Goal: Transaction & Acquisition: Purchase product/service

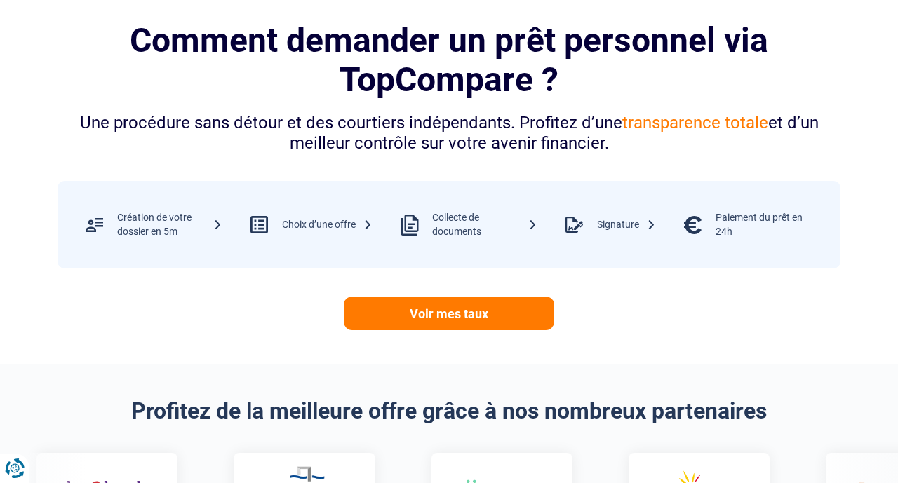
scroll to position [570, 0]
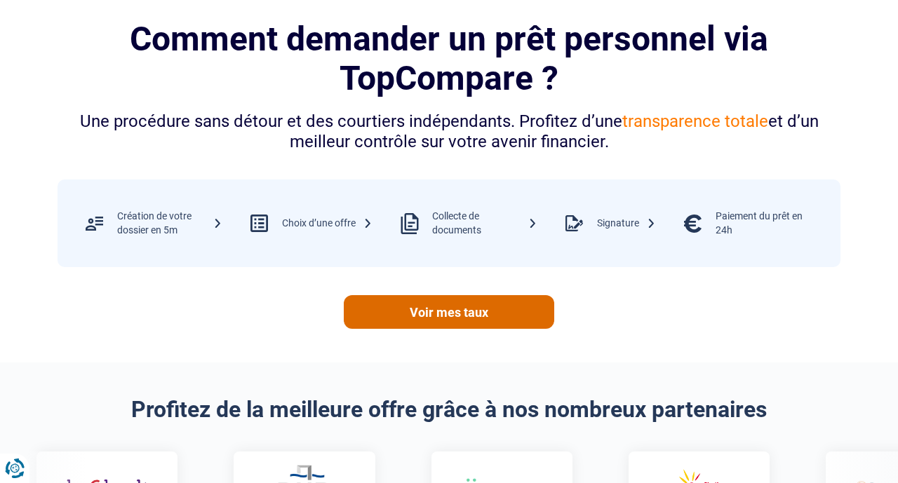
click at [450, 318] on link "Voir mes taux" at bounding box center [449, 312] width 210 height 34
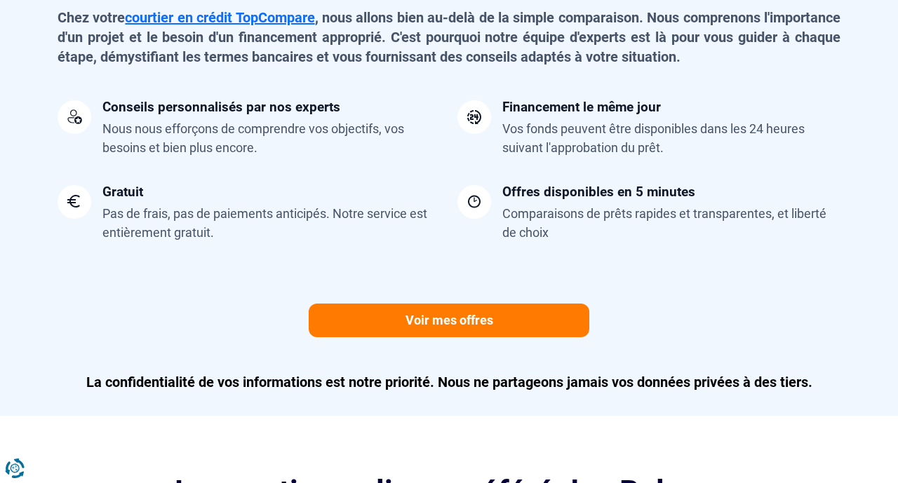
scroll to position [1278, 0]
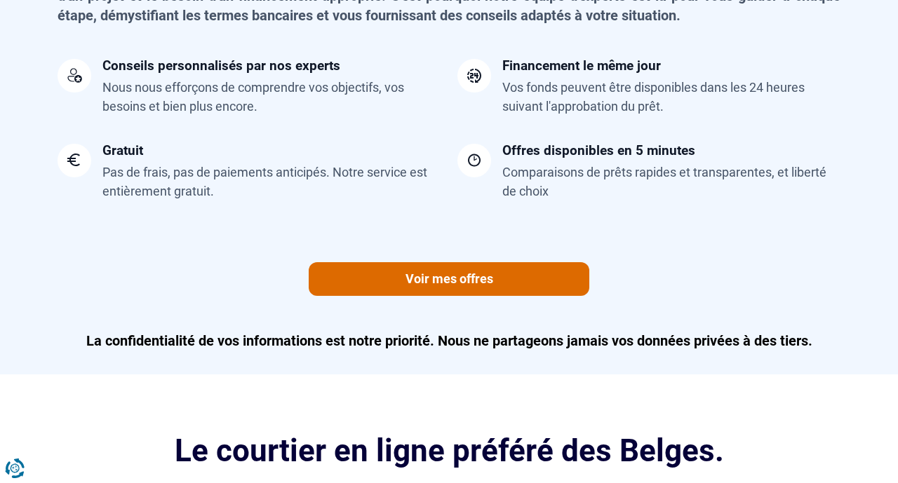
click at [441, 274] on link "Voir mes offres" at bounding box center [449, 279] width 281 height 34
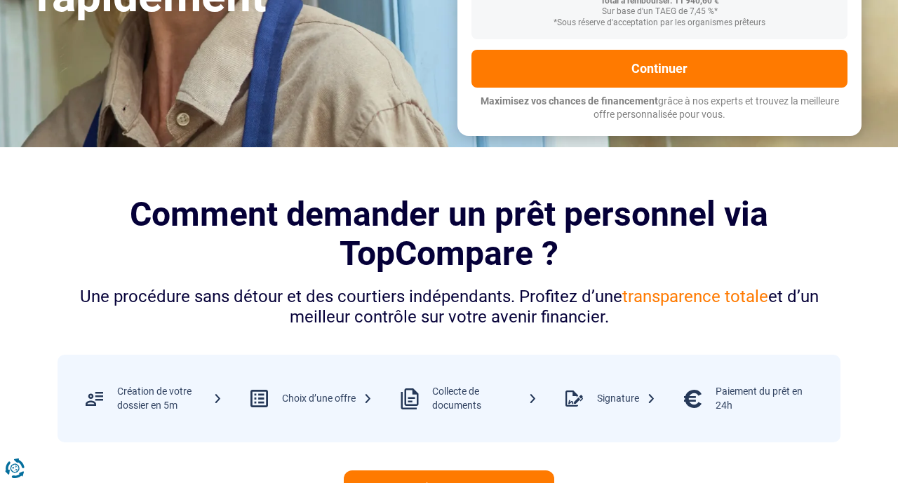
scroll to position [0, 0]
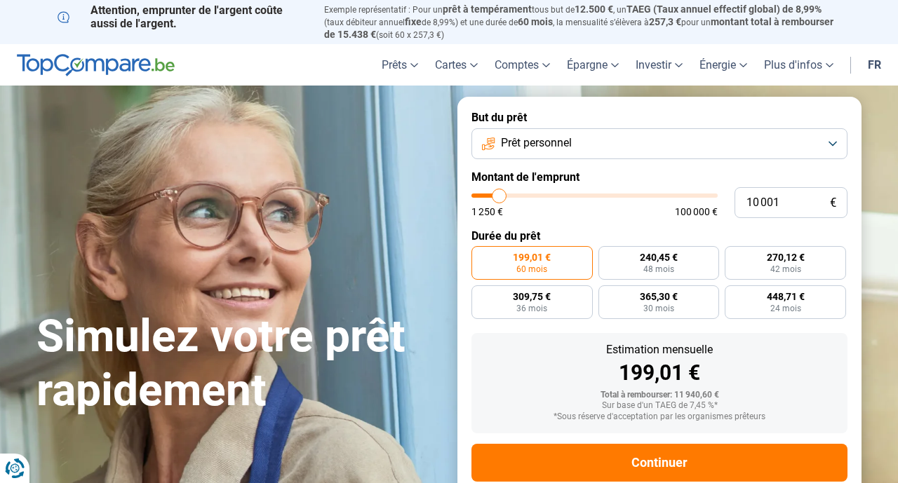
click at [833, 142] on button "Prêt personnel" at bounding box center [659, 143] width 376 height 31
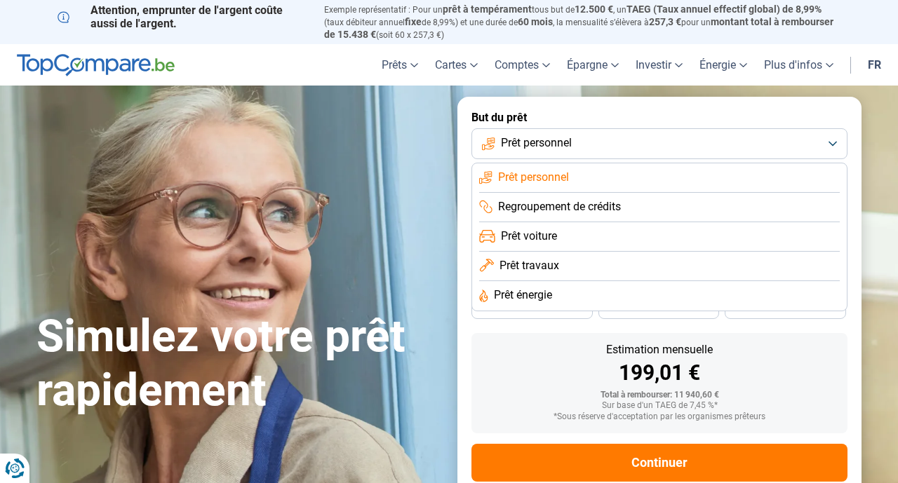
click at [833, 142] on button "Prêt personnel" at bounding box center [659, 143] width 376 height 31
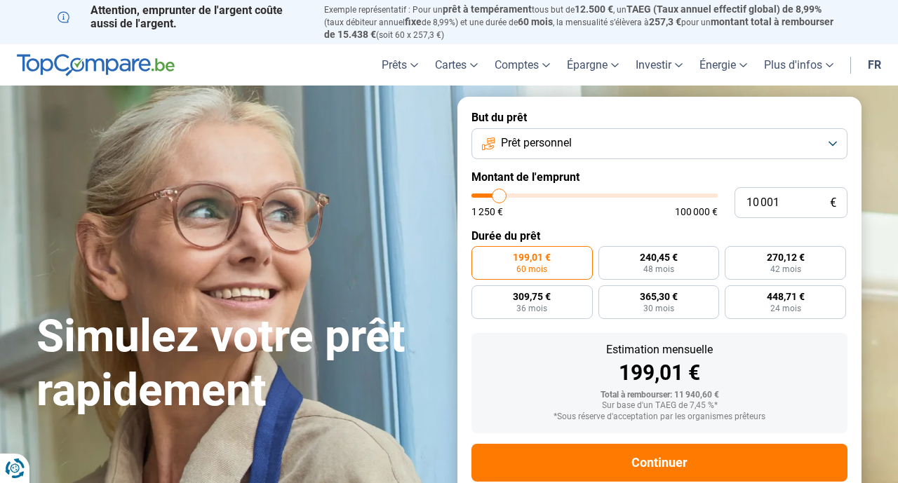
type input "10 250"
type input "10250"
type input "11 500"
type input "11500"
type input "12 500"
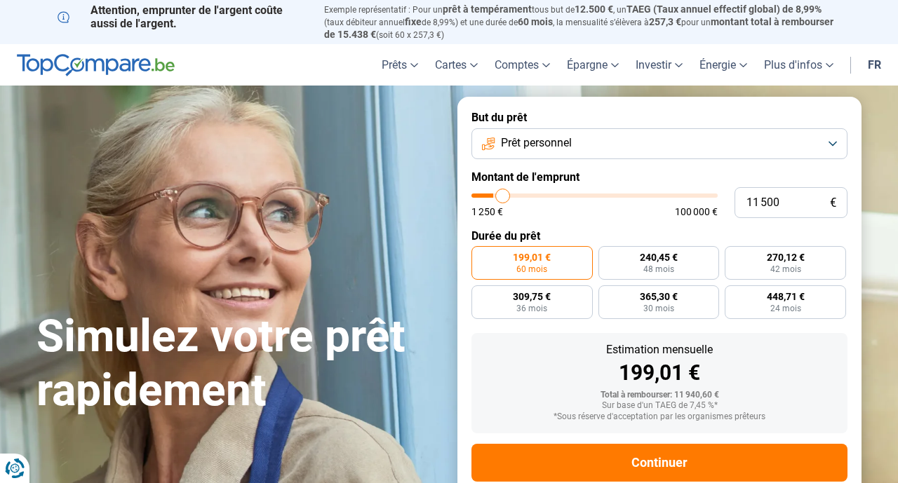
type input "12500"
type input "13 750"
type input "13750"
type input "15 250"
type input "15250"
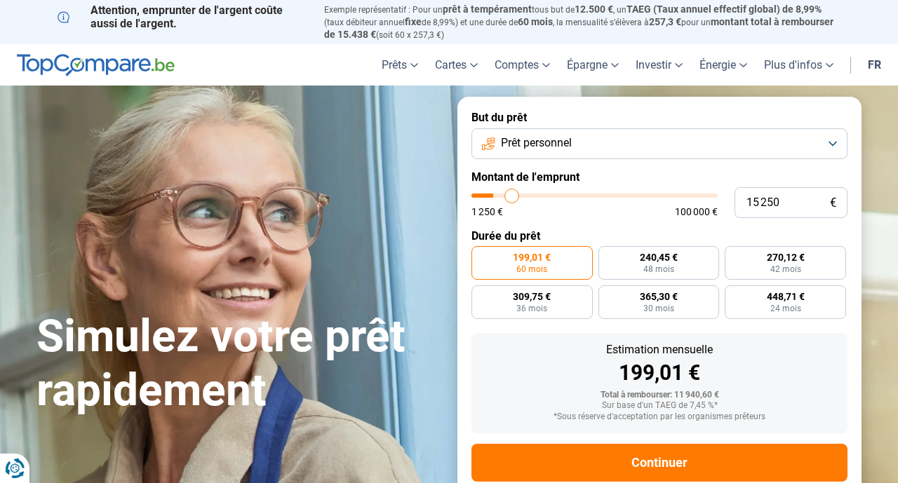
type input "16 750"
type input "16750"
type input "17 750"
type input "17750"
type input "18 500"
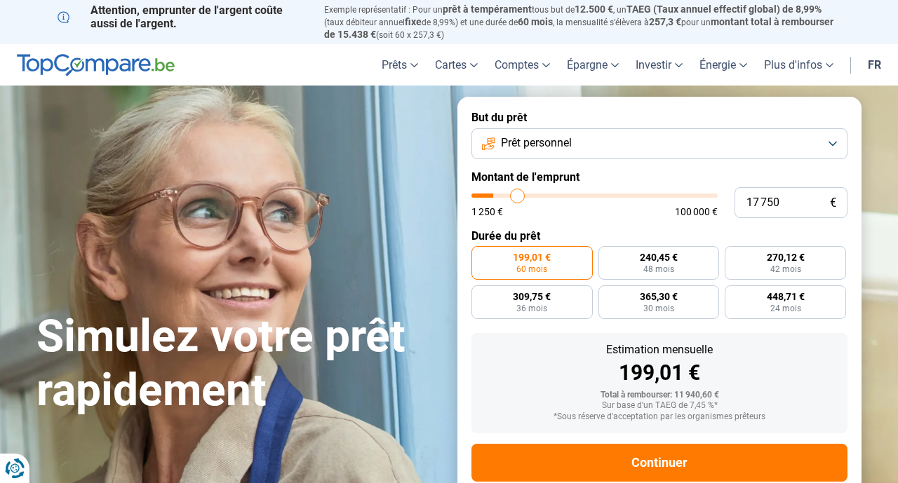
type input "18500"
type input "19 000"
type input "19000"
type input "19 250"
type input "19250"
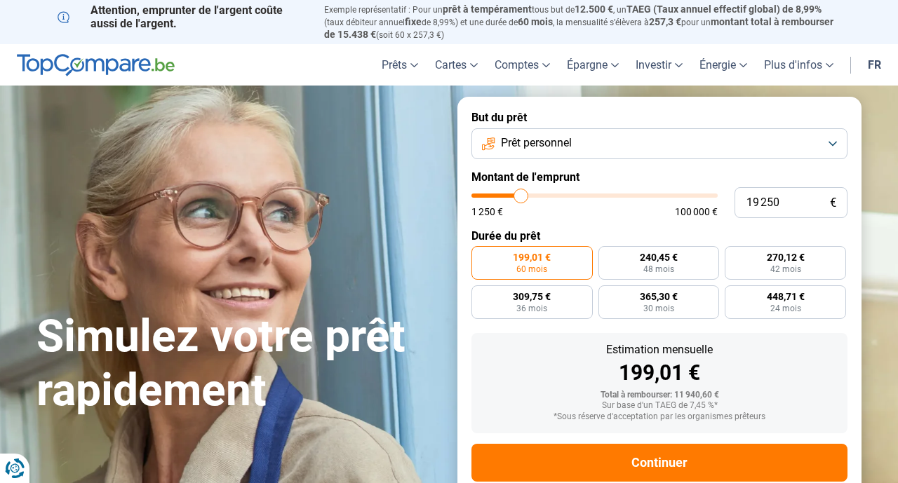
type input "19 750"
type input "19750"
type input "20 000"
type input "20000"
type input "20 250"
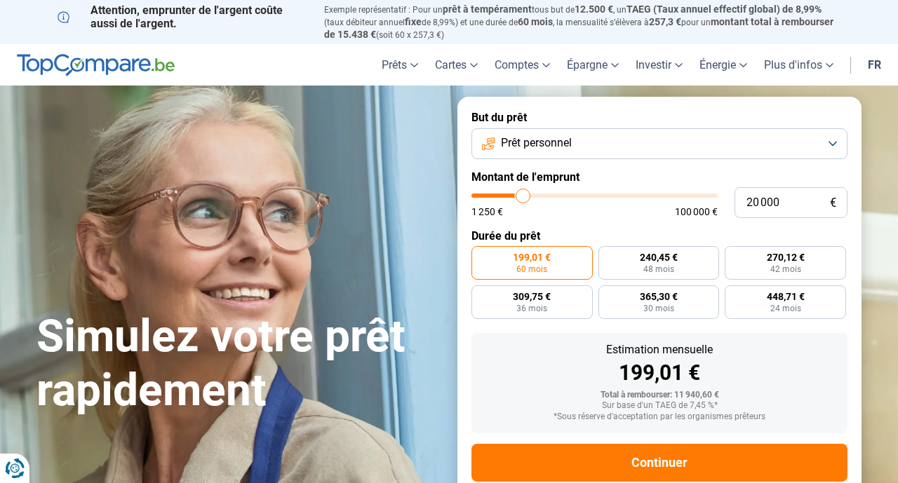
type input "20250"
type input "20 500"
type input "20500"
type input "20 750"
type input "20750"
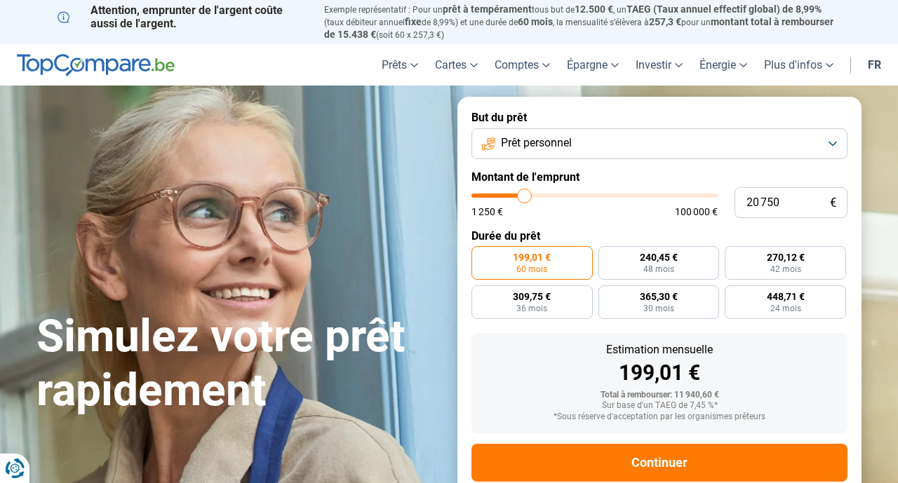
type input "21 000"
type input "21000"
type input "21 250"
type input "21250"
type input "21 500"
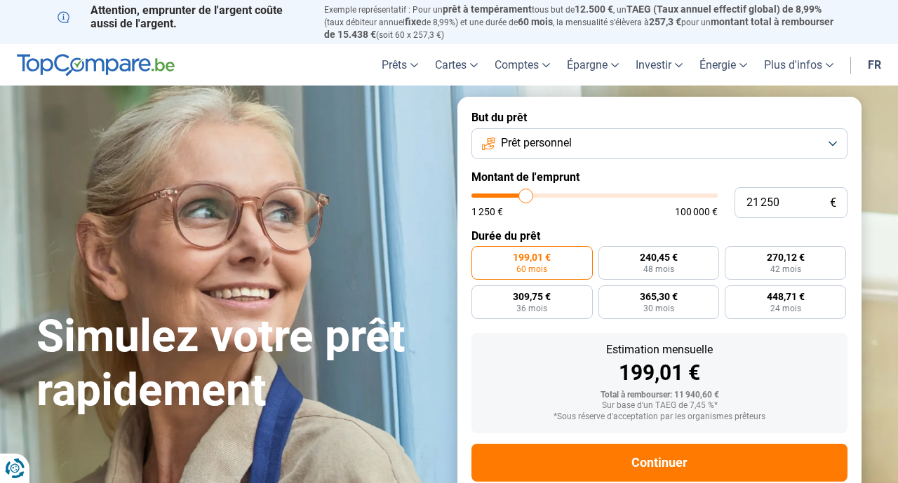
type input "21500"
type input "21 750"
type input "21750"
type input "22 000"
type input "22000"
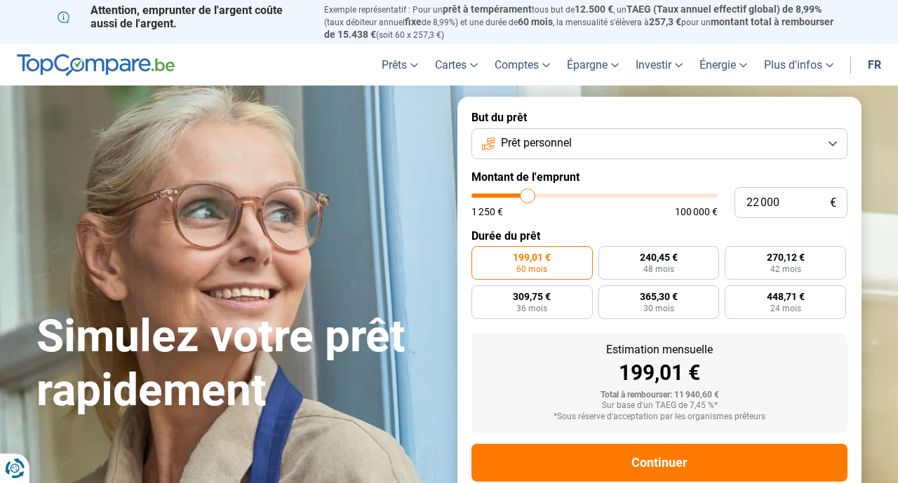
type input "22 250"
type input "22250"
type input "22 500"
type input "22500"
type input "22 750"
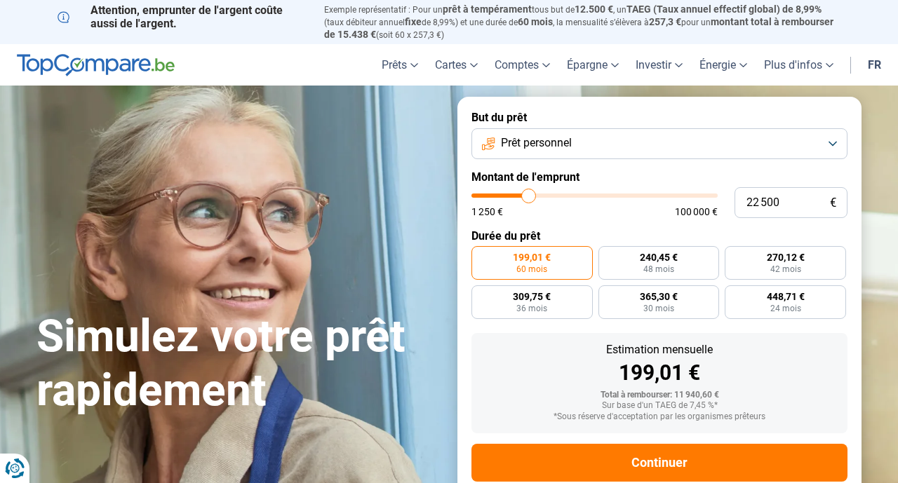
type input "22750"
type input "23 000"
type input "23000"
type input "23 250"
type input "23250"
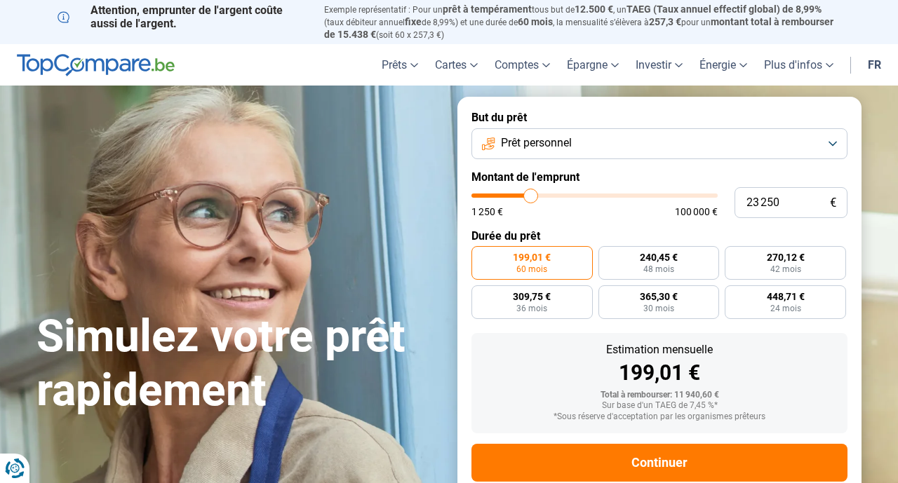
type input "23 500"
type input "23500"
type input "23 750"
type input "23750"
type input "23 500"
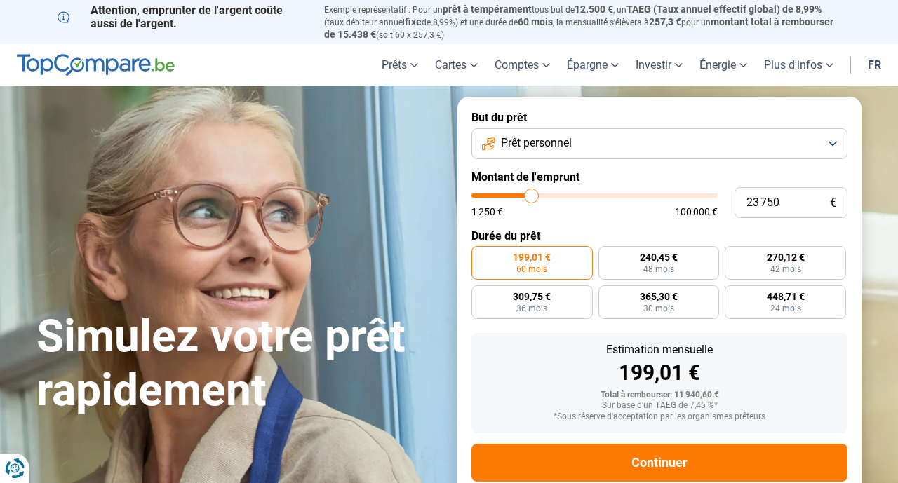
type input "23500"
type input "23 250"
type input "23250"
type input "23 000"
type input "23000"
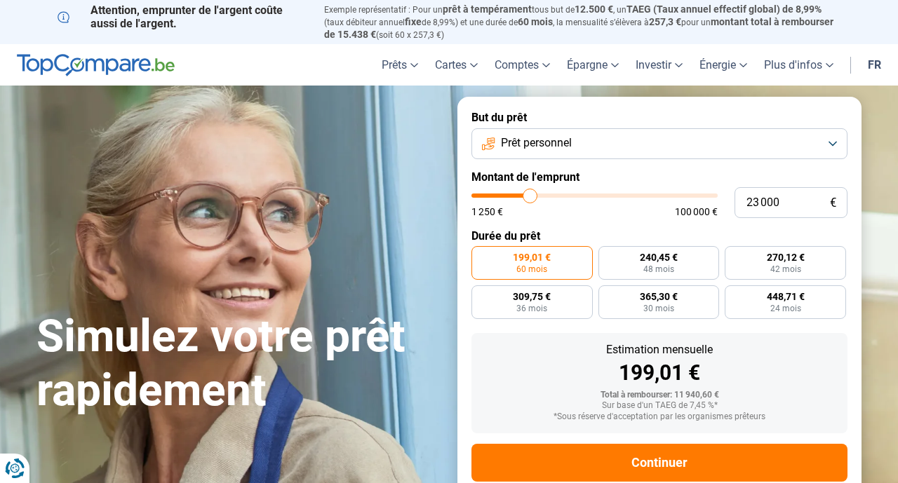
type input "22 750"
type input "22750"
type input "22 500"
type input "22500"
type input "22 000"
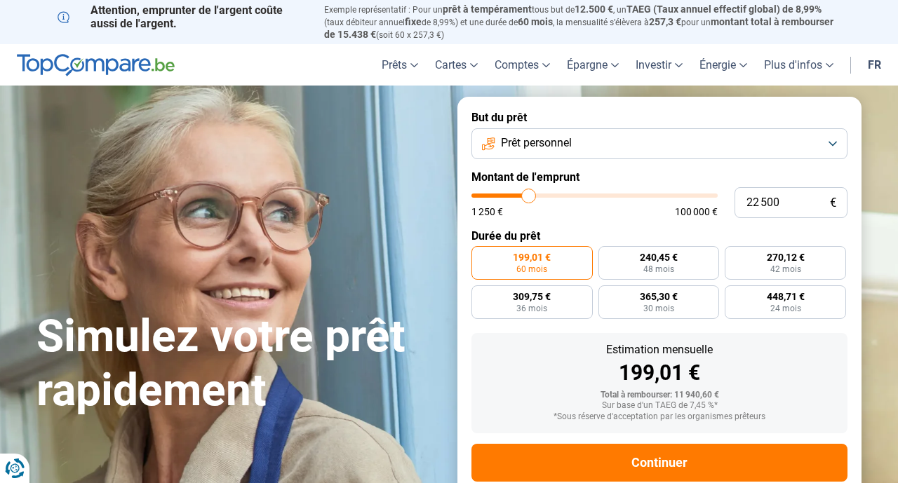
type input "22000"
type input "21 500"
type input "21500"
type input "21 000"
type input "21000"
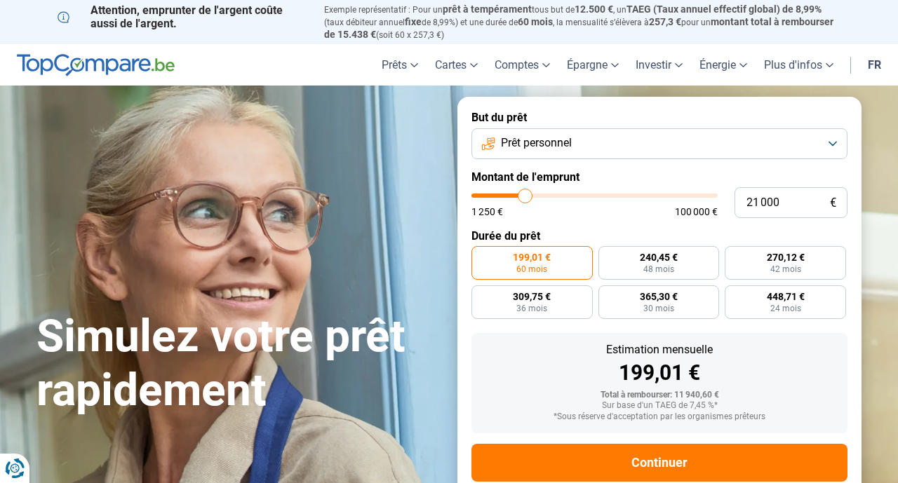
type input "20 000"
type input "20000"
type input "19 250"
type input "19250"
type input "18 000"
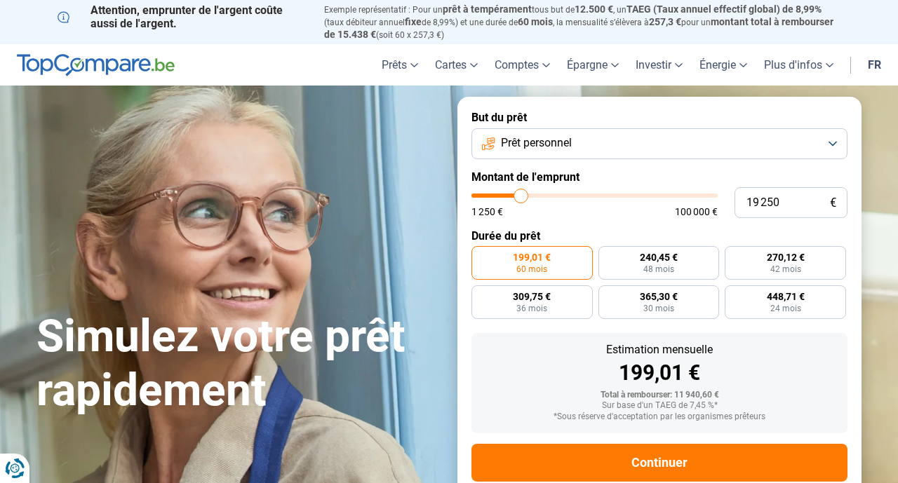
type input "18000"
type input "17 250"
type input "17250"
type input "16 750"
type input "16750"
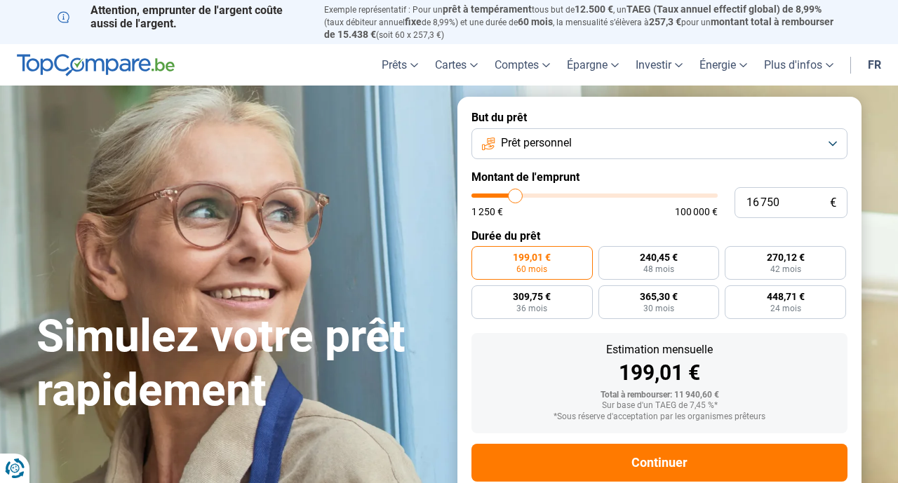
type input "16 000"
type input "16000"
type input "15 750"
type input "15750"
type input "15 500"
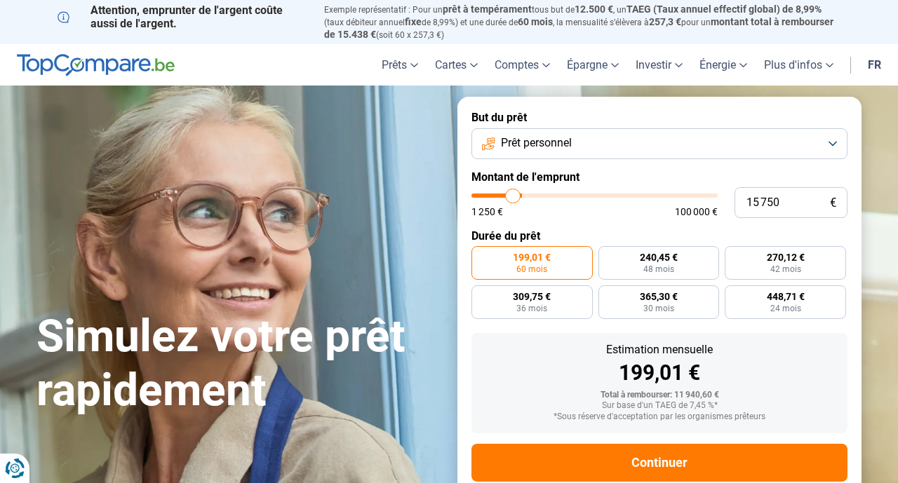
type input "15500"
type input "15 250"
type input "15250"
type input "15 000"
type input "15000"
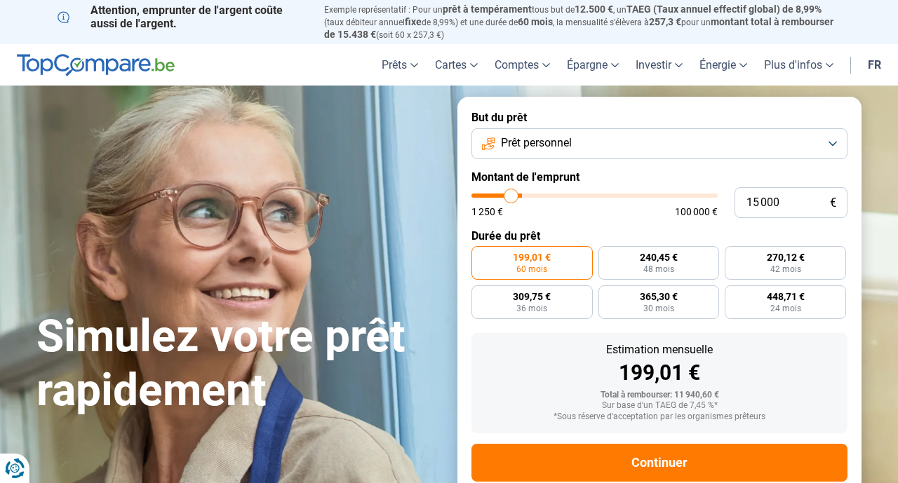
type input "14 750"
type input "14750"
type input "14 500"
type input "14500"
type input "14 250"
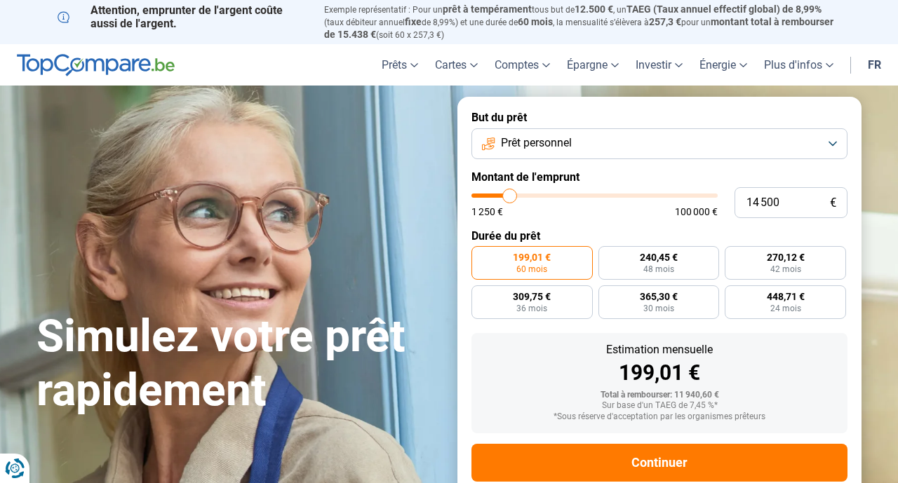
type input "14250"
type input "14 000"
type input "14000"
type input "13 750"
type input "13750"
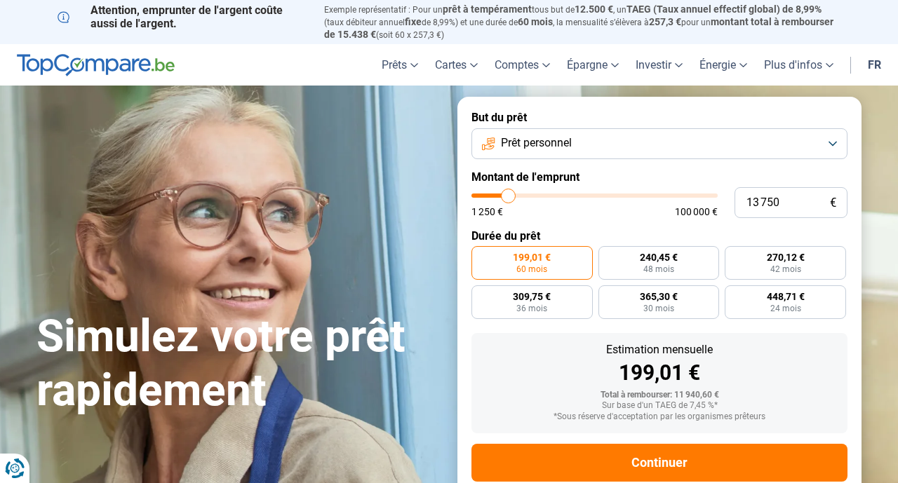
type input "13 500"
type input "13500"
type input "13 250"
type input "13250"
type input "12 750"
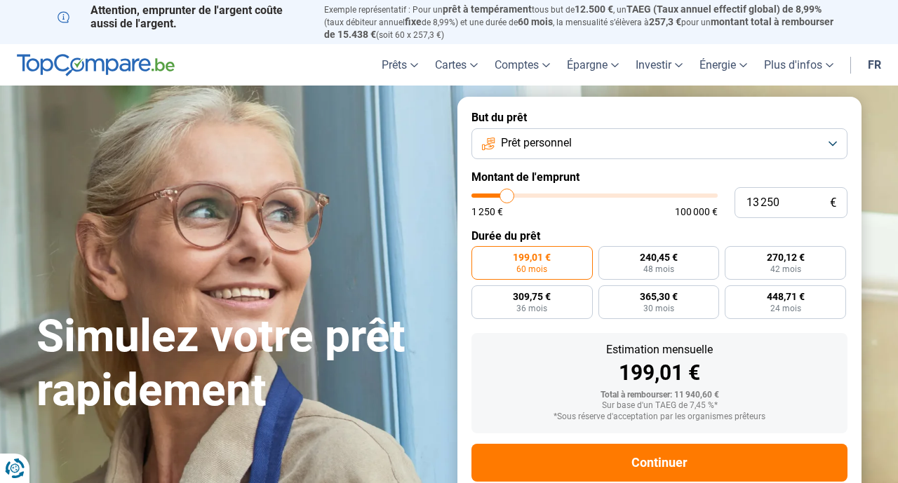
type input "12750"
type input "12 500"
type input "12500"
type input "12 250"
type input "12250"
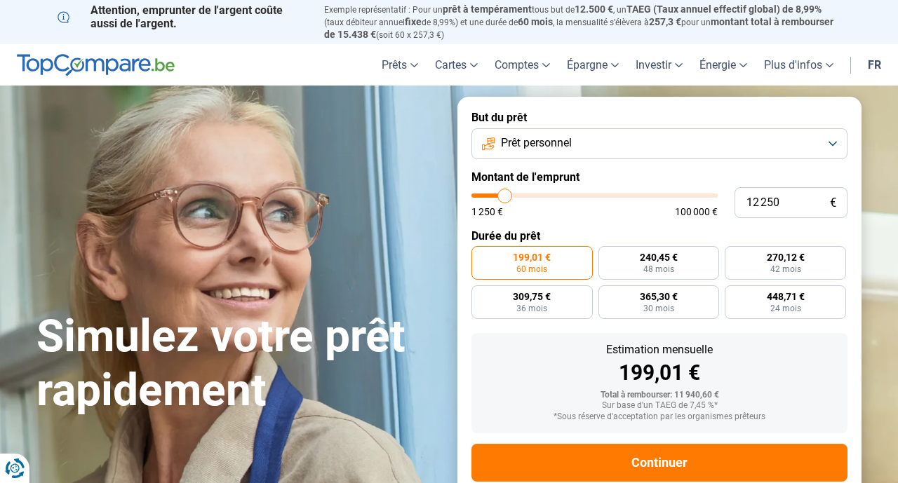
type input "12 000"
type input "12000"
type input "11 750"
type input "11750"
type input "11 500"
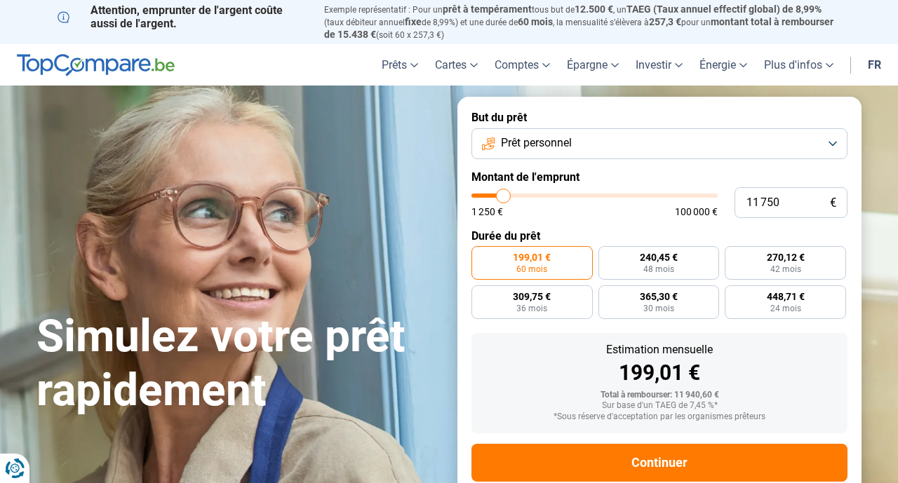
type input "11500"
type input "11 250"
type input "11250"
type input "11 000"
type input "11000"
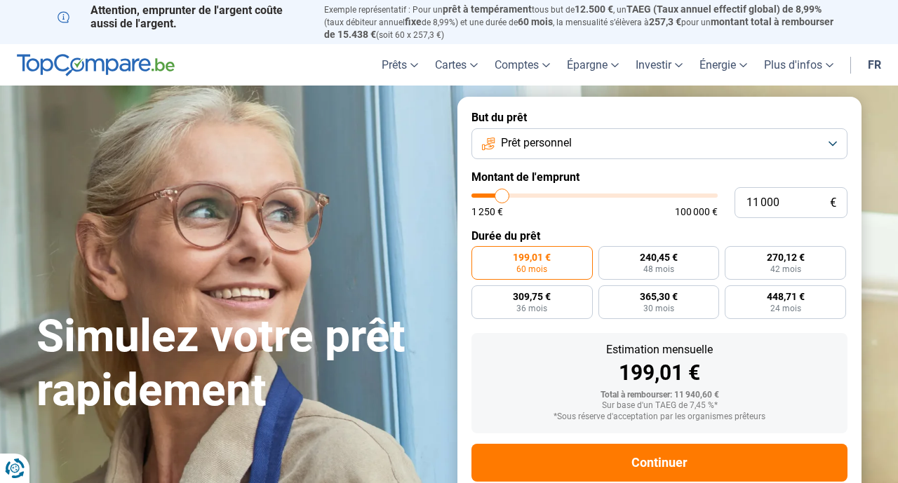
type input "10 750"
type input "10750"
type input "10 500"
type input "10500"
type input "10 250"
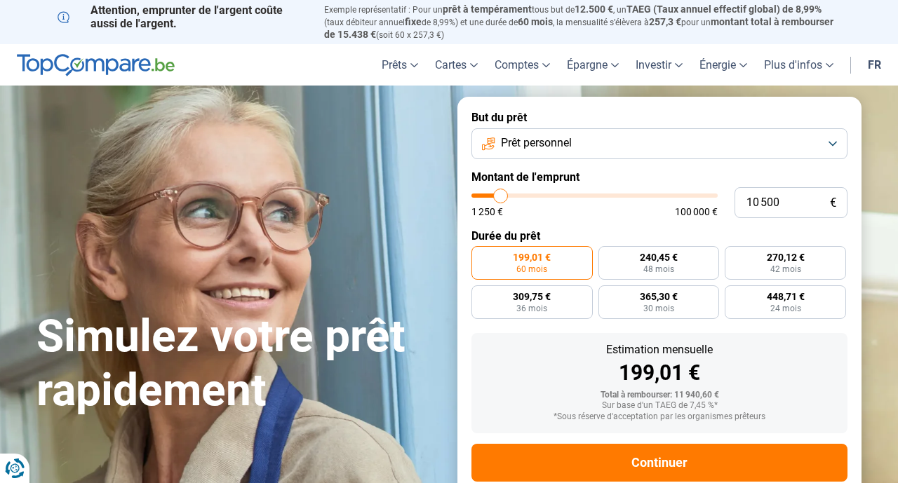
type input "10250"
type input "10 000"
type input "10000"
type input "9 750"
type input "9750"
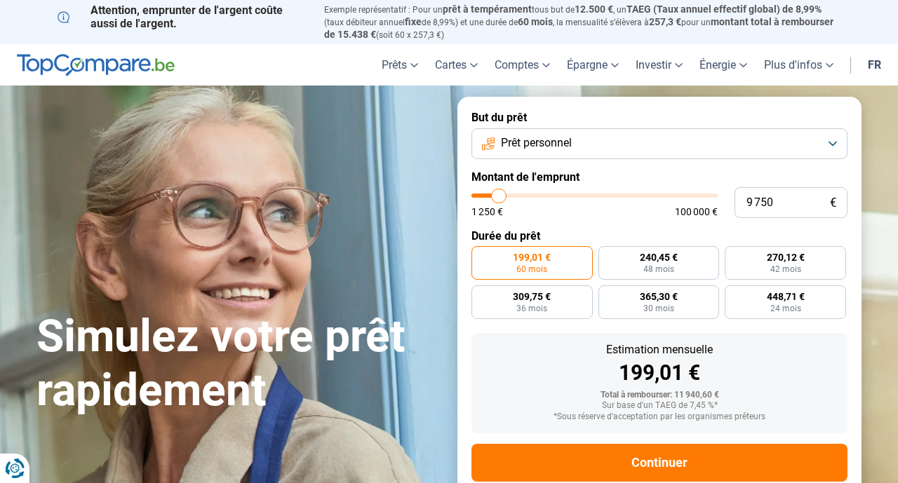
type input "9 500"
type input "9500"
type input "9 250"
type input "9250"
type input "9 000"
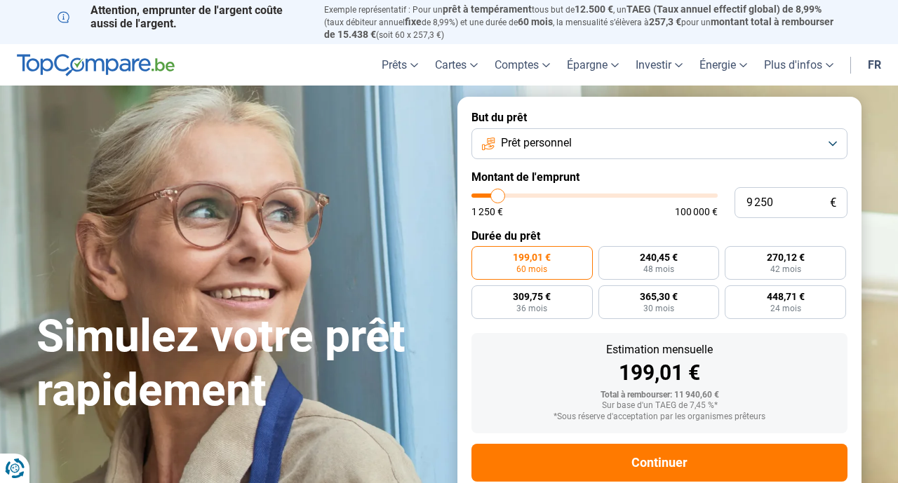
type input "9000"
type input "8 750"
type input "8750"
type input "8 500"
type input "8500"
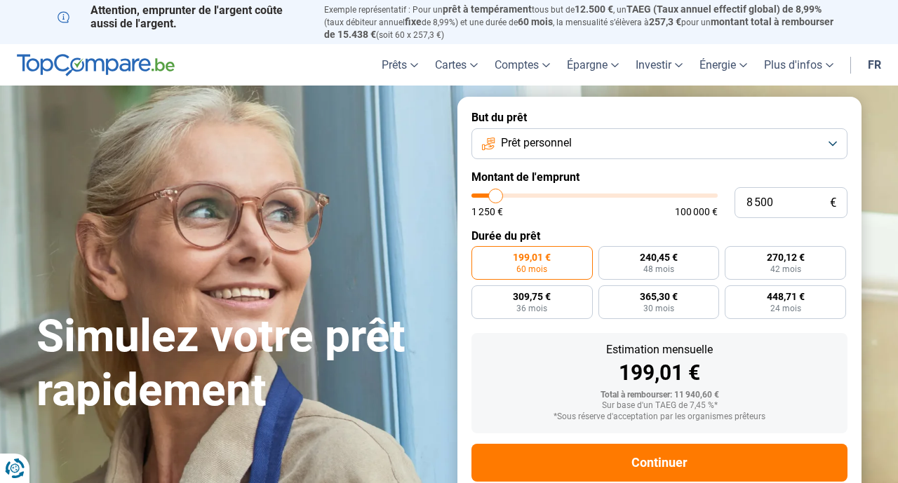
type input "8 250"
type input "8250"
type input "8 000"
type input "8000"
type input "7 750"
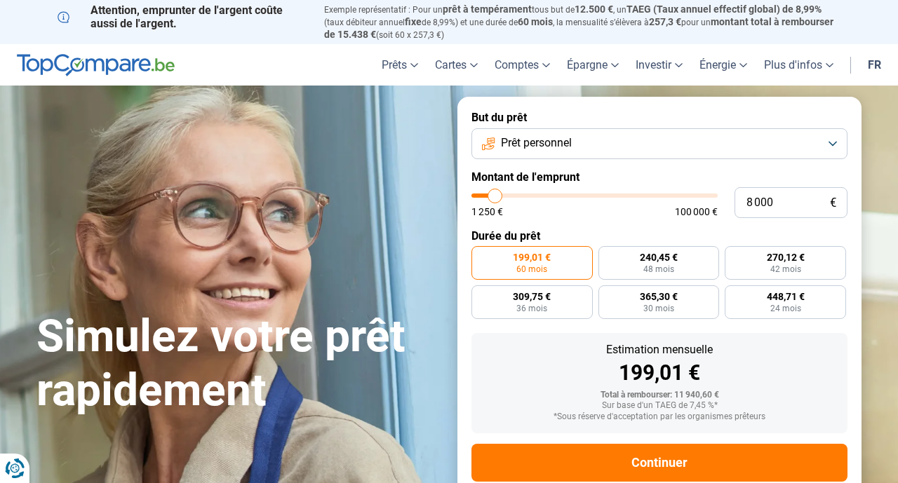
type input "7750"
type input "7 500"
type input "7500"
type input "7 250"
type input "7250"
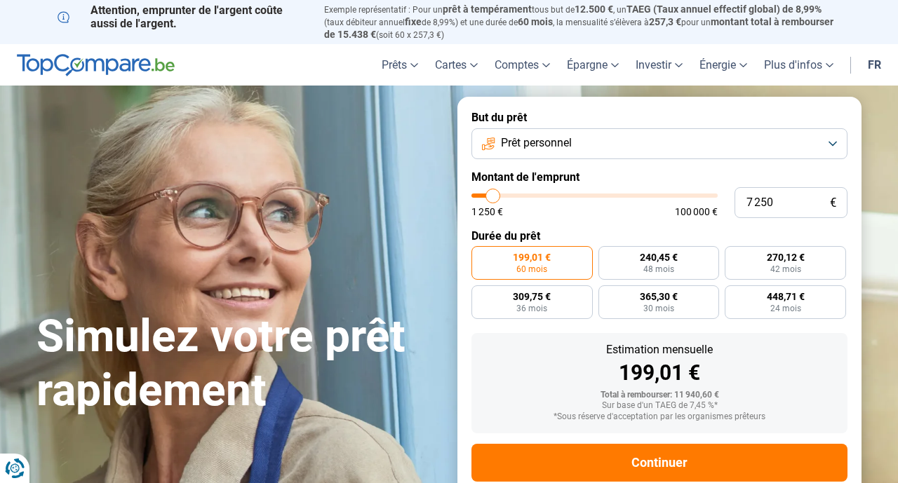
type input "7 000"
type input "7000"
type input "6 750"
type input "6750"
type input "6 500"
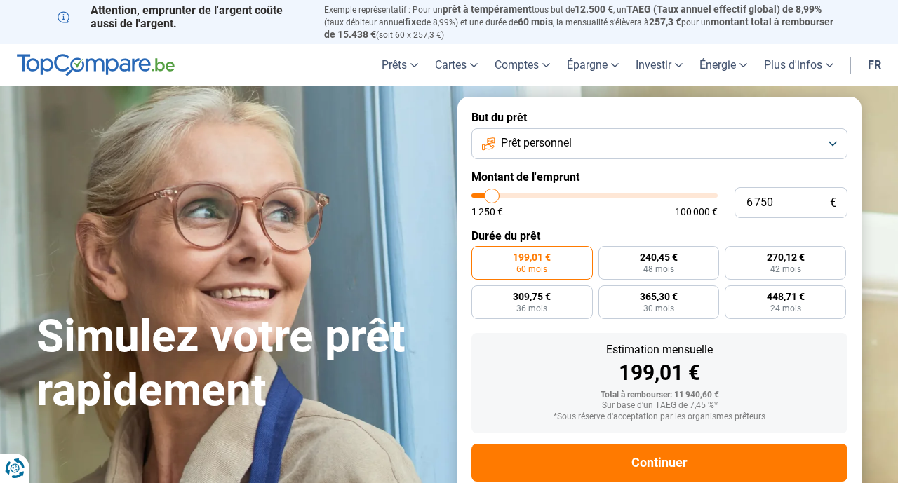
type input "6500"
type input "6 250"
type input "6250"
type input "6 000"
type input "6000"
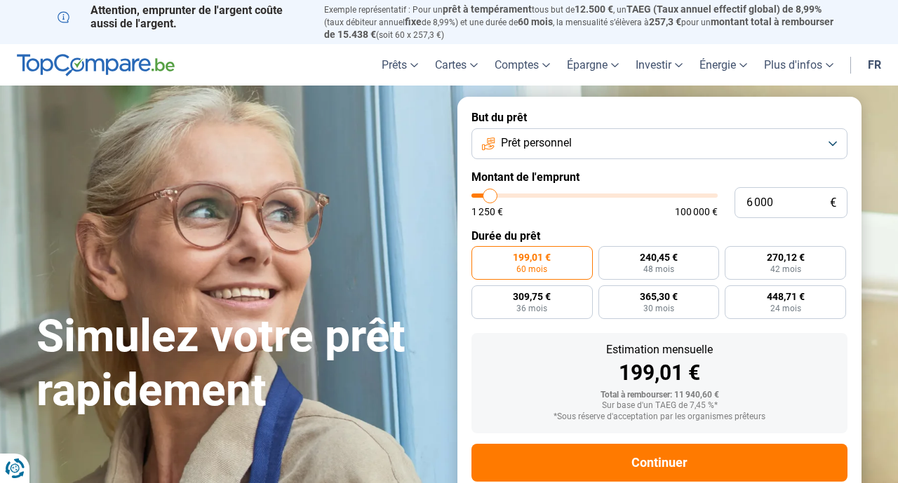
type input "5 750"
type input "5750"
type input "5 500"
type input "5500"
type input "5 250"
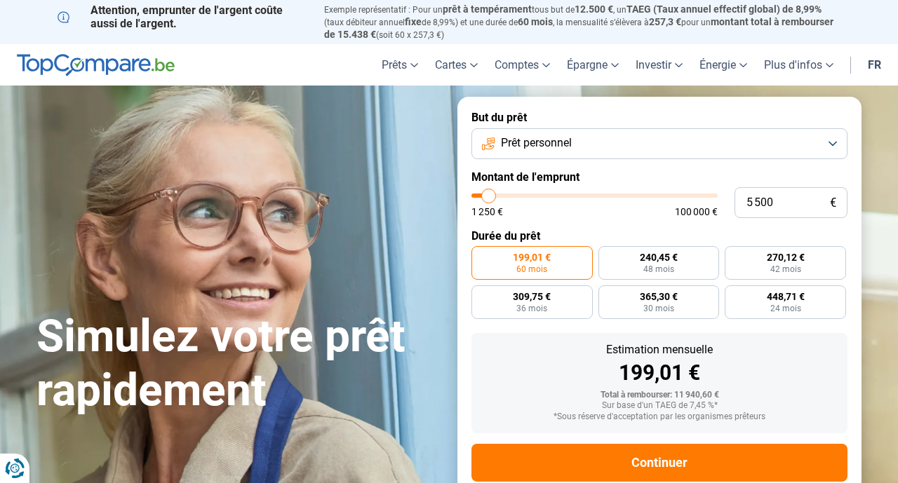
type input "5250"
type input "5 000"
drag, startPoint x: 499, startPoint y: 198, endPoint x: 488, endPoint y: 196, distance: 12.1
type input "5000"
click at [488, 196] on input "range" at bounding box center [594, 196] width 246 height 4
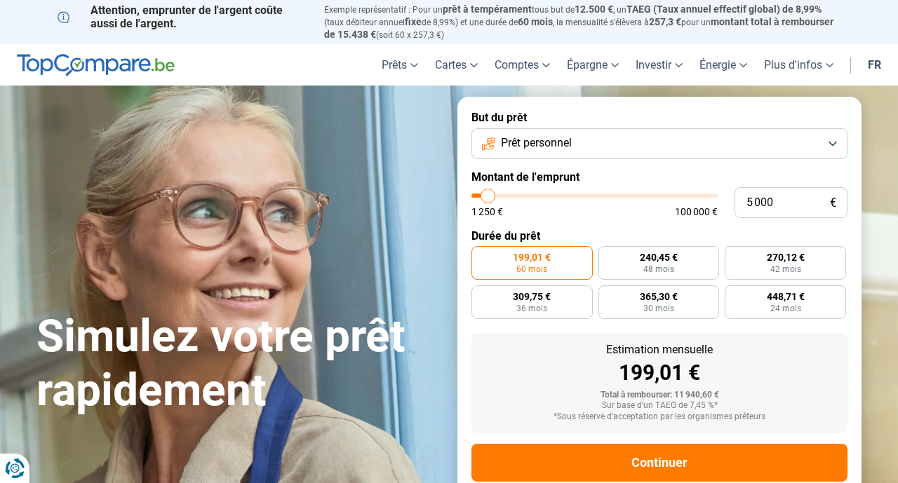
radio input "true"
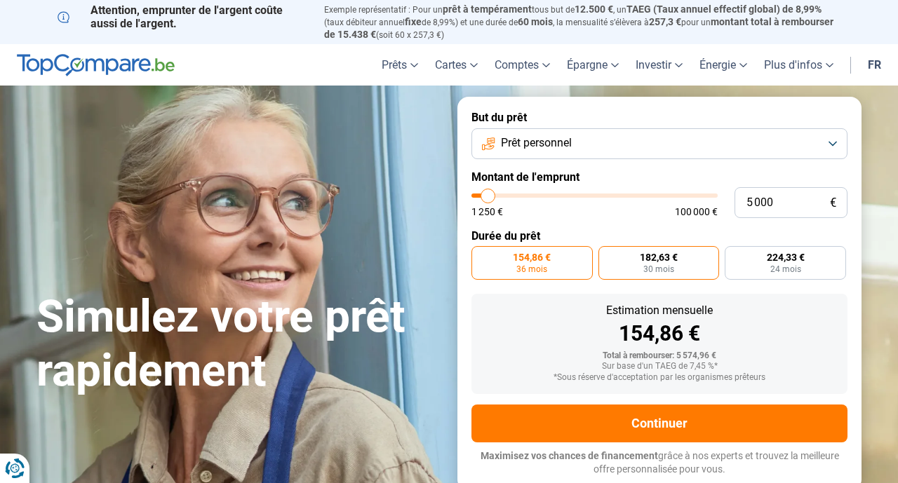
click at [690, 271] on label "182,63 € 30 mois" at bounding box center [658, 263] width 121 height 34
click at [608, 255] on input "182,63 € 30 mois" at bounding box center [602, 250] width 9 height 9
radio input "true"
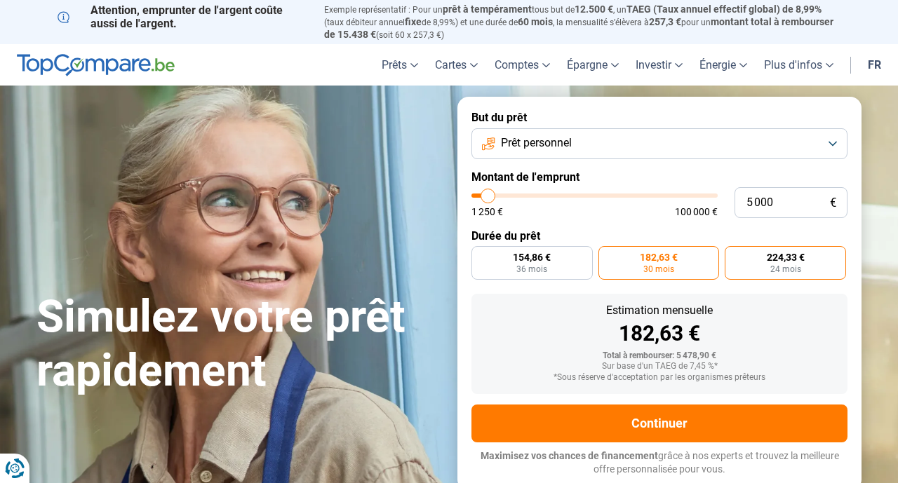
click at [753, 267] on label "224,33 € 24 mois" at bounding box center [785, 263] width 121 height 34
click at [734, 255] on input "224,33 € 24 mois" at bounding box center [729, 250] width 9 height 9
radio input "true"
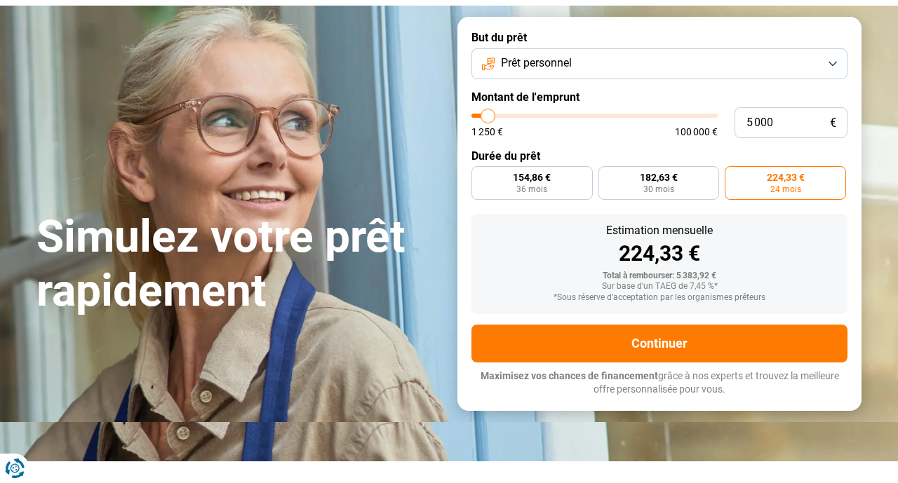
scroll to position [55, 0]
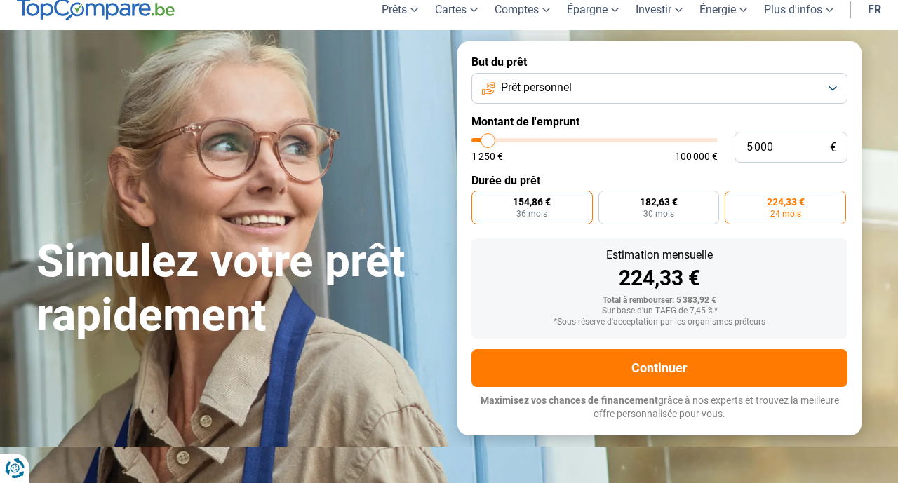
click at [489, 211] on label "154,86 € 36 mois" at bounding box center [531, 208] width 121 height 34
click at [481, 200] on input "154,86 € 36 mois" at bounding box center [475, 195] width 9 height 9
radio input "true"
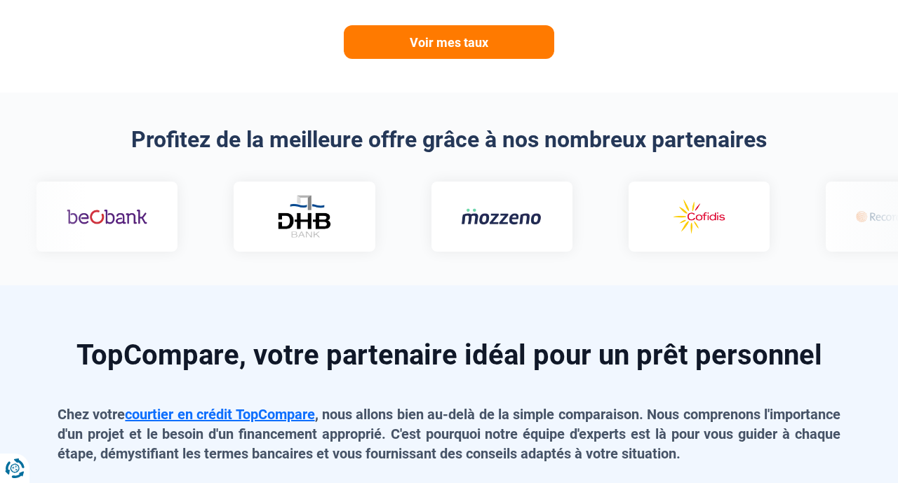
scroll to position [844, 0]
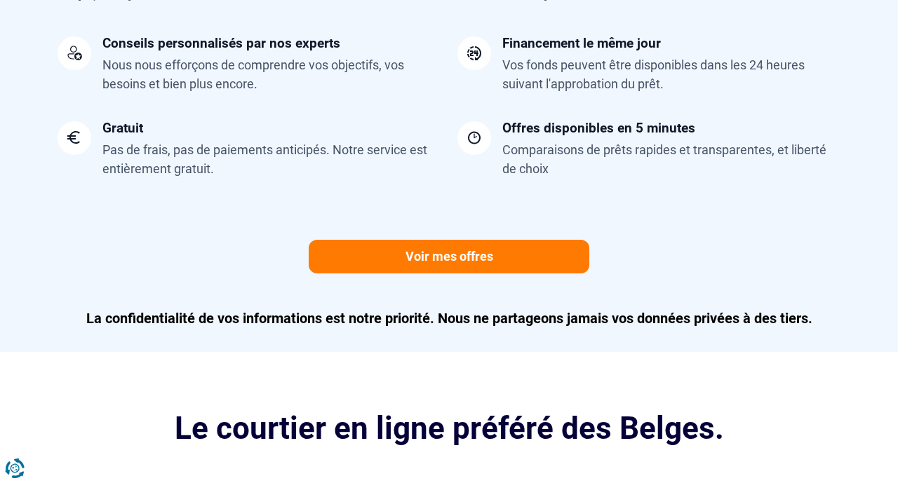
scroll to position [1298, 0]
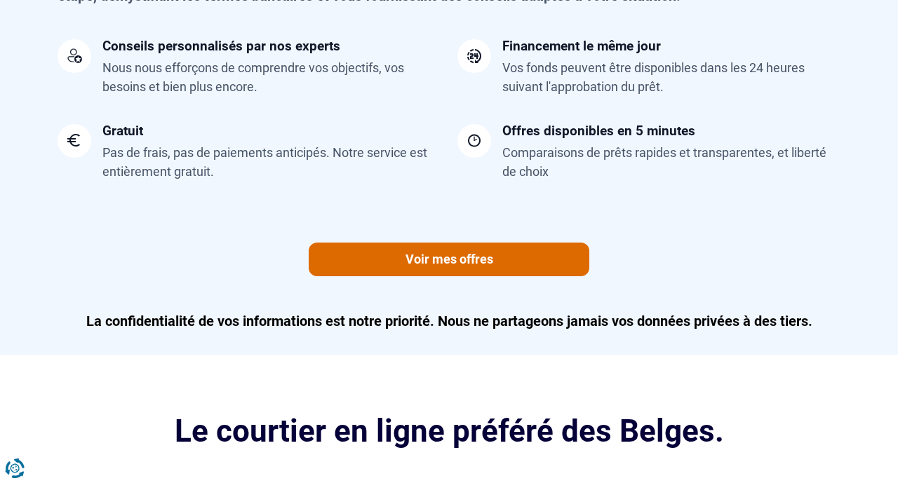
click at [422, 264] on link "Voir mes offres" at bounding box center [449, 260] width 281 height 34
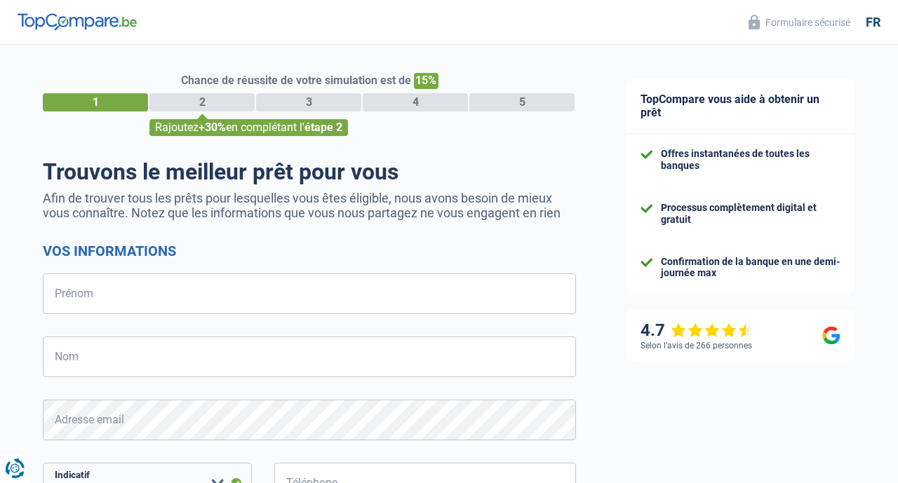
select select "32"
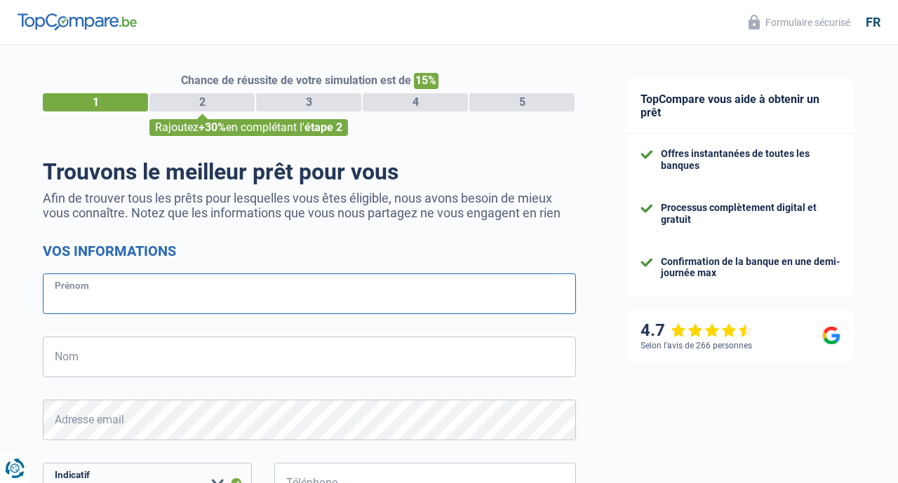
click at [80, 303] on input "Prénom" at bounding box center [309, 294] width 533 height 41
type input "[PERSON_NAME]"
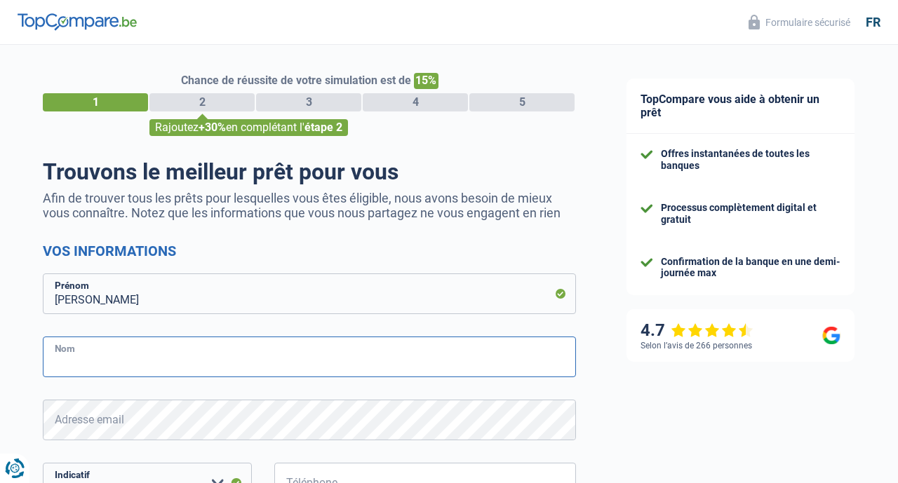
click at [137, 358] on input "Nom" at bounding box center [309, 357] width 533 height 41
type input "NGOUMOU MEWOLI"
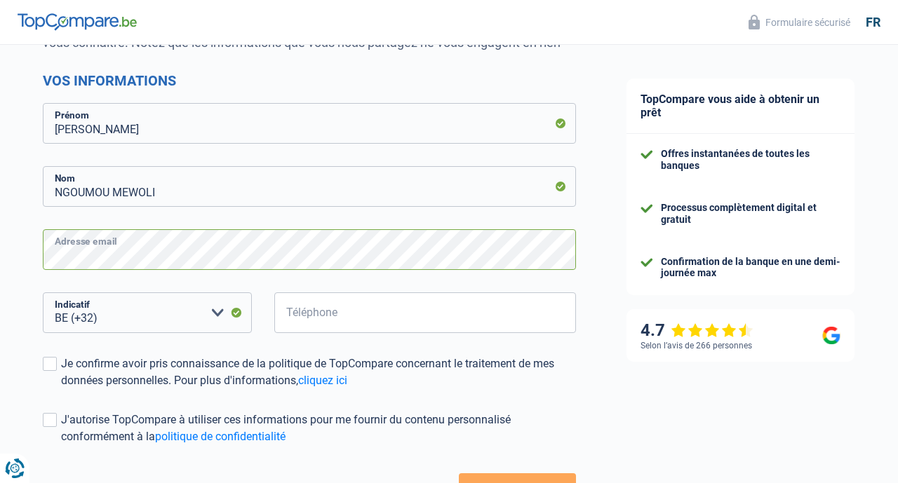
scroll to position [177, 0]
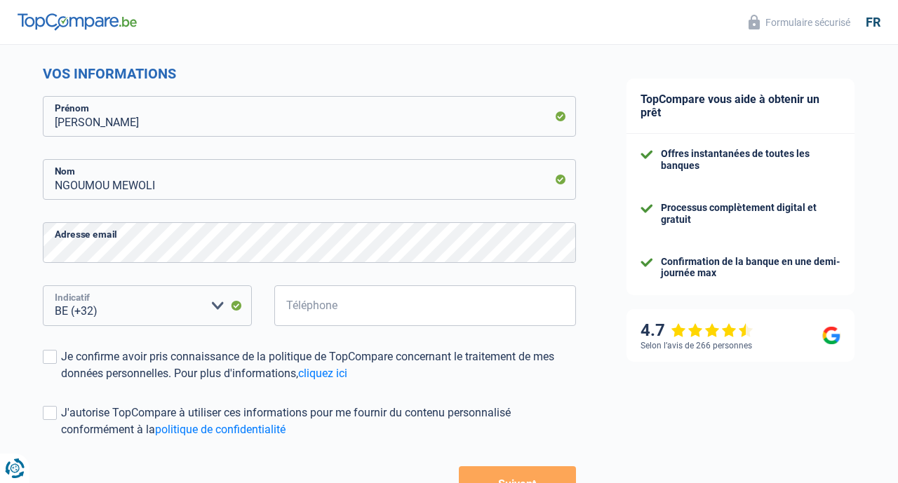
click at [180, 304] on select "BE (+32) LU (+352) Veuillez sélectionner une option" at bounding box center [147, 306] width 209 height 41
click at [325, 308] on input "Téléphone" at bounding box center [425, 306] width 302 height 41
type input "471888348"
click at [46, 411] on span at bounding box center [50, 413] width 14 height 14
click at [61, 438] on input "J'autorise TopCompare à utiliser ces informations pour me fournir du contenu pe…" at bounding box center [61, 438] width 0 height 0
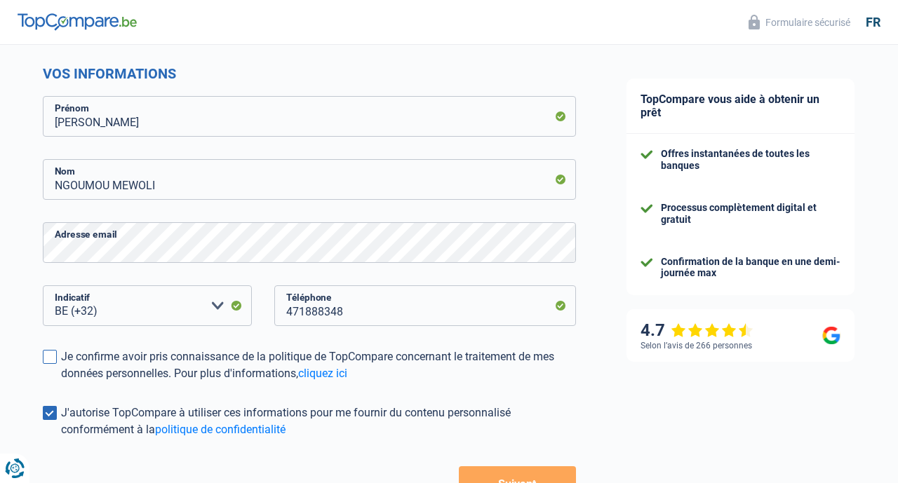
click at [51, 356] on span at bounding box center [50, 357] width 14 height 14
click at [61, 382] on input "Je confirme avoir pris connaissance de la politique de TopCompare concernant le…" at bounding box center [61, 382] width 0 height 0
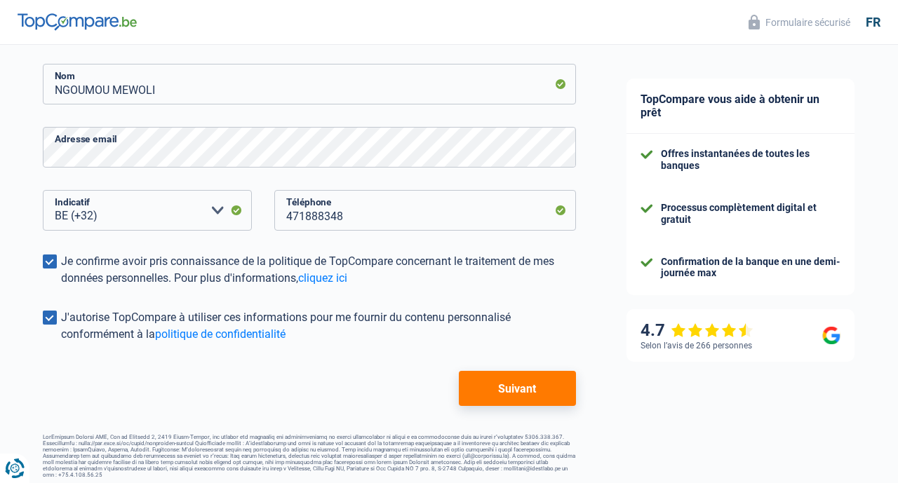
click at [506, 393] on button "Suivant" at bounding box center [517, 388] width 117 height 35
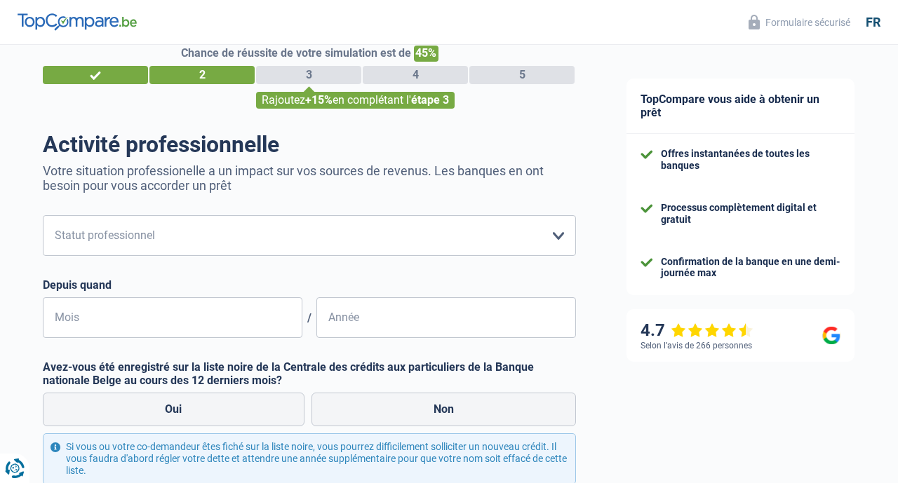
scroll to position [26, 0]
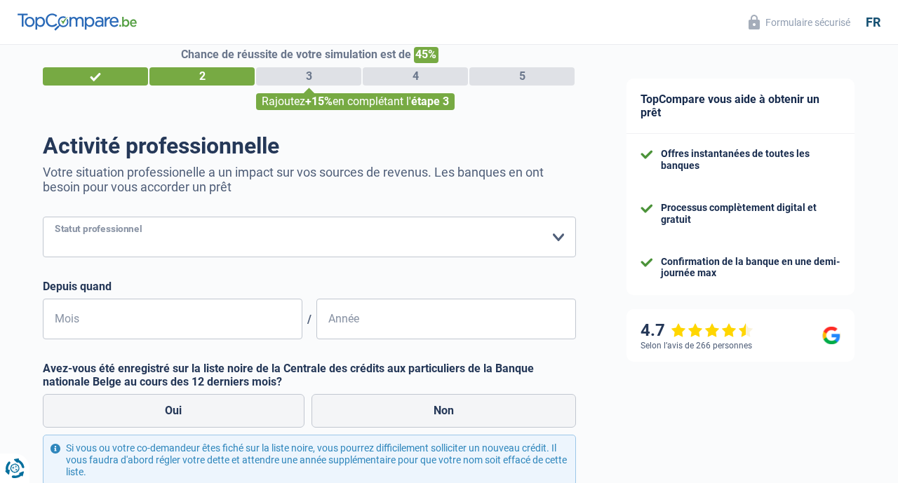
click at [557, 233] on select "Ouvrier Employé privé Employé public Invalide Indépendant Pensionné Chômeur Mut…" at bounding box center [309, 237] width 533 height 41
select select "worker"
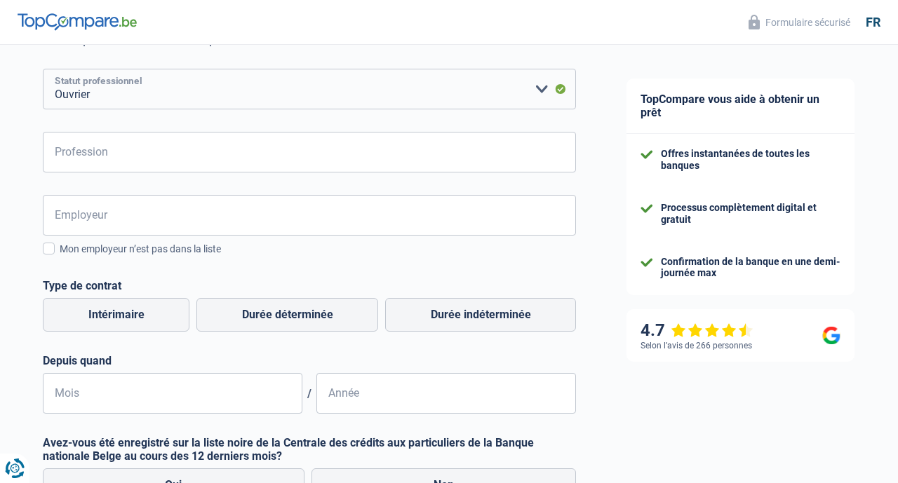
scroll to position [175, 0]
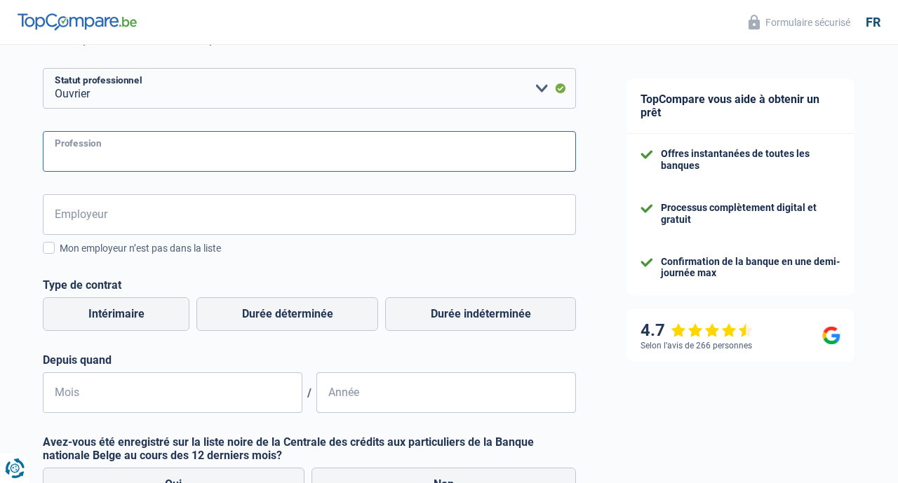
click at [156, 159] on input "Profession" at bounding box center [309, 151] width 533 height 41
type input "cuisinier"
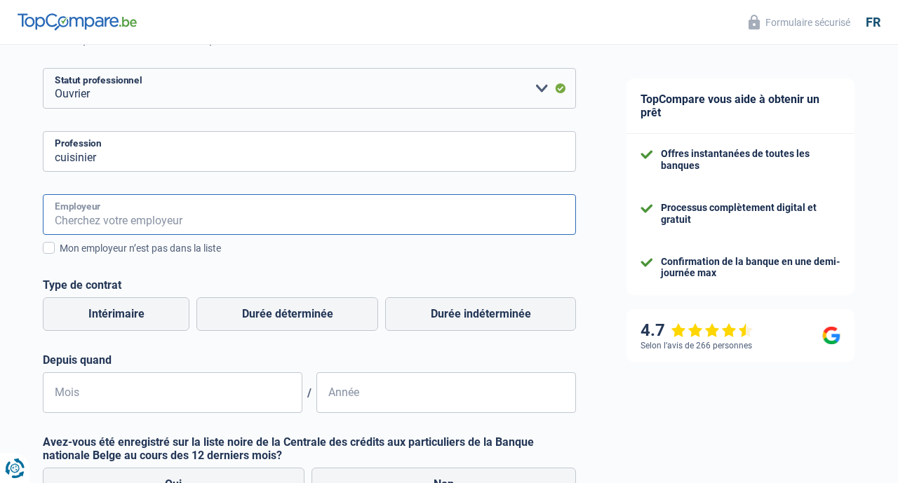
click at [104, 227] on input "Employeur" at bounding box center [309, 214] width 533 height 41
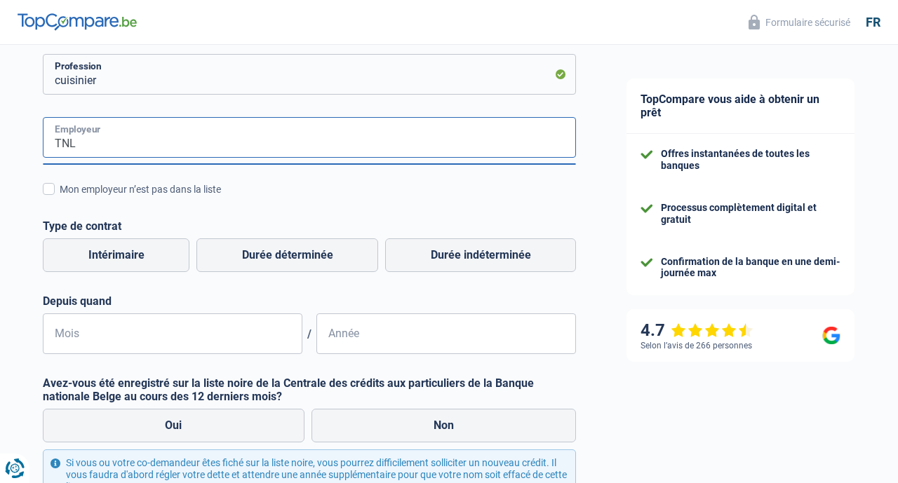
scroll to position [253, 0]
type input "TNL"
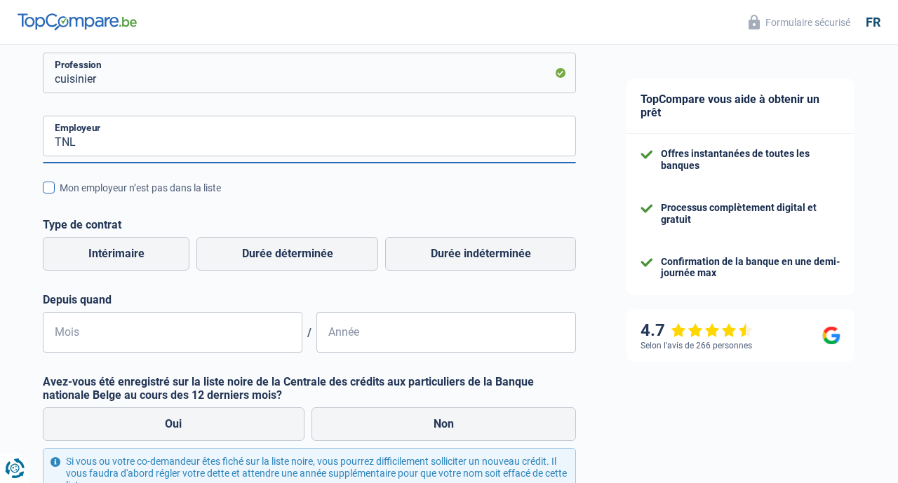
click at [266, 184] on div "Mon employeur n’est pas dans la liste" at bounding box center [318, 188] width 516 height 15
click at [60, 196] on input "Mon employeur n’est pas dans la liste" at bounding box center [60, 196] width 0 height 0
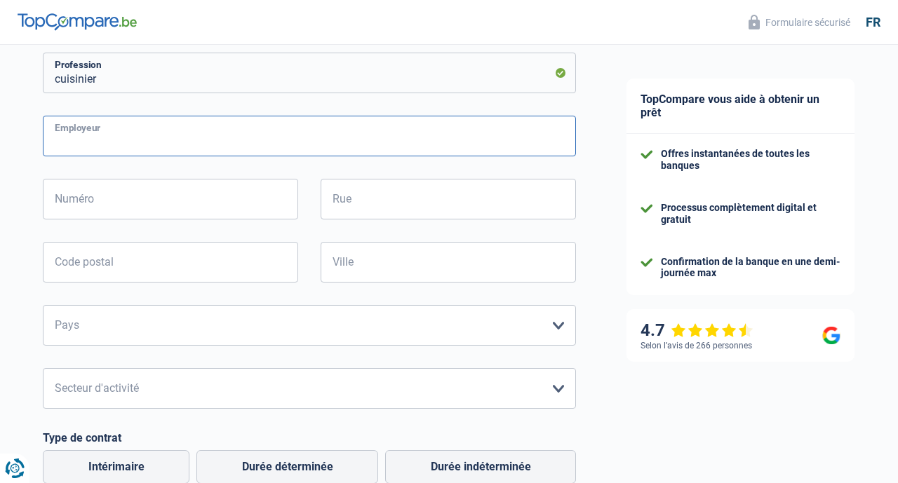
click at [103, 137] on input "Employeur" at bounding box center [309, 136] width 533 height 41
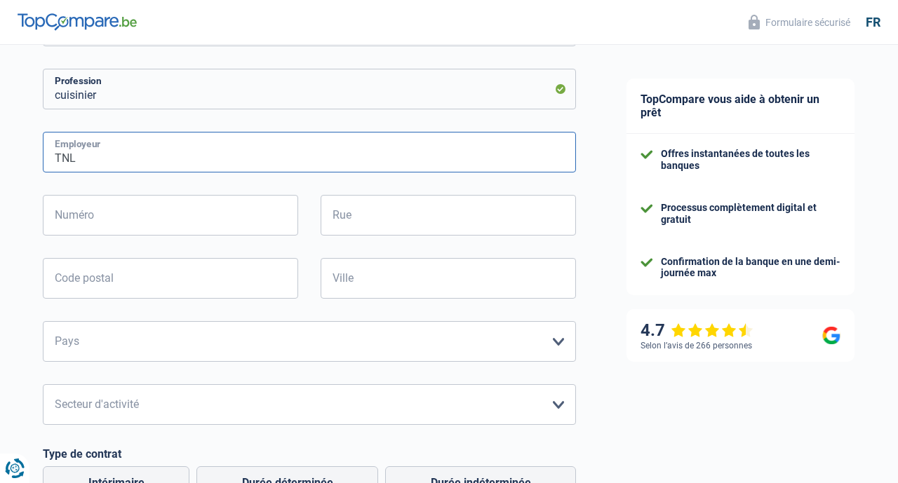
scroll to position [235, 0]
type input "TNL"
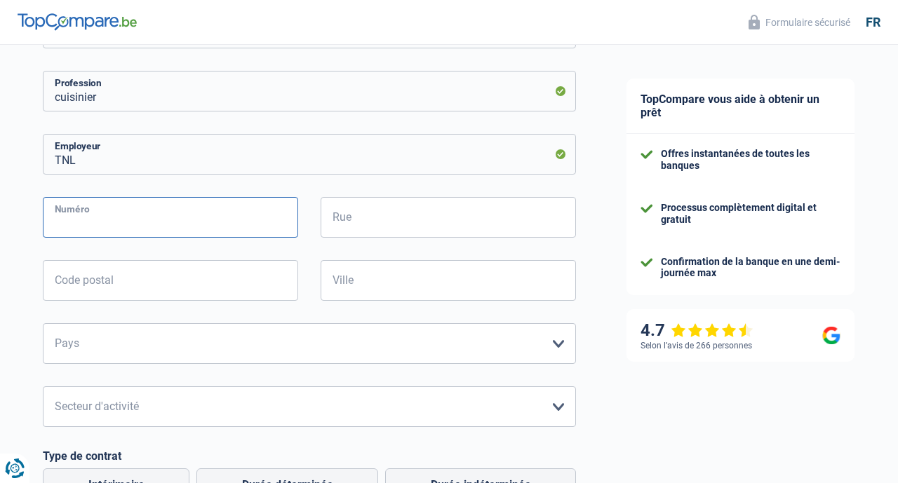
click at [224, 216] on input "Numéro" at bounding box center [170, 217] width 255 height 41
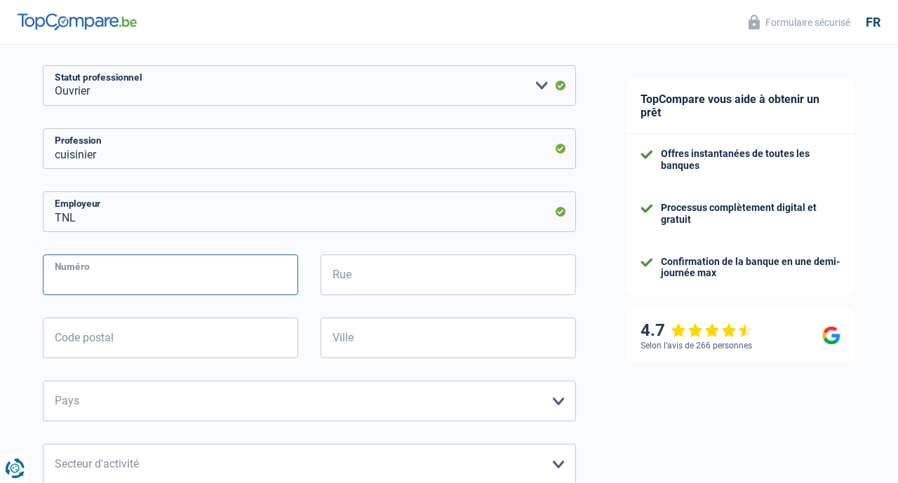
scroll to position [180, 0]
type input "1"
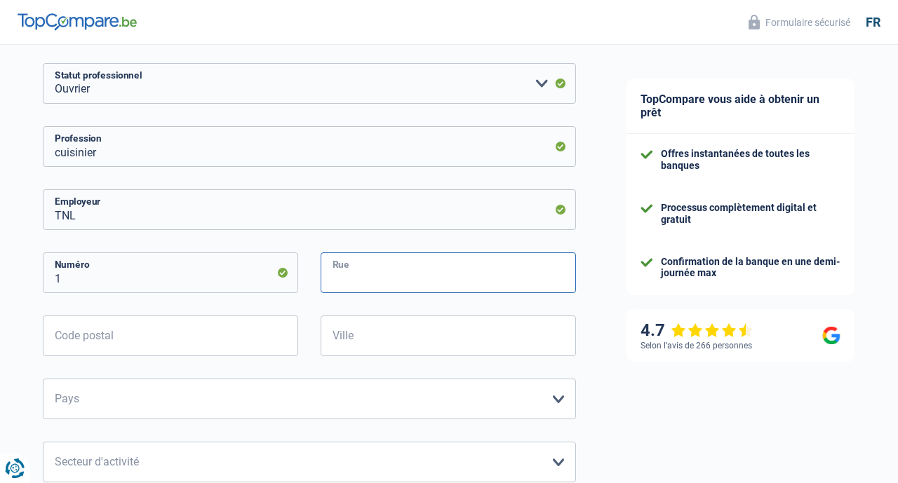
click at [445, 287] on input "Rue" at bounding box center [448, 273] width 255 height 41
type input "rue du pont de la carpe"
click at [111, 325] on input "Code postal" at bounding box center [170, 336] width 255 height 41
type input "1000"
click at [383, 330] on input "Ville" at bounding box center [448, 336] width 255 height 41
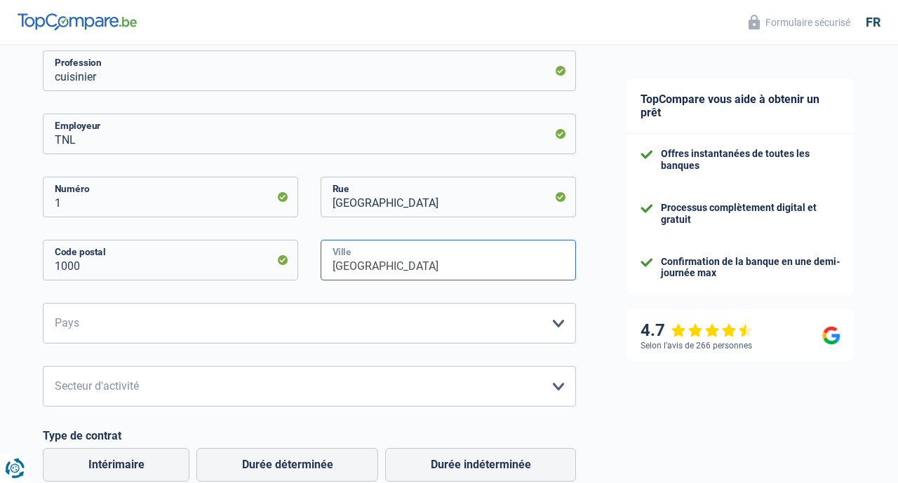
scroll to position [262, 0]
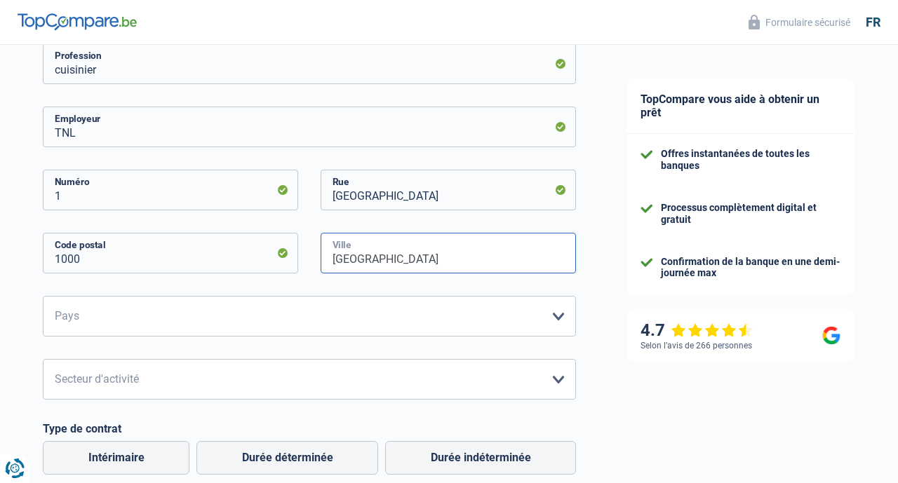
type input "Bruxelles"
click at [93, 311] on select "Belgique France Allemagne Italie Luxembourg Pays-Bas Espagne Suisse Veuillez sé…" at bounding box center [309, 316] width 533 height 41
select select "BE"
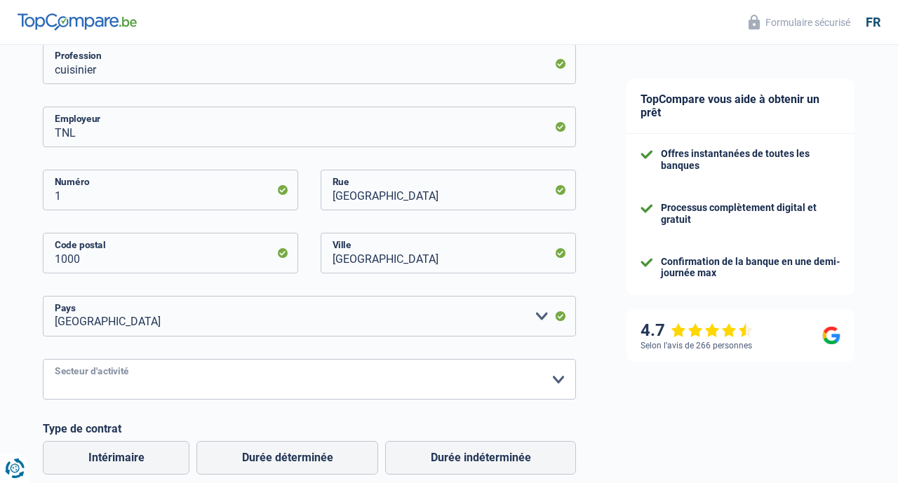
click at [255, 381] on select "Agriculture/Pêche Industrie Horeca Courier/Fitness/Taxi Construction Banques/As…" at bounding box center [309, 379] width 533 height 41
select select "hrc"
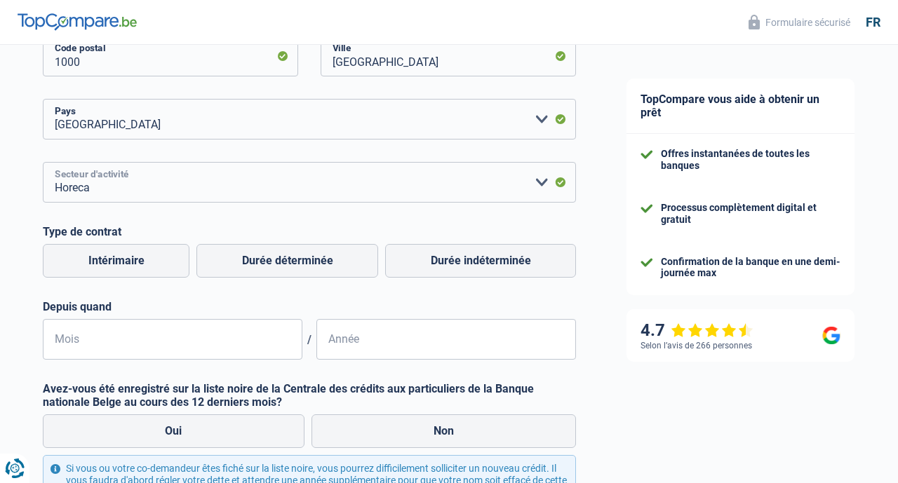
scroll to position [460, 0]
click at [476, 260] on label "Durée indéterminée" at bounding box center [480, 260] width 191 height 34
click at [476, 260] on input "Durée indéterminée" at bounding box center [480, 260] width 191 height 34
radio input "true"
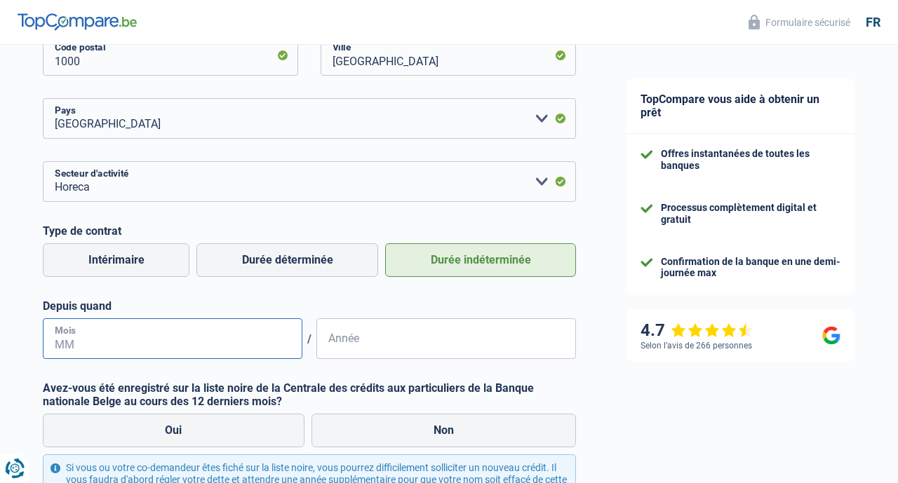
click at [159, 349] on input "Mois" at bounding box center [173, 338] width 260 height 41
type input "03"
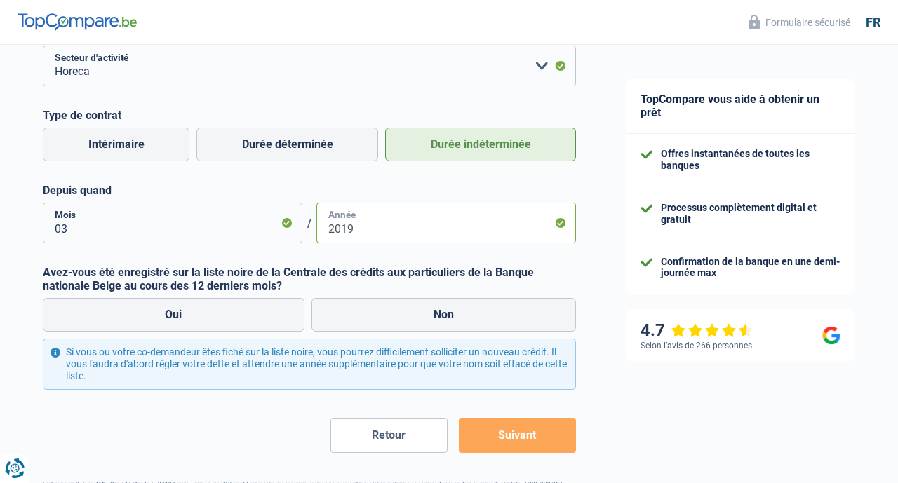
scroll to position [578, 0]
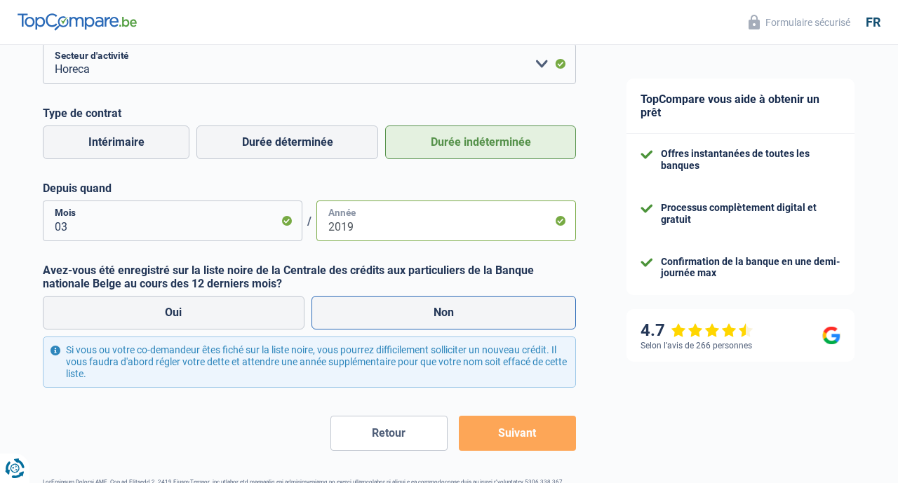
type input "2019"
click at [412, 317] on label "Non" at bounding box center [443, 313] width 265 height 34
click at [412, 317] on input "Non" at bounding box center [443, 313] width 265 height 34
radio input "true"
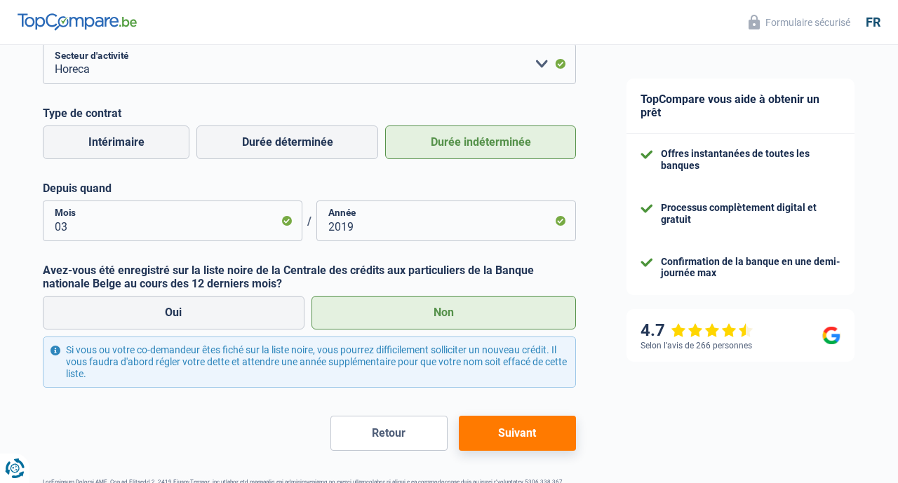
click at [495, 436] on button "Suivant" at bounding box center [517, 433] width 117 height 35
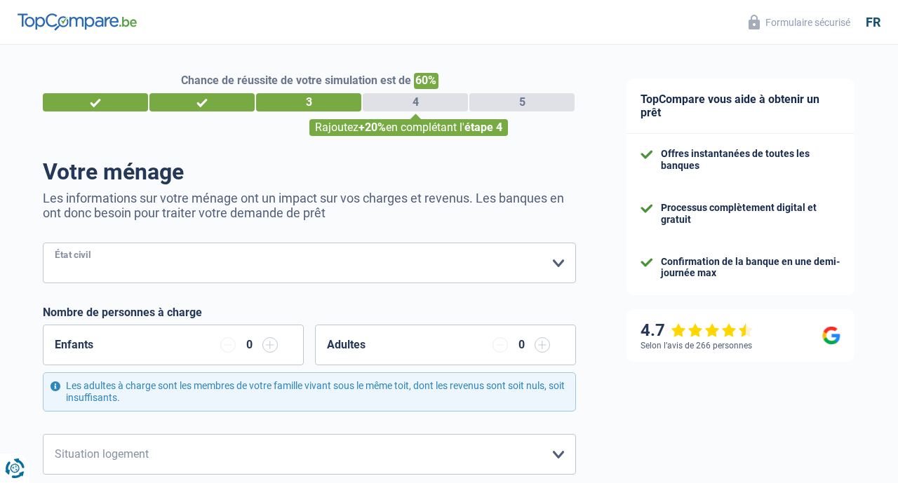
click at [327, 257] on select "Célibataire Marié(e) Cohabitant(e) légal(e) Divorcé(e) Veuf(ve) Séparé (de fait…" at bounding box center [309, 263] width 533 height 41
select select "single"
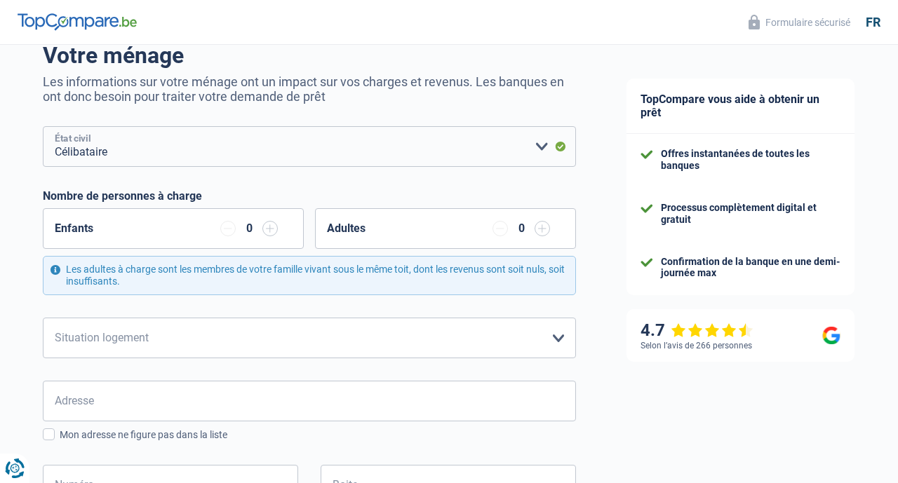
scroll to position [122, 0]
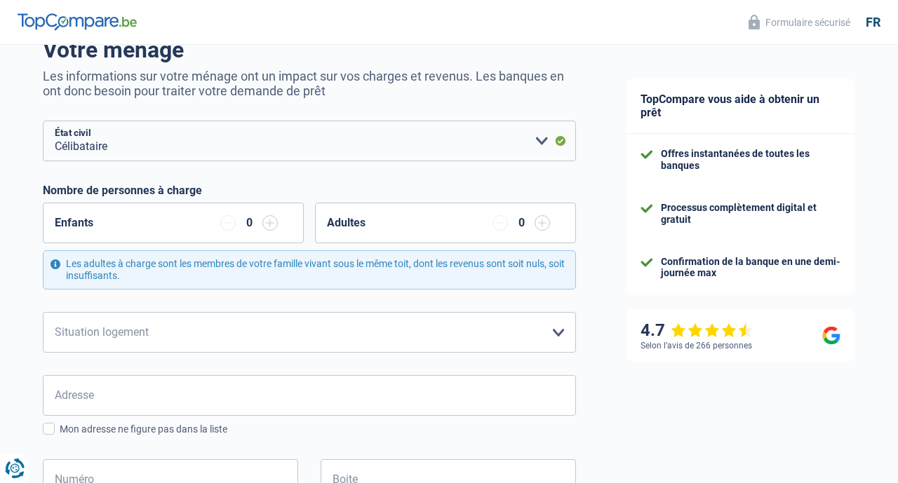
click at [269, 224] on input "button" at bounding box center [269, 222] width 15 height 15
click at [226, 224] on input "button" at bounding box center [227, 222] width 15 height 15
click at [541, 223] on input "button" at bounding box center [542, 222] width 15 height 15
click at [502, 222] on input "button" at bounding box center [499, 222] width 15 height 15
click at [474, 335] on select "Locataire Propriétaire avec prêt hypothécaire Propriétaire sans prêt hypothécai…" at bounding box center [309, 332] width 533 height 41
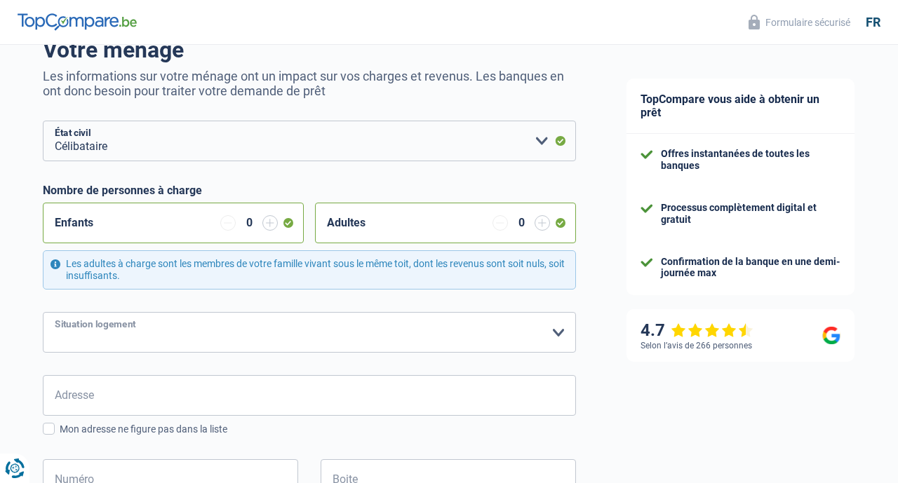
select select "ownerWithMortgage"
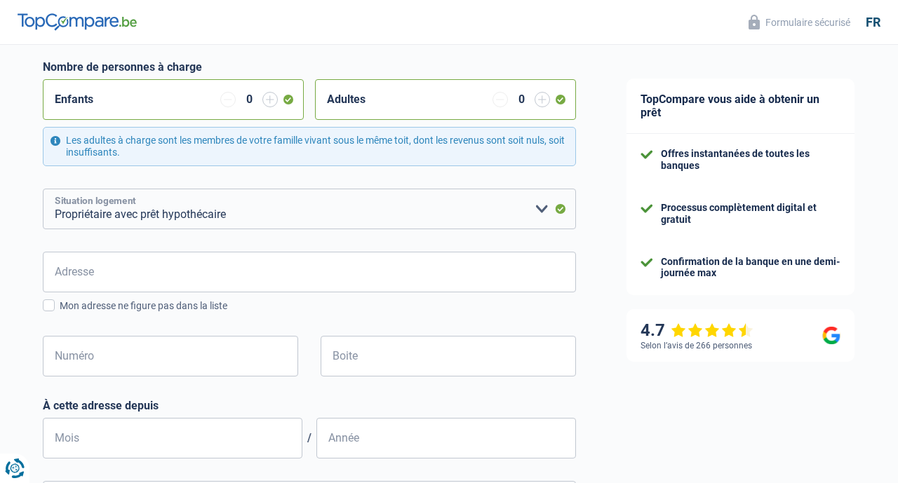
scroll to position [246, 0]
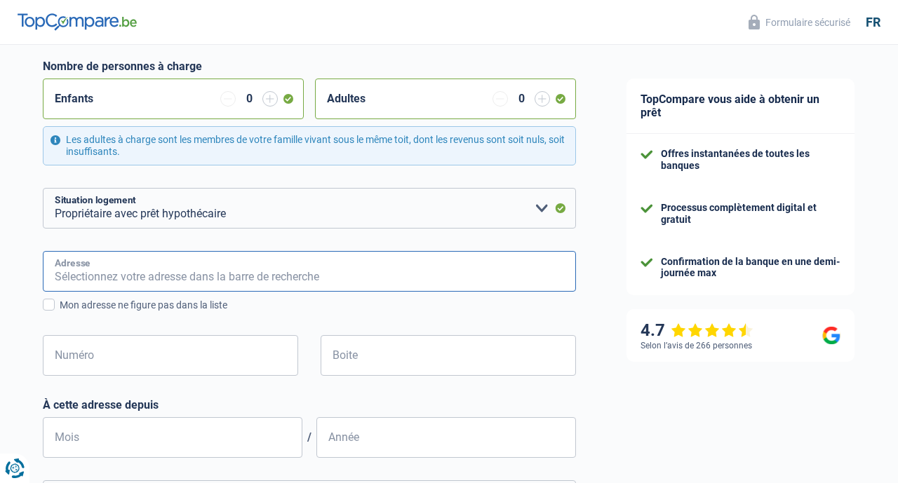
click at [145, 269] on input "Adresse" at bounding box center [309, 271] width 533 height 41
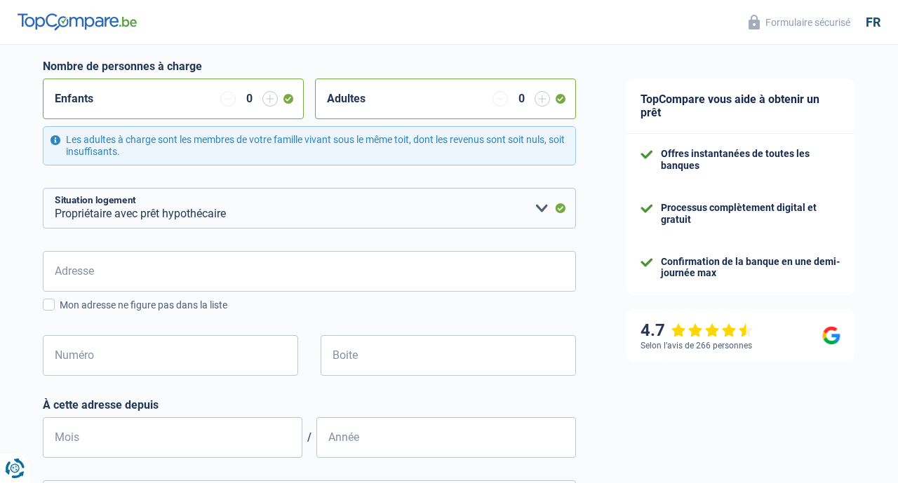
click at [411, 320] on div "Adresse Tous les champs sont obligatoires. Veuillez introduire votre adresse et…" at bounding box center [309, 324] width 533 height 147
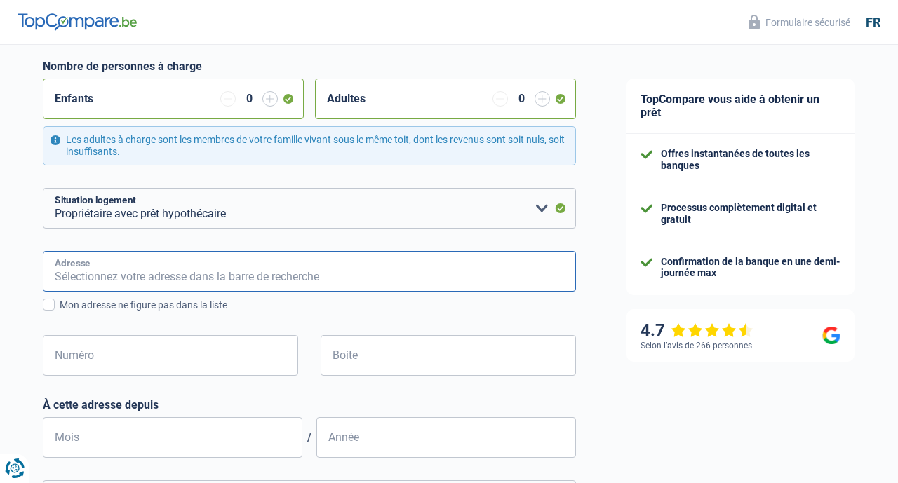
click at [107, 264] on input "Adresse" at bounding box center [309, 271] width 533 height 41
type input "49"
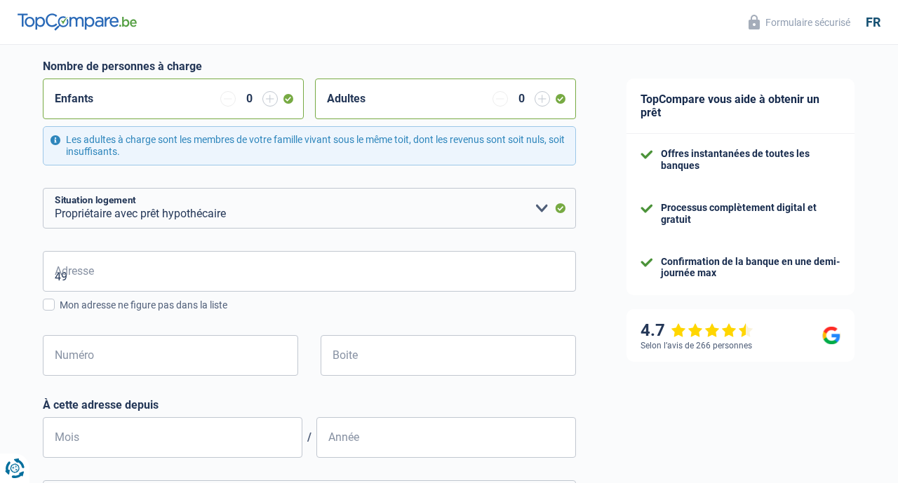
type input "Belgique"
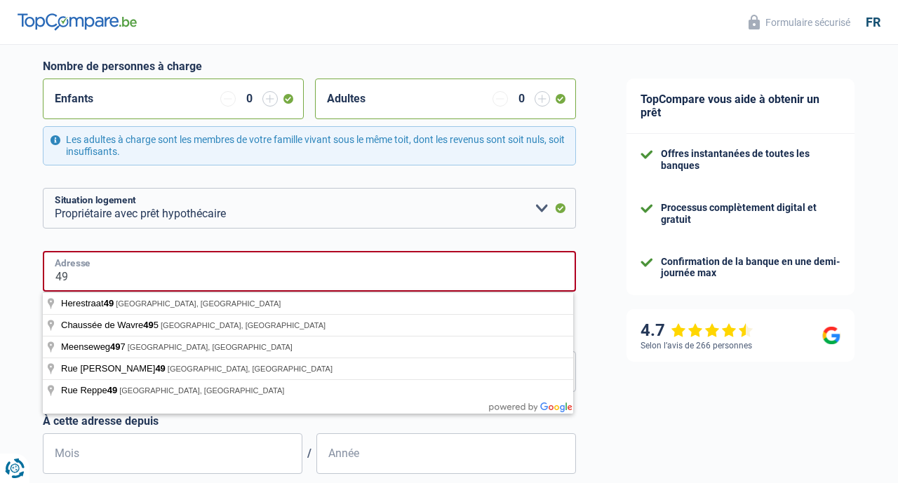
type input "4"
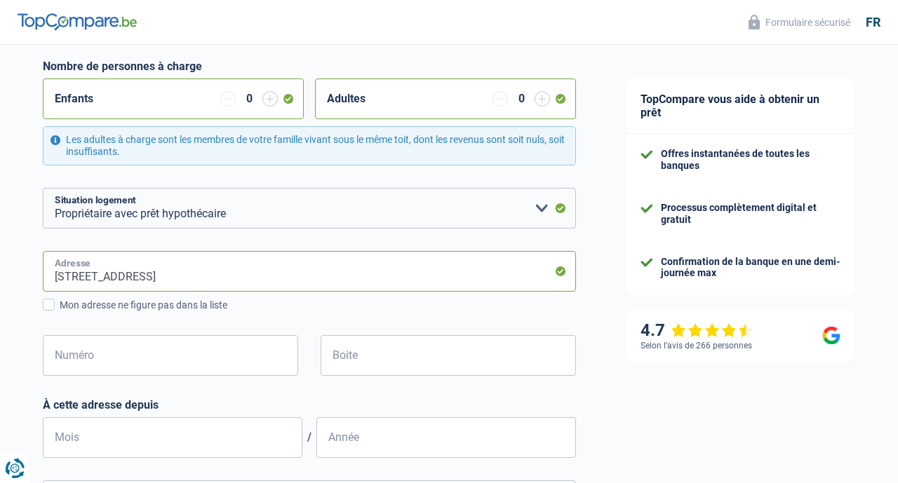
click at [57, 277] on input "Beversestraat, 8530, Harelbeke, BE" at bounding box center [309, 271] width 533 height 41
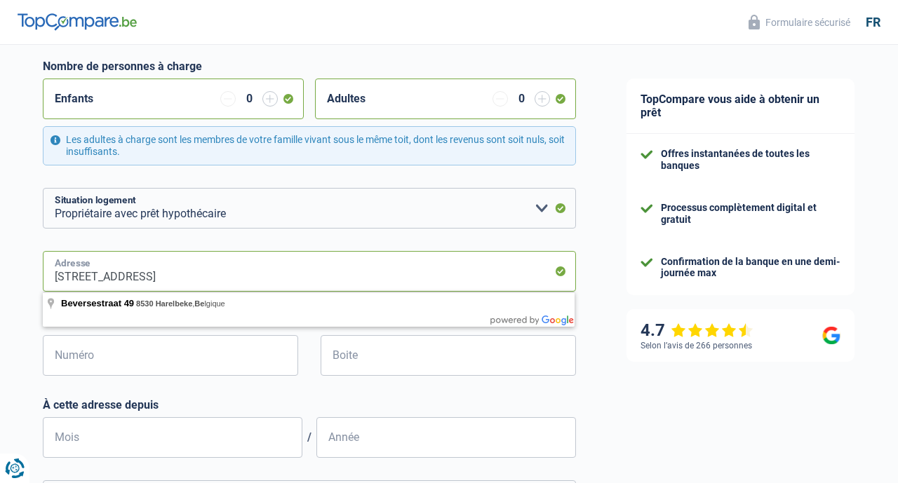
click at [281, 268] on input "49 Beversestraat, 8530, Harelbeke, BE" at bounding box center [309, 271] width 533 height 41
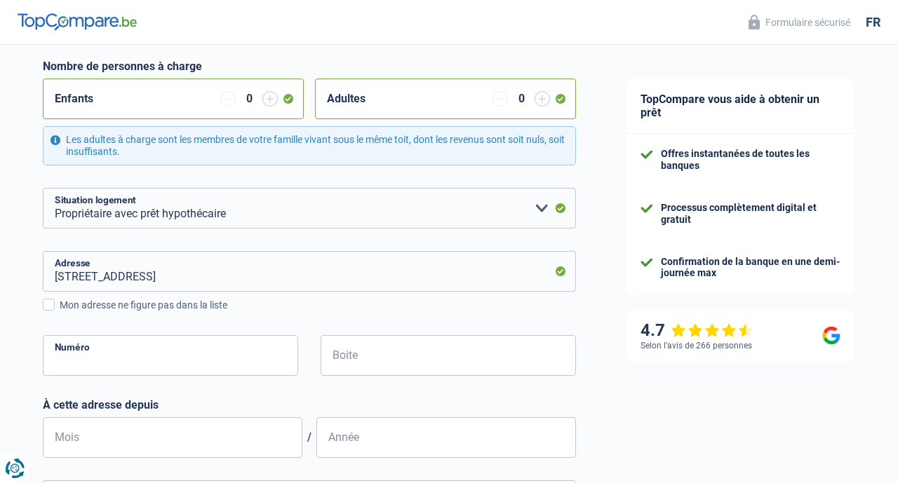
type input "Beversestraat, 8530, Harelbeke, BE"
type input "49"
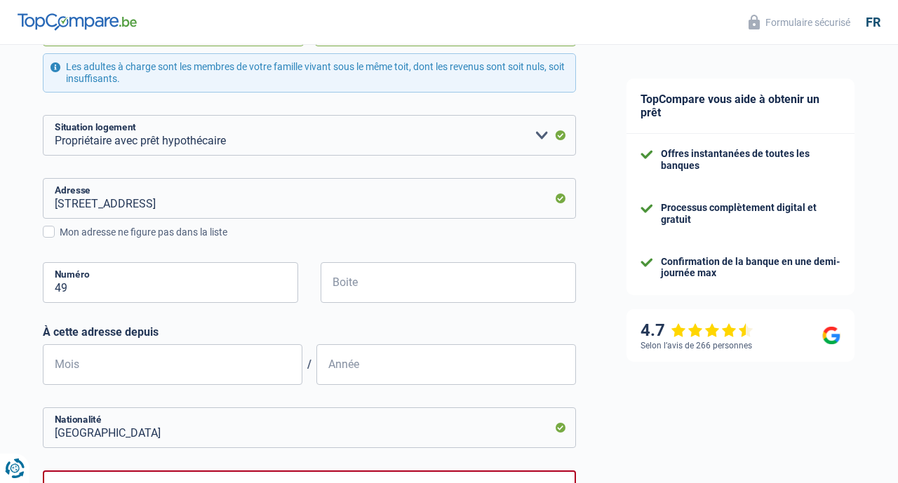
scroll to position [338, 0]
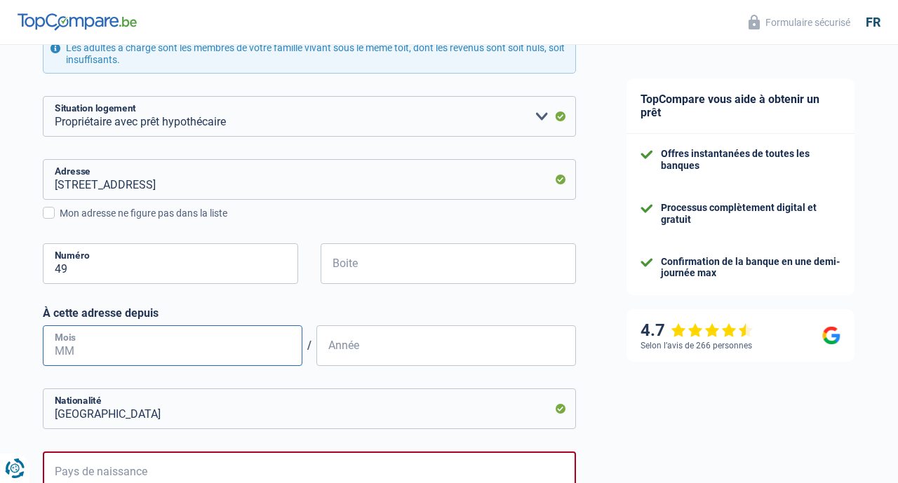
click at [170, 345] on input "Mois" at bounding box center [173, 346] width 260 height 41
type input "08"
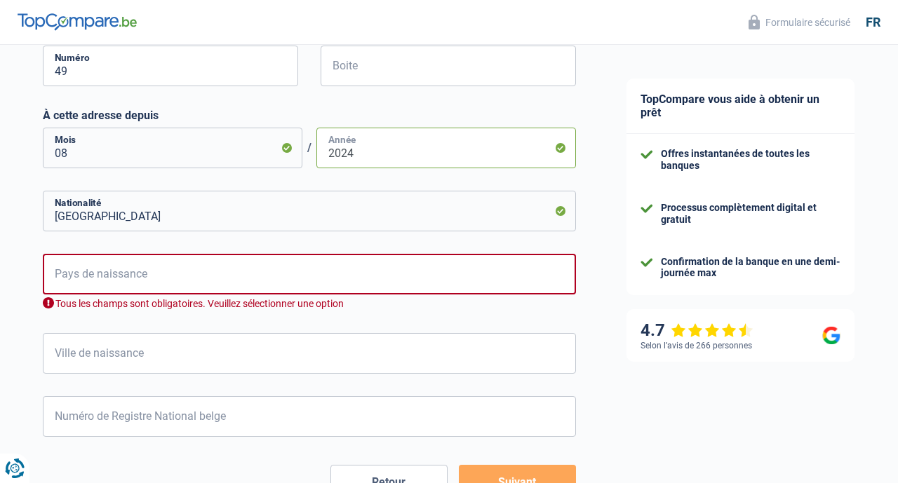
scroll to position [538, 0]
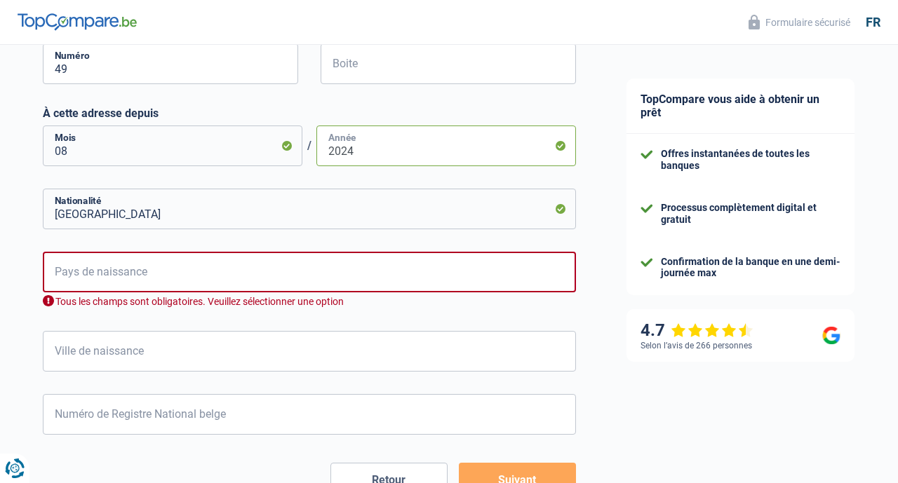
type input "2024"
click at [101, 286] on input "Pays de naissance" at bounding box center [309, 272] width 533 height 41
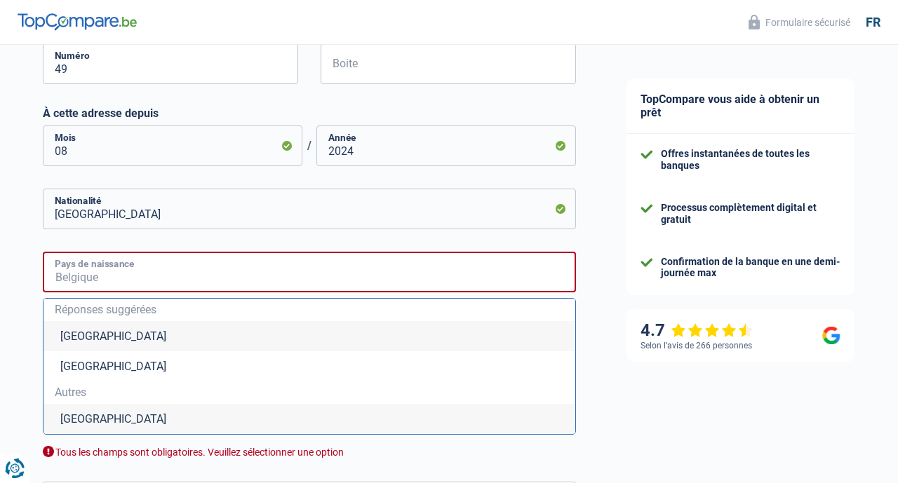
type input "Belgique"
click at [122, 333] on li "Belgique" at bounding box center [309, 336] width 532 height 30
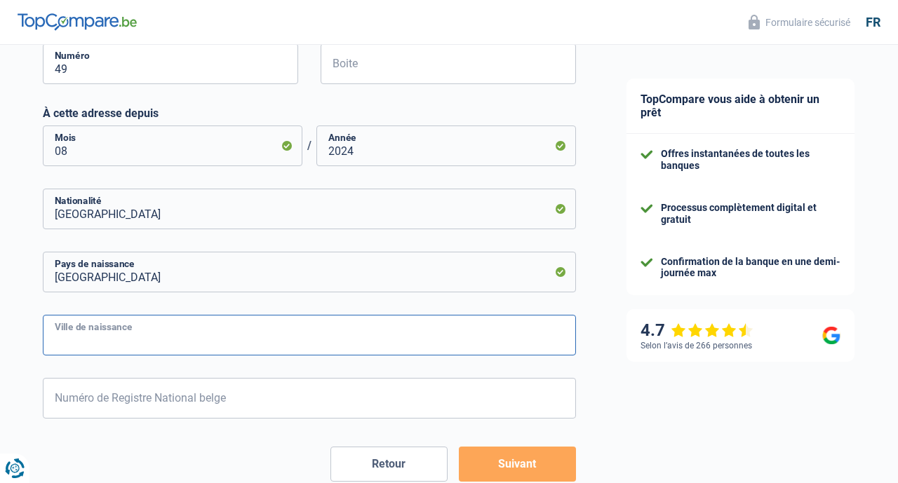
click at [125, 344] on input "Ville de naissance" at bounding box center [309, 335] width 533 height 41
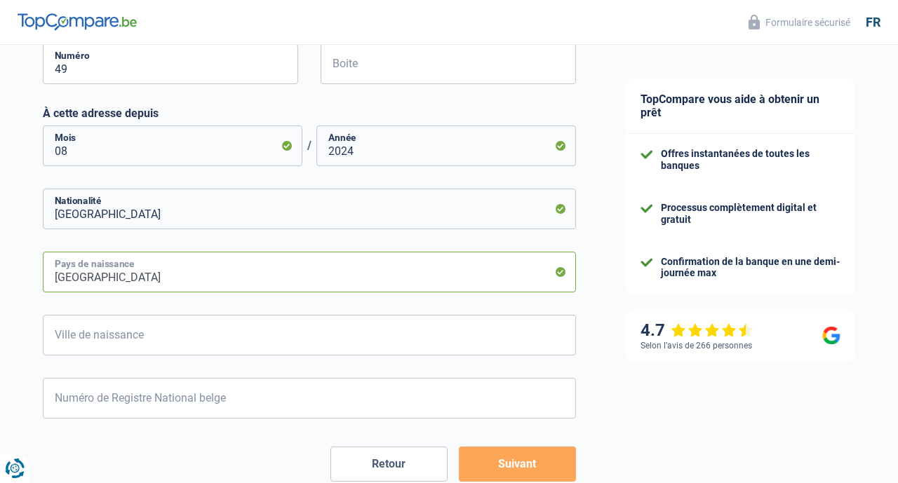
click at [119, 276] on input "Belgique" at bounding box center [309, 272] width 533 height 41
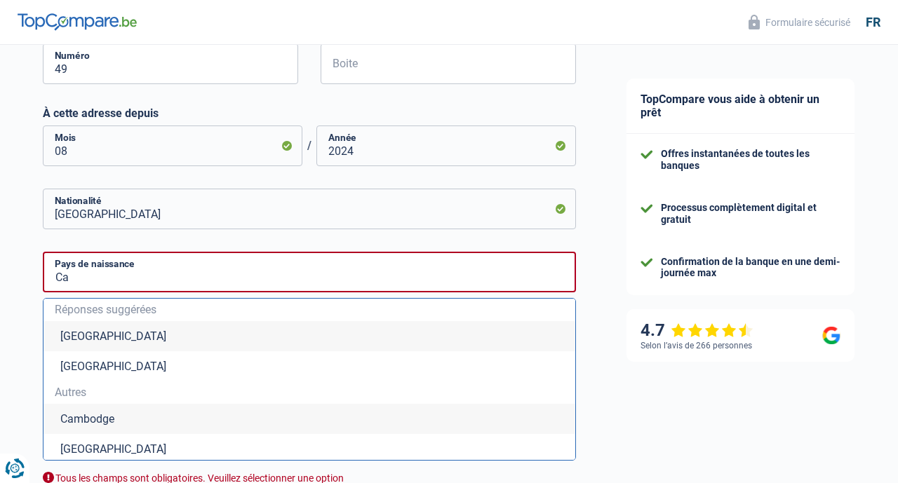
click at [82, 445] on li "Cameroun" at bounding box center [309, 449] width 532 height 30
type input "Cameroun"
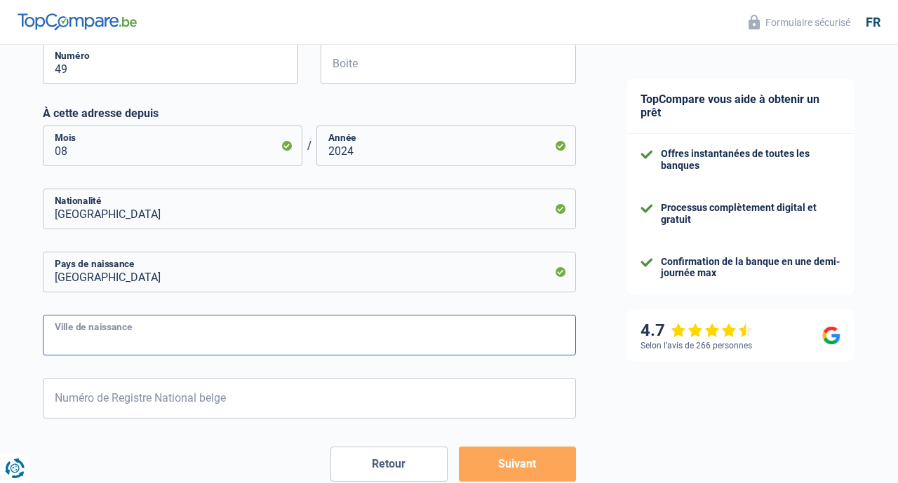
click at [75, 335] on input "Ville de naissance" at bounding box center [309, 335] width 533 height 41
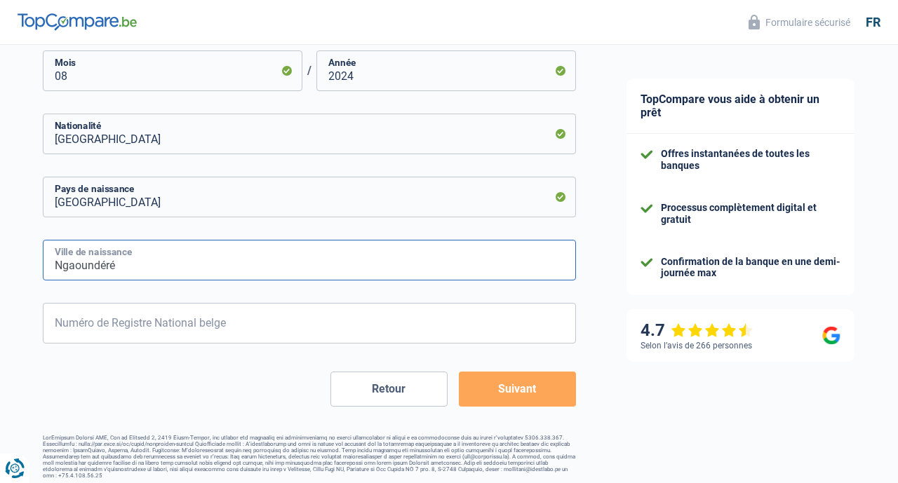
scroll to position [614, 0]
type input "Ngaoundéré"
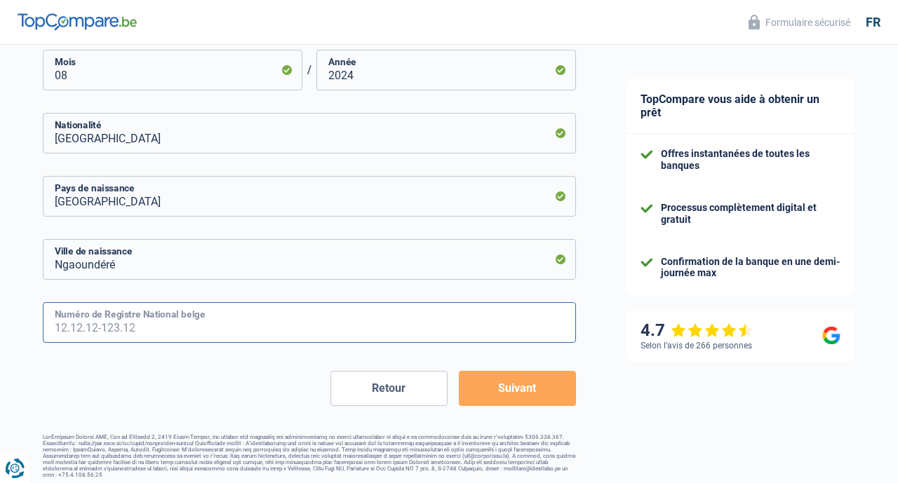
click at [96, 316] on input "Numéro de Registre National belge" at bounding box center [309, 322] width 533 height 41
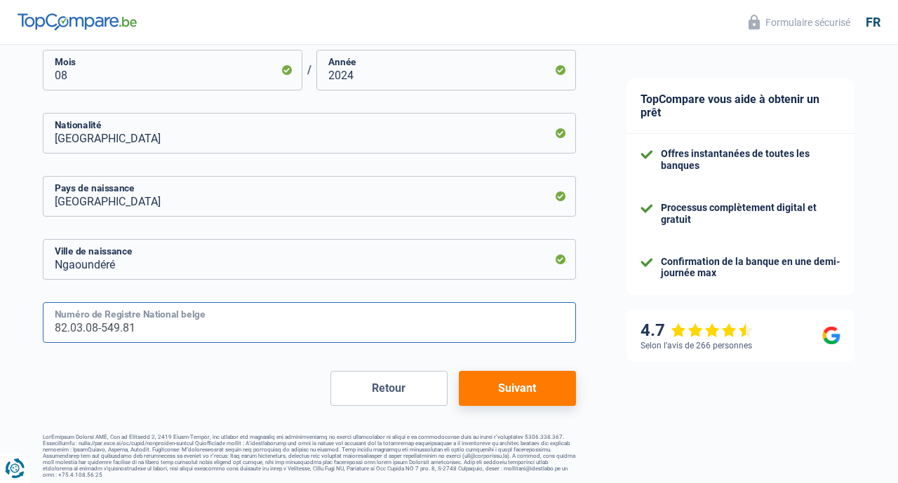
type input "82.03.08-549.81"
click at [509, 398] on button "Suivant" at bounding box center [517, 388] width 117 height 35
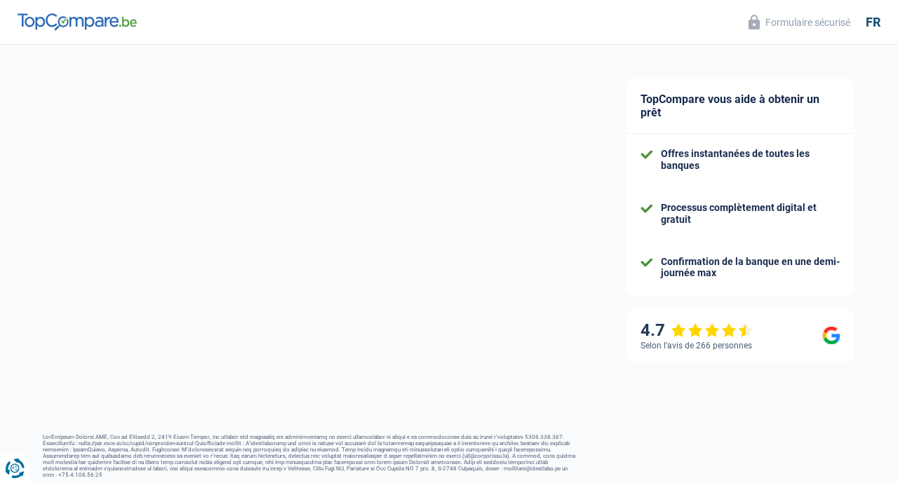
select select "netSalary"
select select "mortgage"
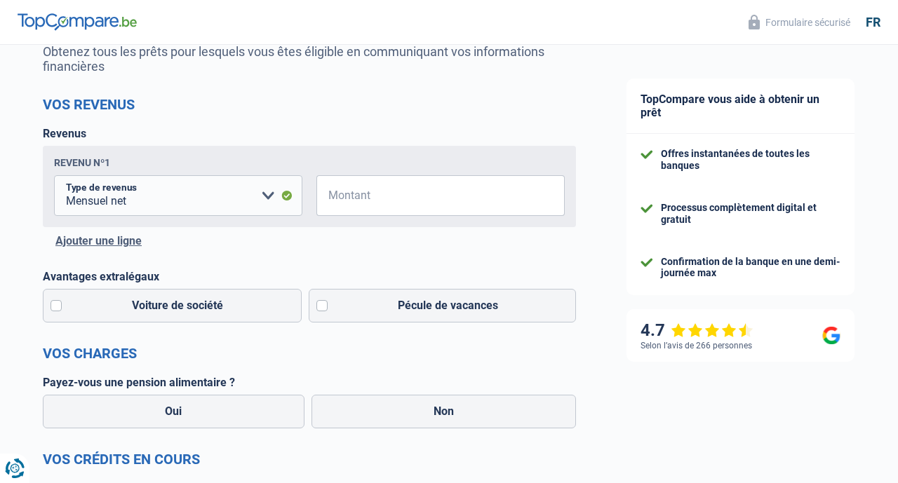
scroll to position [162, 0]
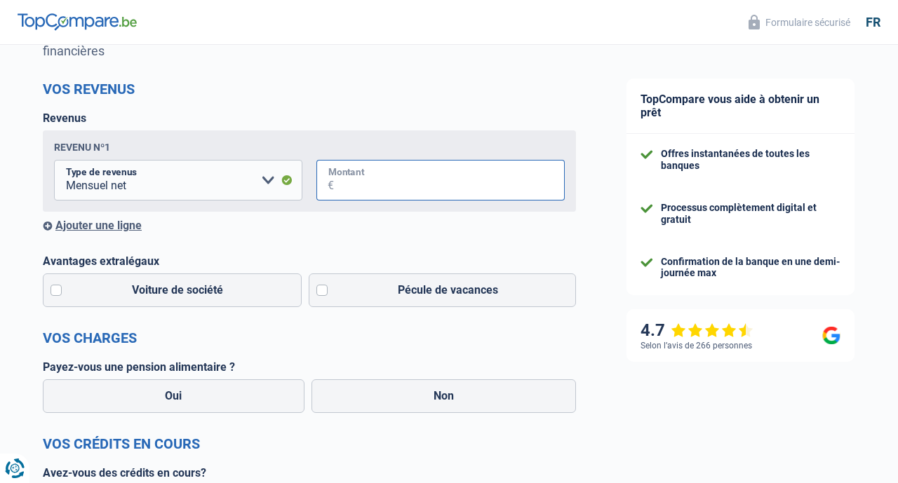
click at [400, 189] on input "Montant" at bounding box center [449, 180] width 231 height 41
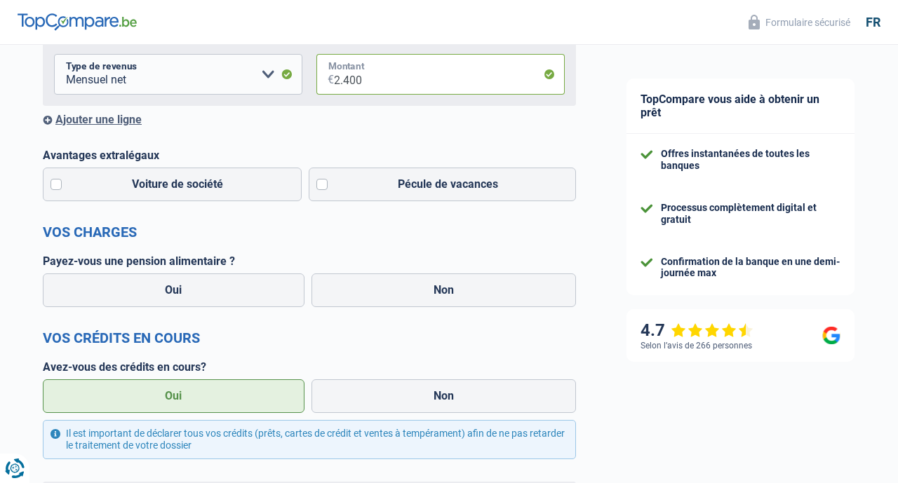
scroll to position [270, 0]
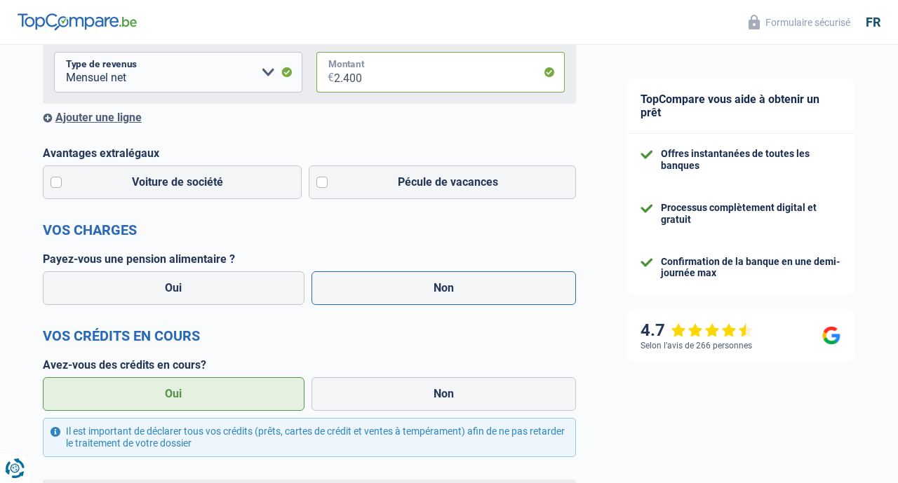
type input "2.400"
click at [423, 295] on label "Non" at bounding box center [443, 288] width 265 height 34
click at [423, 295] on input "Non" at bounding box center [443, 288] width 265 height 34
radio input "true"
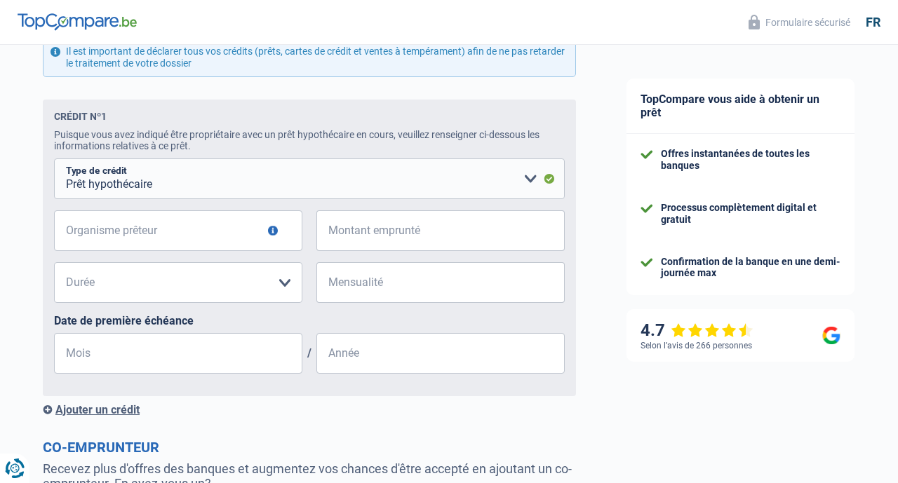
scroll to position [662, 0]
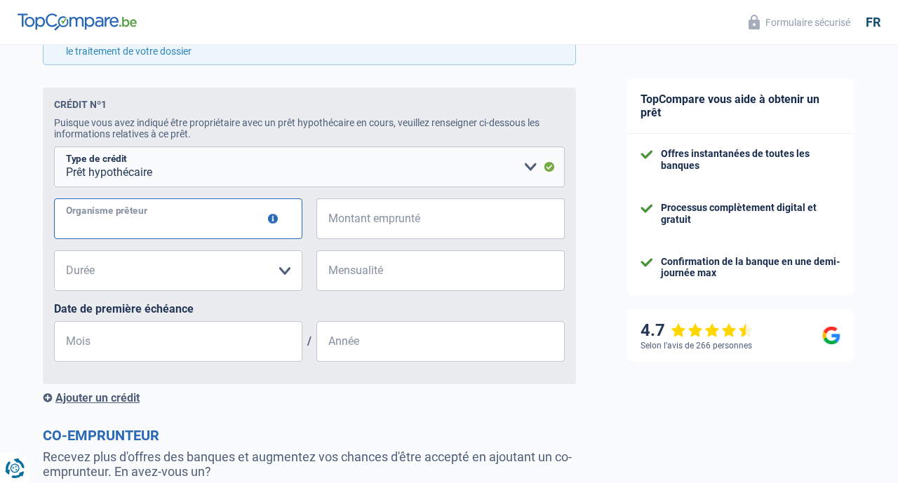
click at [205, 214] on input "Organisme prêteur" at bounding box center [178, 219] width 248 height 41
type input "BNP PARIBAS"
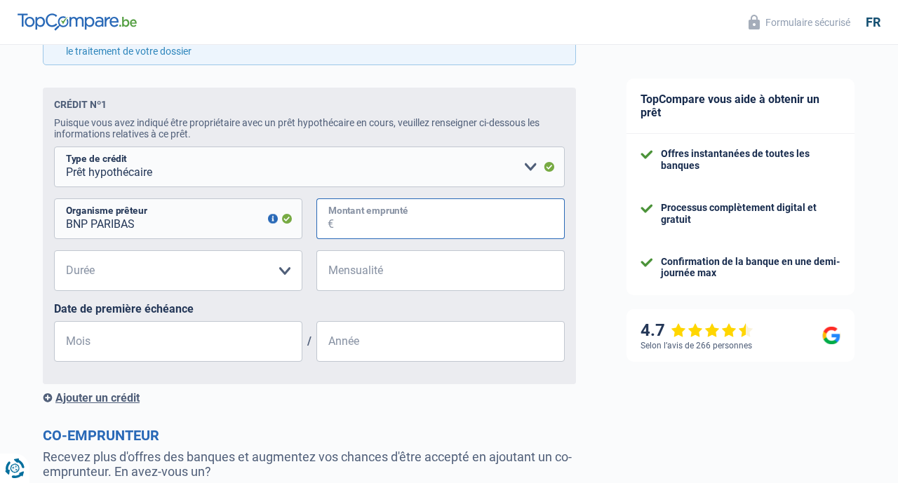
click at [358, 215] on input "Montant emprunté" at bounding box center [449, 219] width 231 height 41
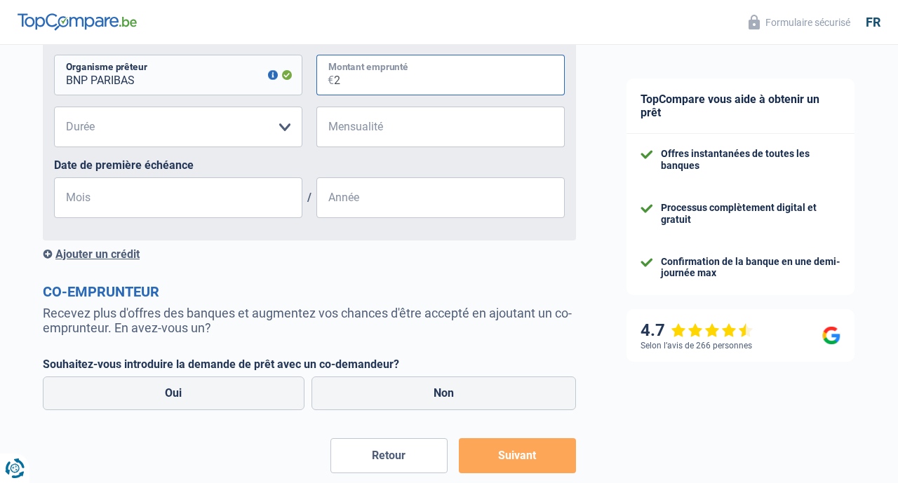
scroll to position [810, 0]
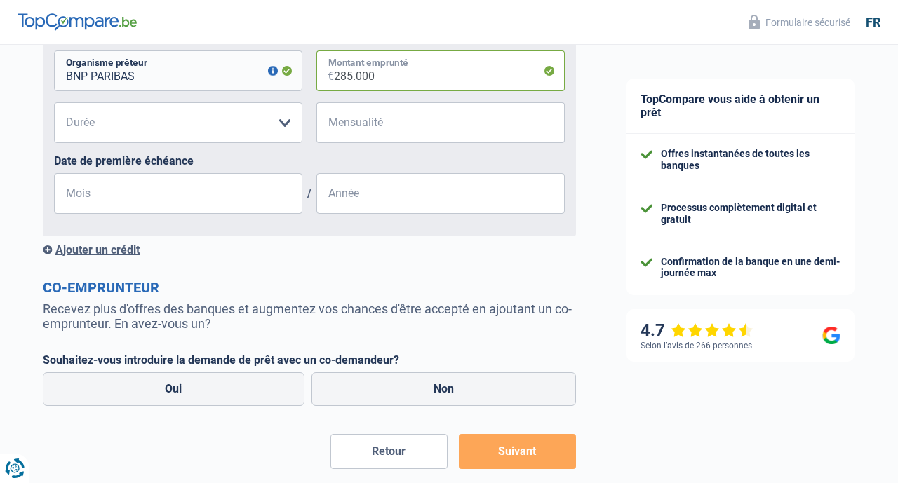
type input "285.000"
click at [166, 126] on select "120 mois 180 mois 240 mois 300 mois 360 mois 420 mois Veuillez sélectionner une…" at bounding box center [178, 122] width 248 height 41
select select "300"
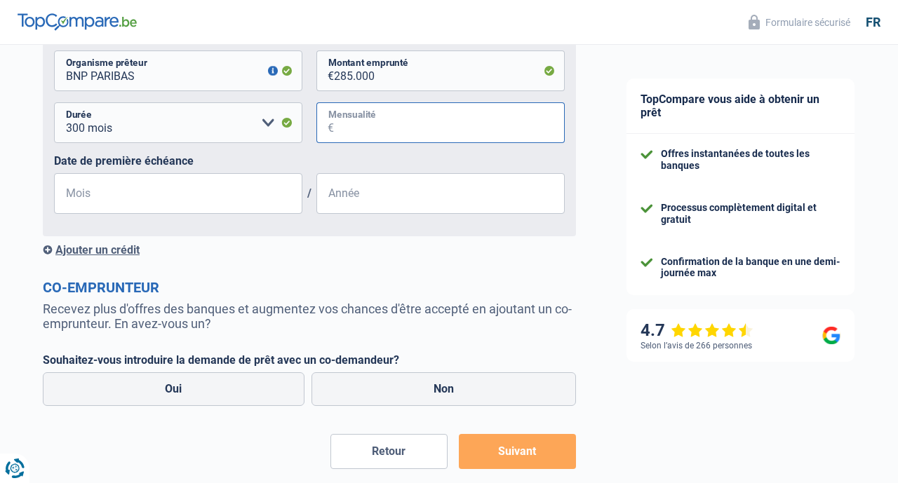
click at [377, 116] on input "Mensualité" at bounding box center [449, 122] width 231 height 41
type input "1.500"
click at [105, 194] on input "Mois" at bounding box center [178, 193] width 248 height 41
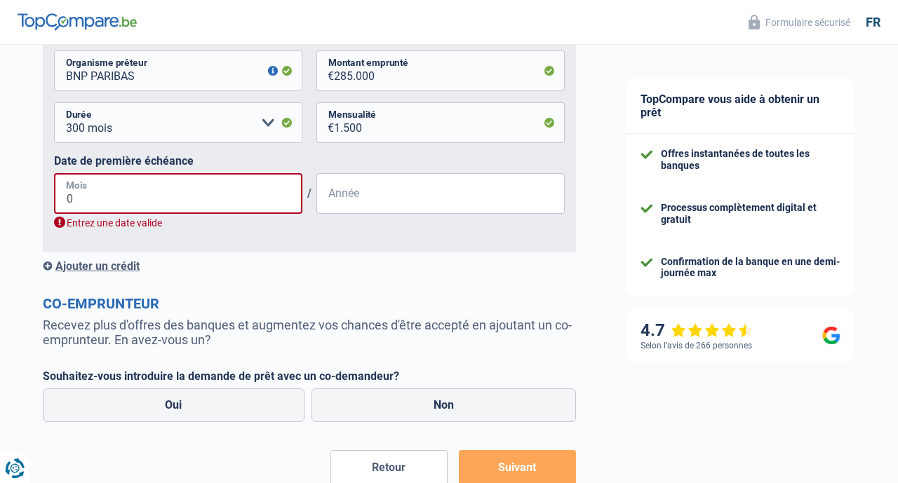
type input "09"
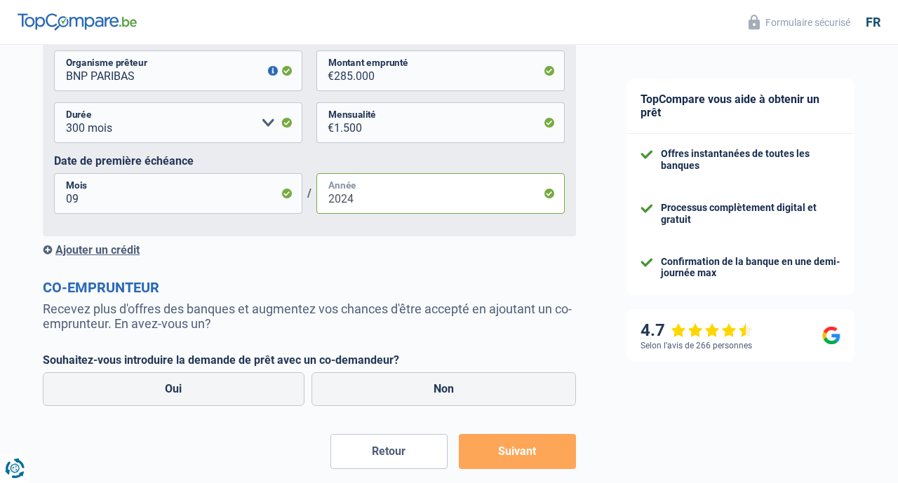
type input "2024"
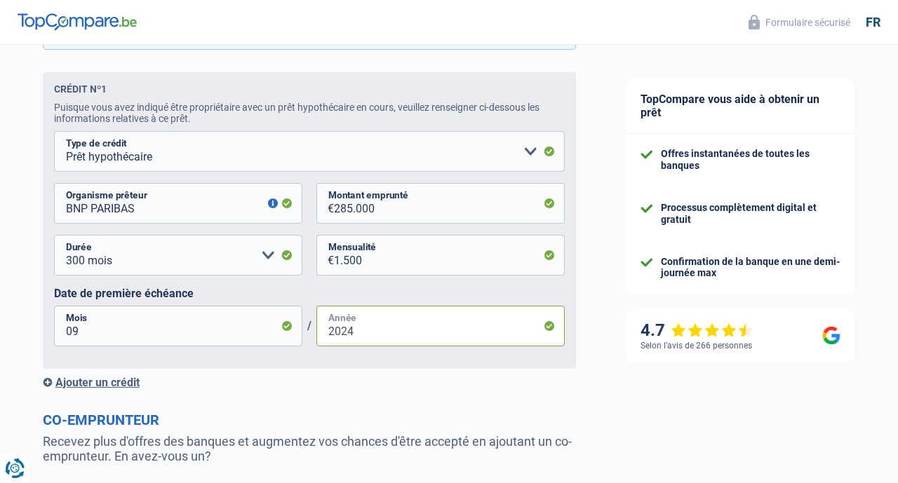
scroll to position [680, 0]
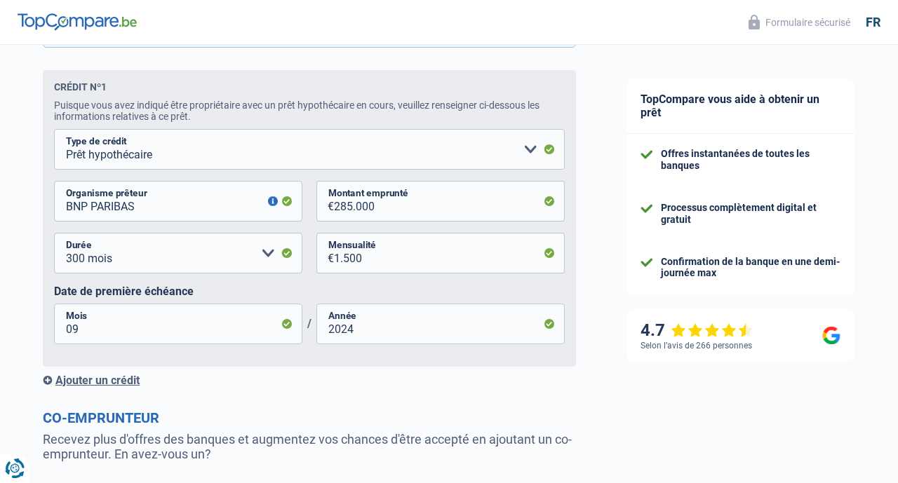
click at [45, 378] on div "Ajouter un crédit" at bounding box center [309, 380] width 533 height 13
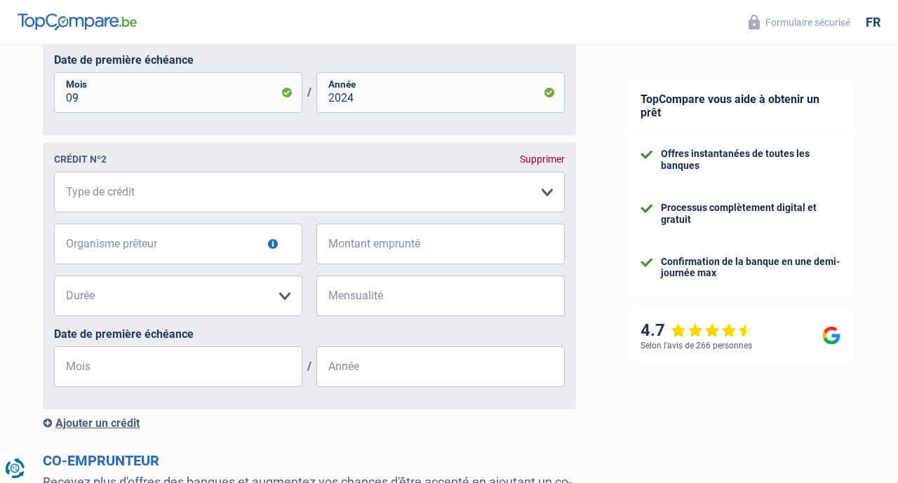
scroll to position [920, 0]
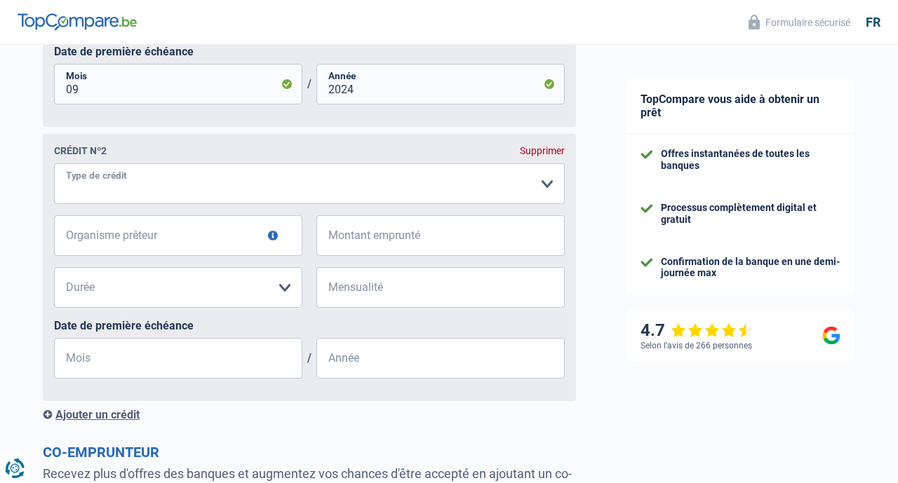
click at [544, 185] on select "Carte ou ouverture de crédit Prêt hypothécaire Vente à tempérament Prêt à tempé…" at bounding box center [309, 183] width 511 height 41
select select "personalLoan"
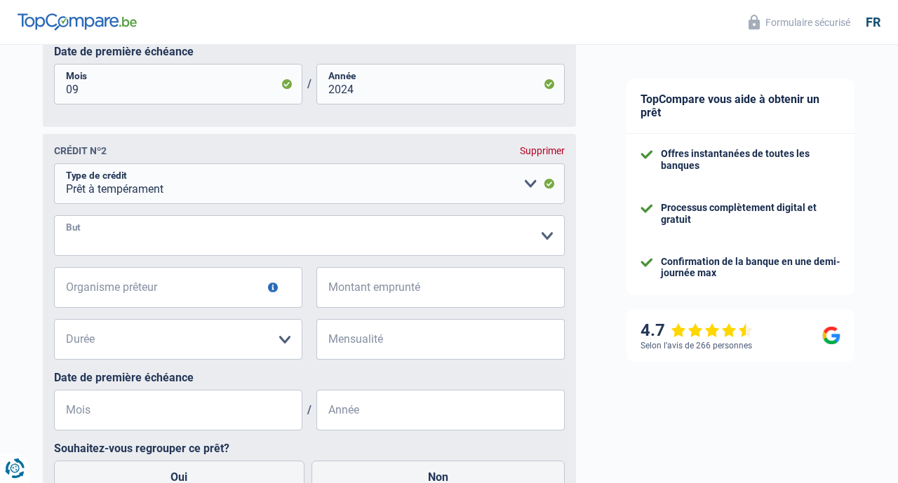
click at [545, 238] on select "Confort maison: meubles, textile, peinture, électroménager, outillage non-profe…" at bounding box center [309, 235] width 511 height 41
select select "carRestore"
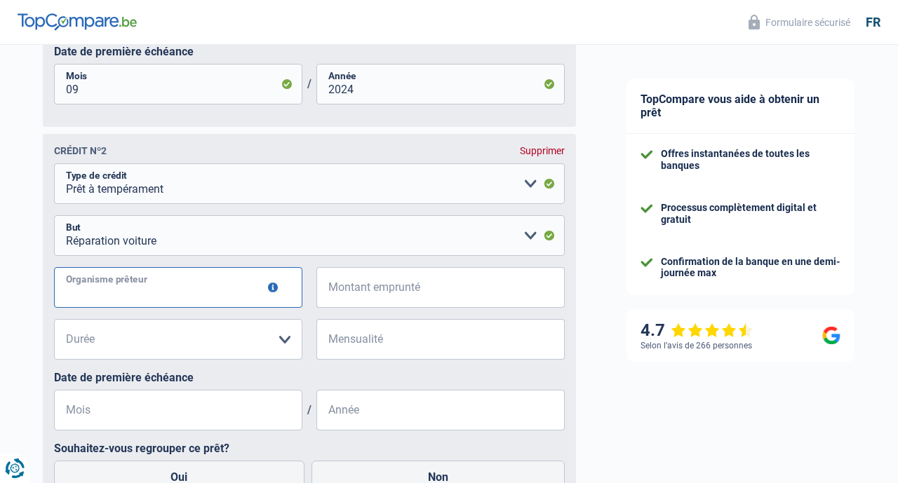
click at [252, 283] on input "Organisme prêteur" at bounding box center [178, 287] width 248 height 41
type input "Mozzeno"
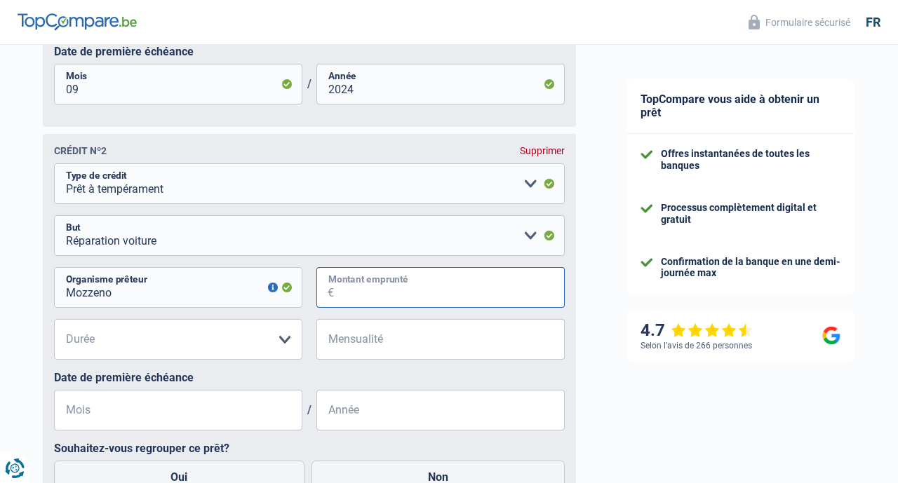
click at [357, 288] on input "Montant emprunté" at bounding box center [449, 287] width 231 height 41
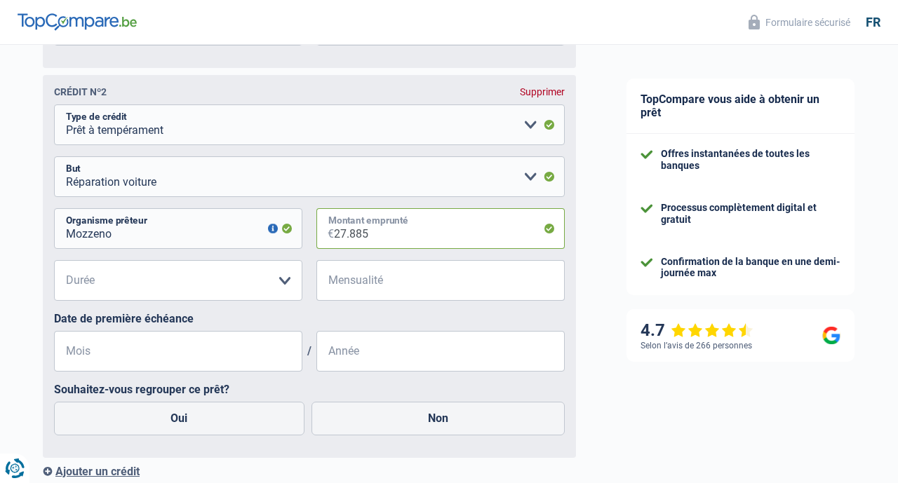
scroll to position [981, 0]
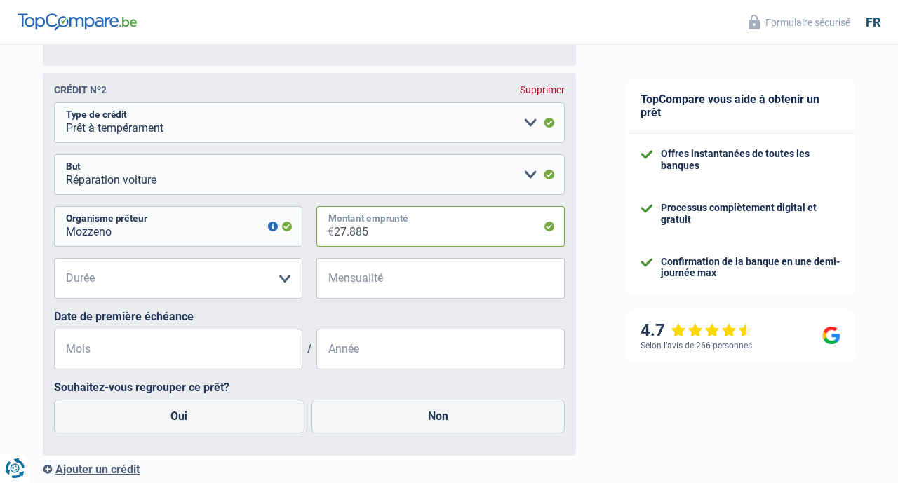
type input "27.885"
click at [210, 281] on select "12 mois 18 mois 24 mois 30 mois 36 mois 42 mois 48 mois 60 mois 72 mois 84 mois…" at bounding box center [178, 278] width 248 height 41
select select "60"
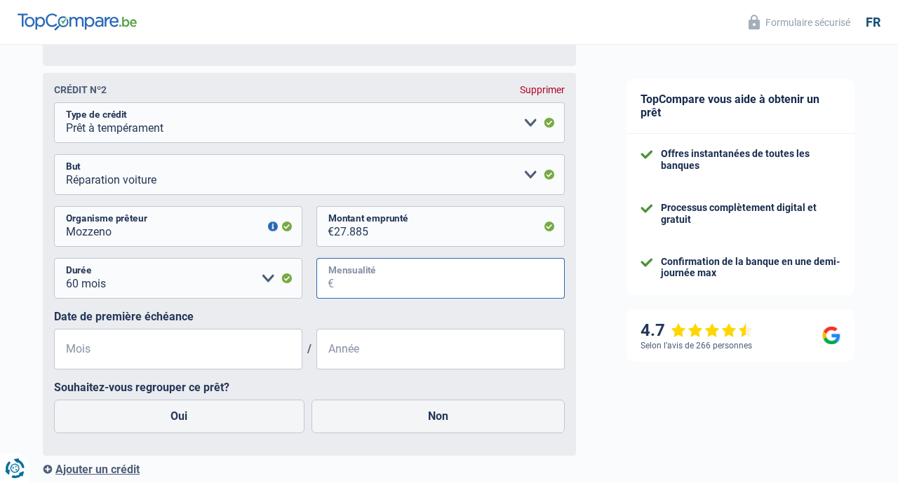
click at [354, 281] on input "Mensualité" at bounding box center [449, 278] width 231 height 41
type input "540"
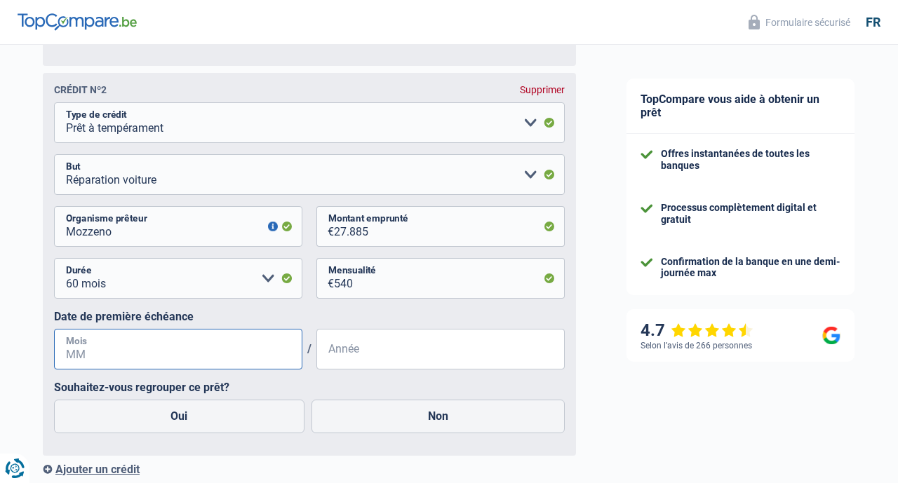
click at [116, 362] on input "Mois" at bounding box center [178, 349] width 248 height 41
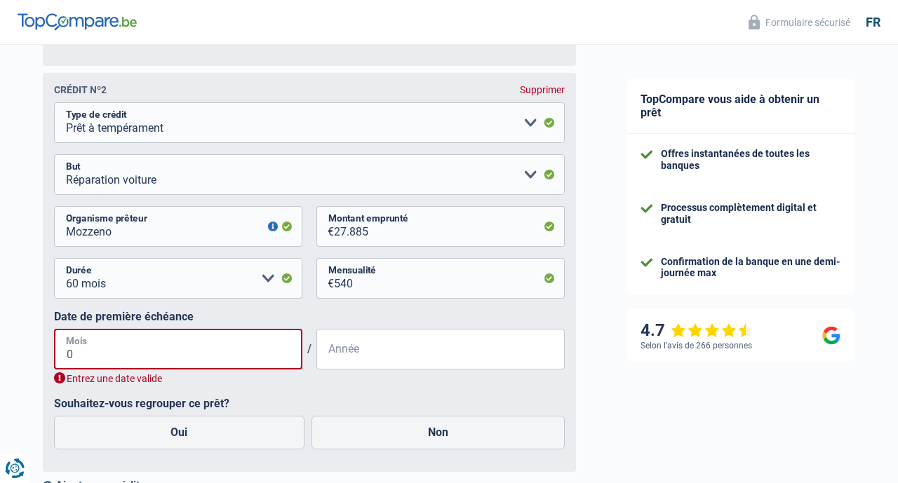
type input "07"
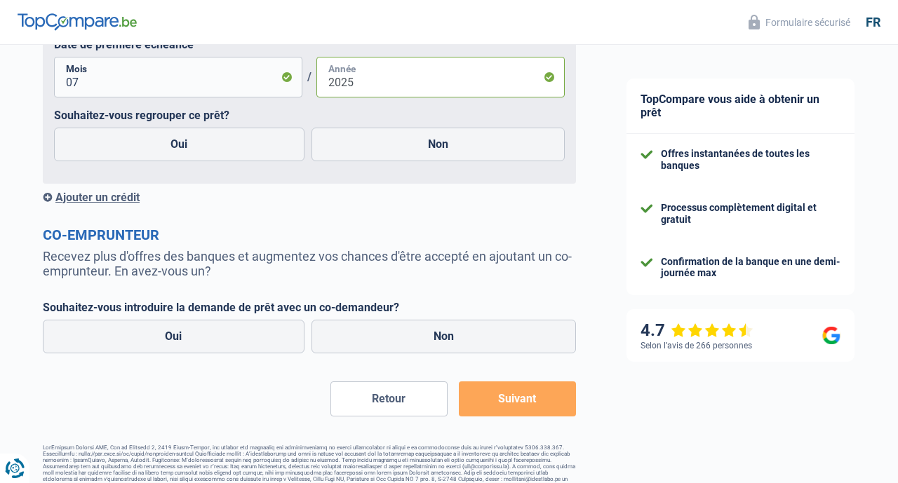
scroll to position [1263, 0]
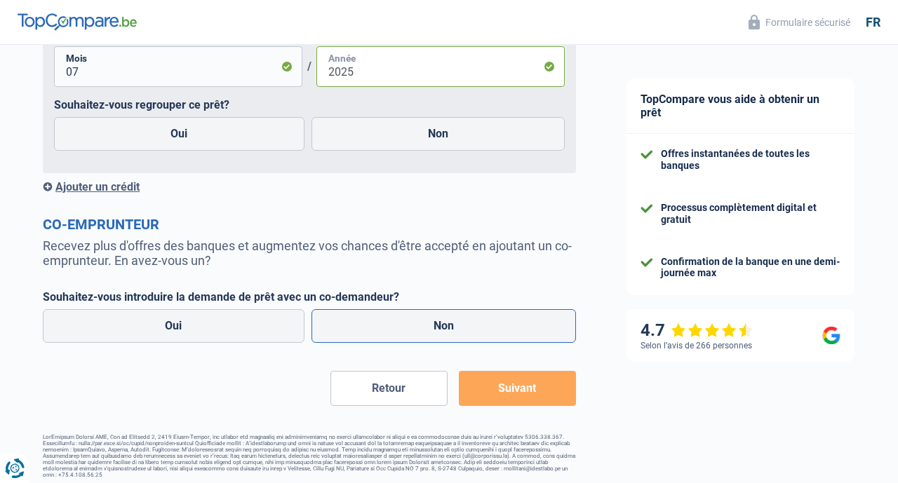
type input "2025"
click at [427, 326] on label "Non" at bounding box center [443, 326] width 265 height 34
click at [427, 326] on input "Non" at bounding box center [443, 326] width 265 height 34
radio input "true"
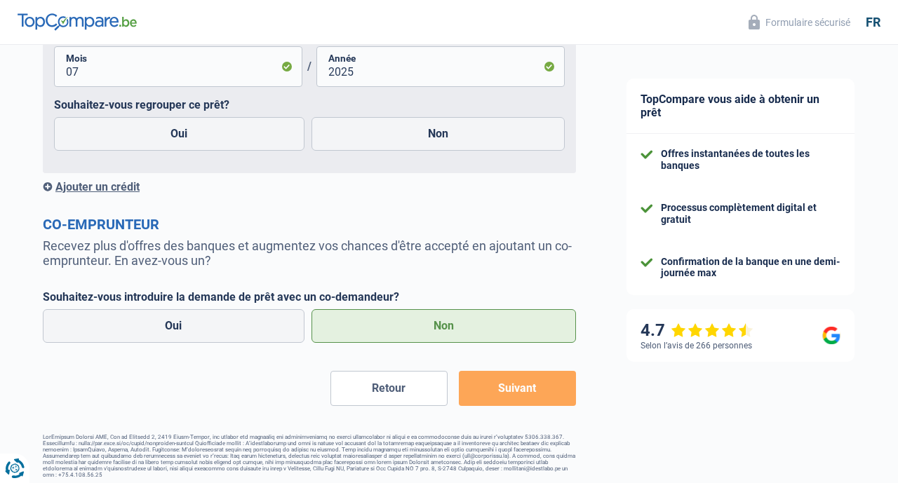
click at [509, 392] on button "Suivant" at bounding box center [517, 388] width 117 height 35
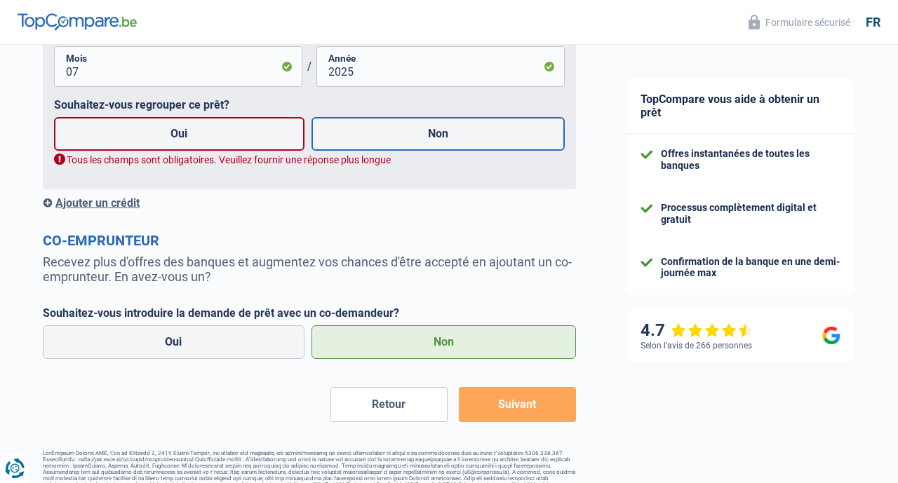
click at [418, 137] on label "Non" at bounding box center [438, 134] width 254 height 34
click at [418, 137] on input "Non" at bounding box center [438, 134] width 254 height 34
radio input "true"
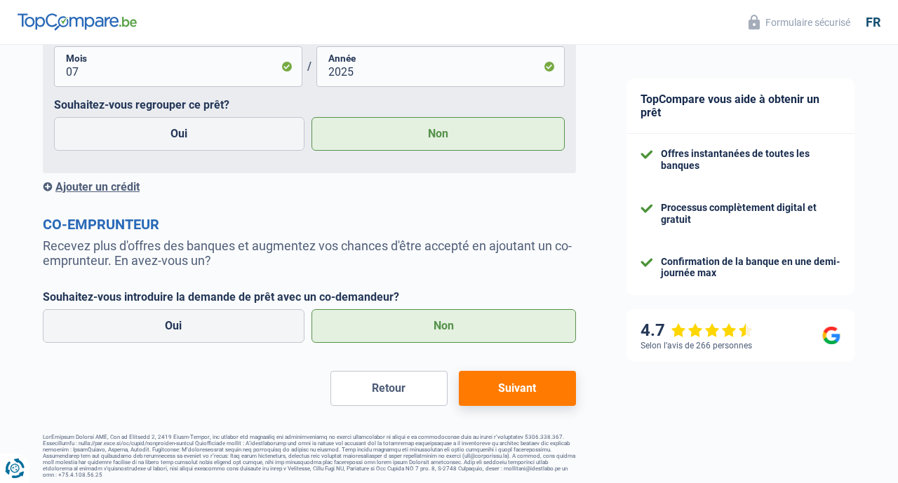
click at [509, 394] on button "Suivant" at bounding box center [517, 388] width 117 height 35
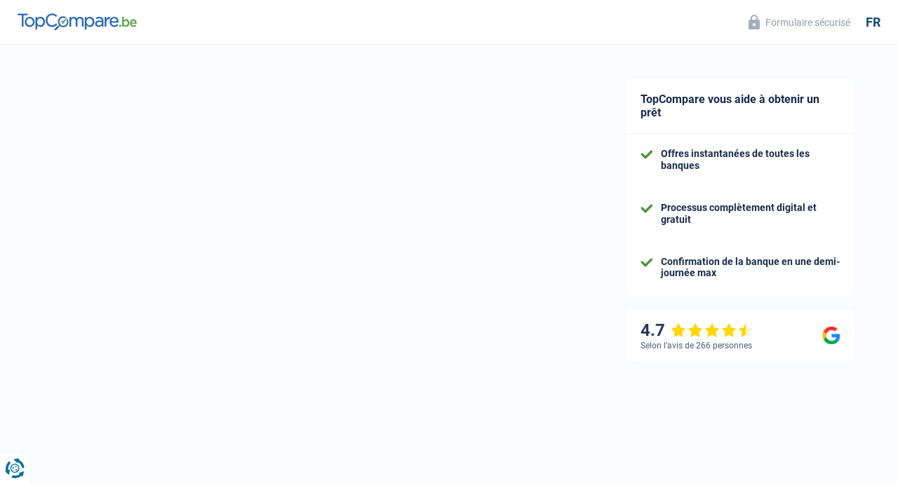
select select "48"
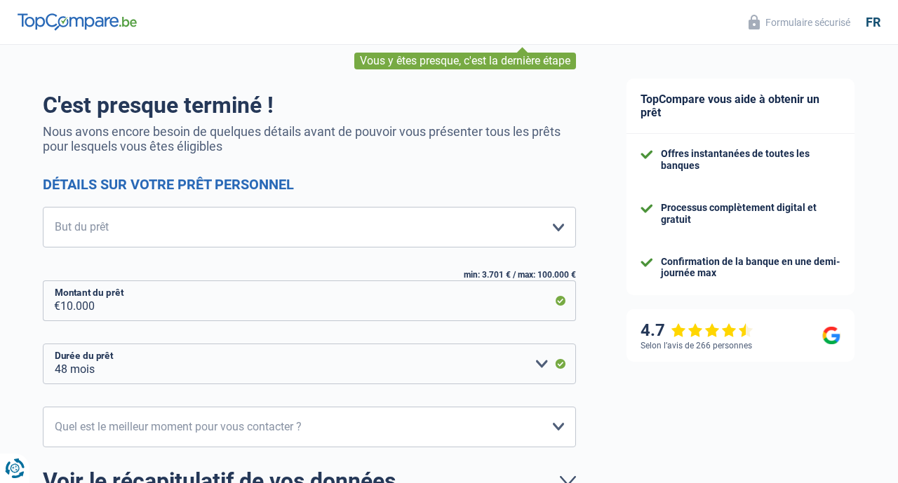
scroll to position [69, 0]
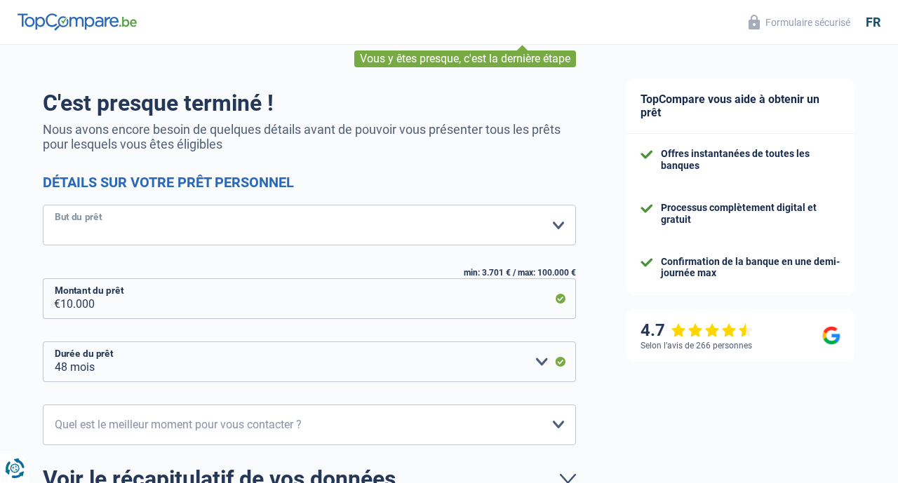
click at [559, 227] on select "Confort maison: meubles, textile, peinture, électroménager, outillage non-profe…" at bounding box center [309, 225] width 533 height 41
select select "other"
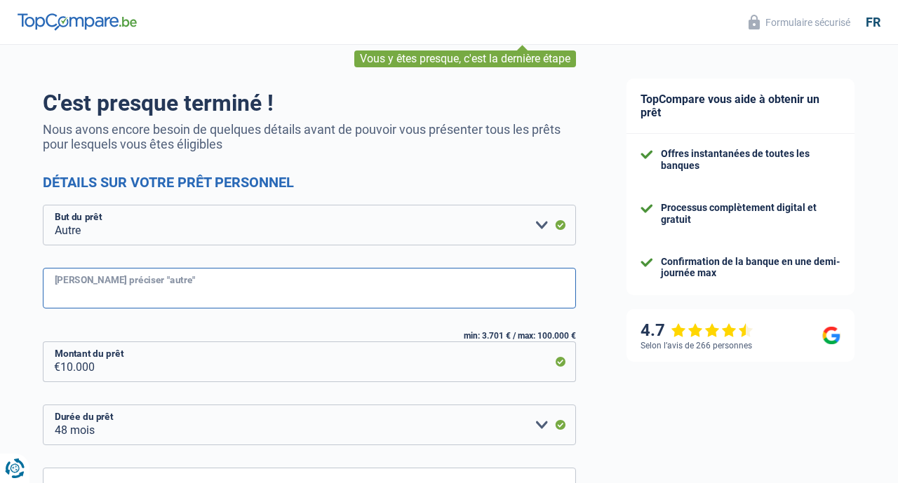
click at [145, 292] on input "Veuillez préciser "autre"" at bounding box center [309, 288] width 533 height 41
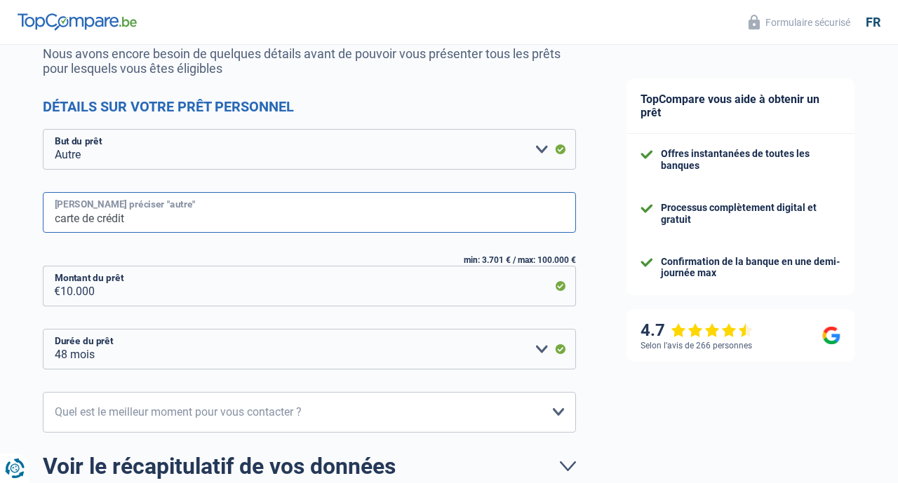
scroll to position [149, 0]
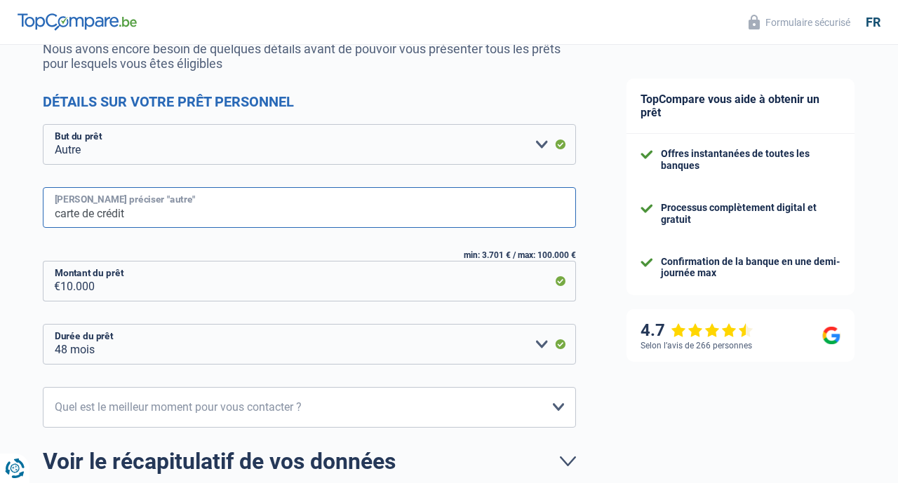
type input "carte de crédit"
click at [228, 282] on input "10.000" at bounding box center [318, 281] width 516 height 41
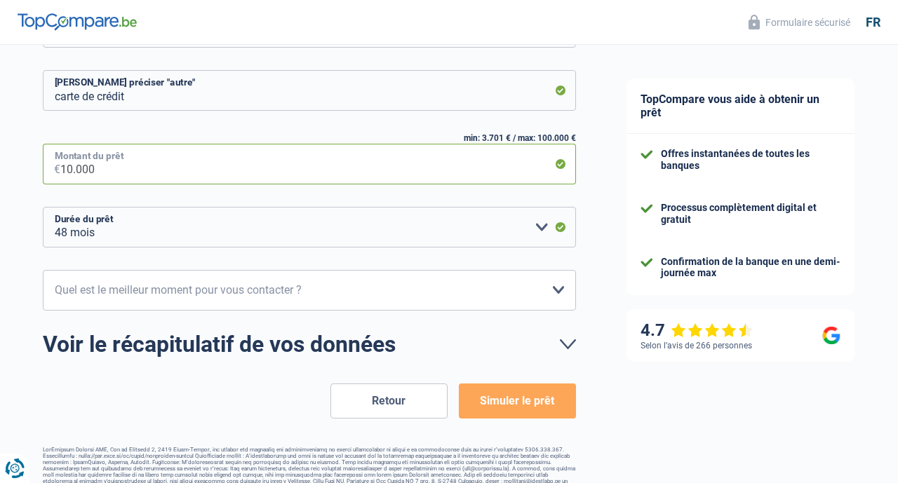
scroll to position [278, 0]
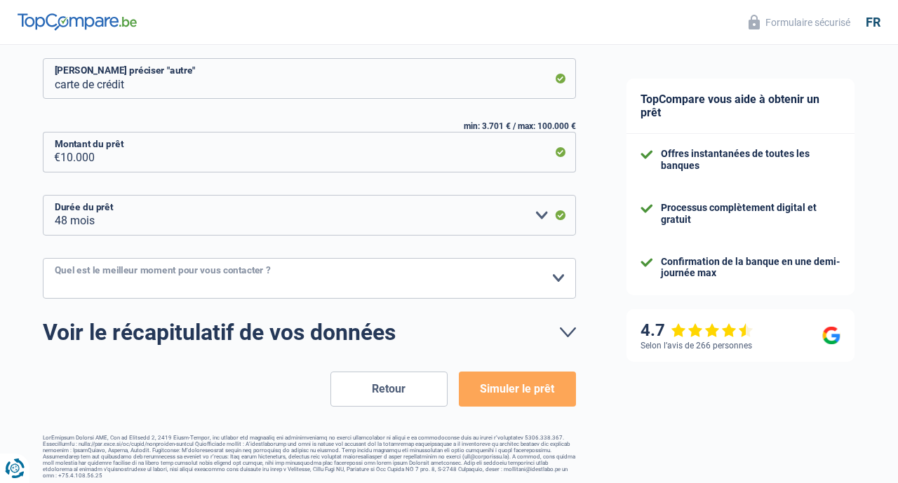
click at [558, 280] on select "10h-12h 12h-14h 14h-16h 16h-18h Veuillez sélectionner une option" at bounding box center [309, 278] width 533 height 41
select select "10-12"
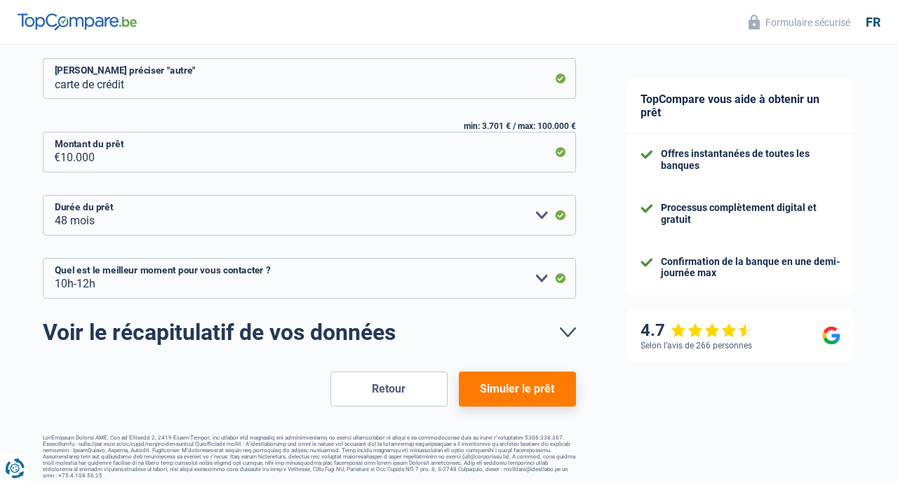
click at [506, 390] on button "Simuler le prêt" at bounding box center [517, 389] width 117 height 35
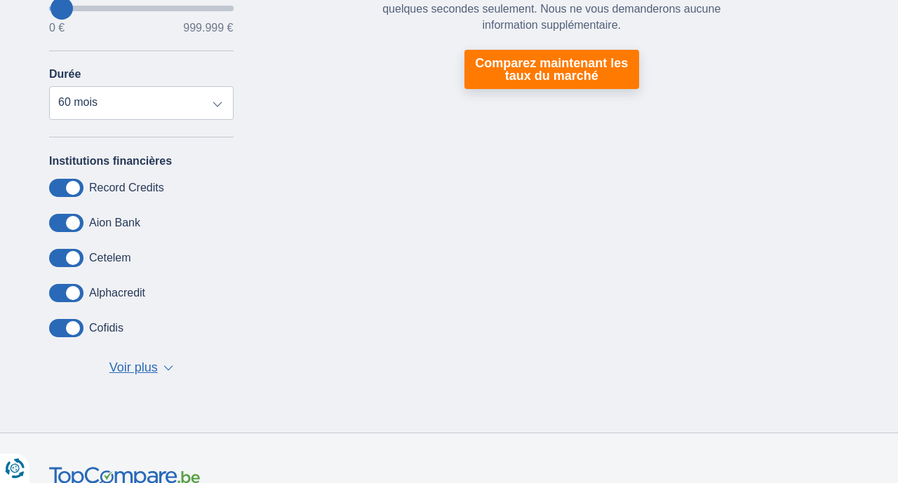
scroll to position [294, 0]
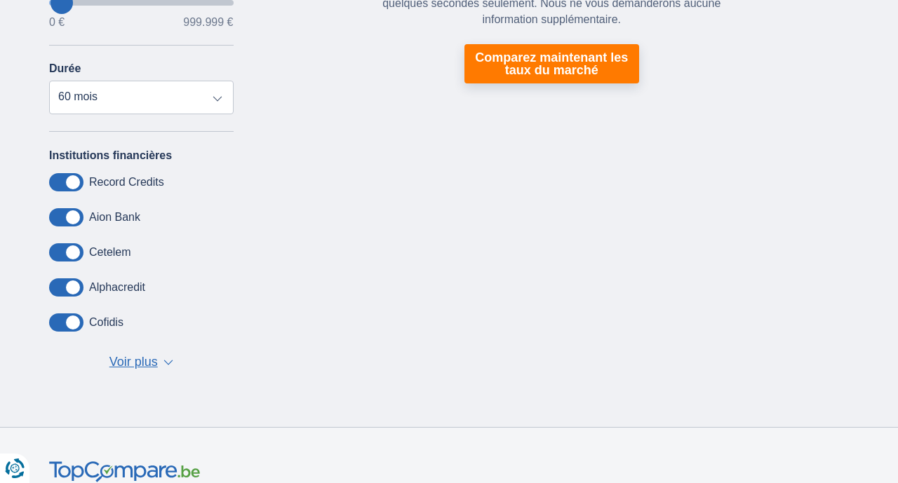
click at [168, 363] on span "▼" at bounding box center [168, 363] width 10 height 6
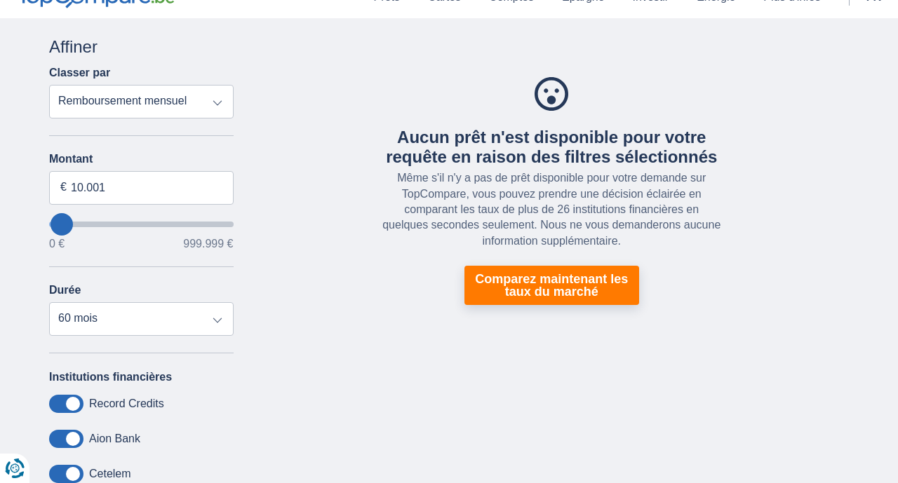
scroll to position [0, 0]
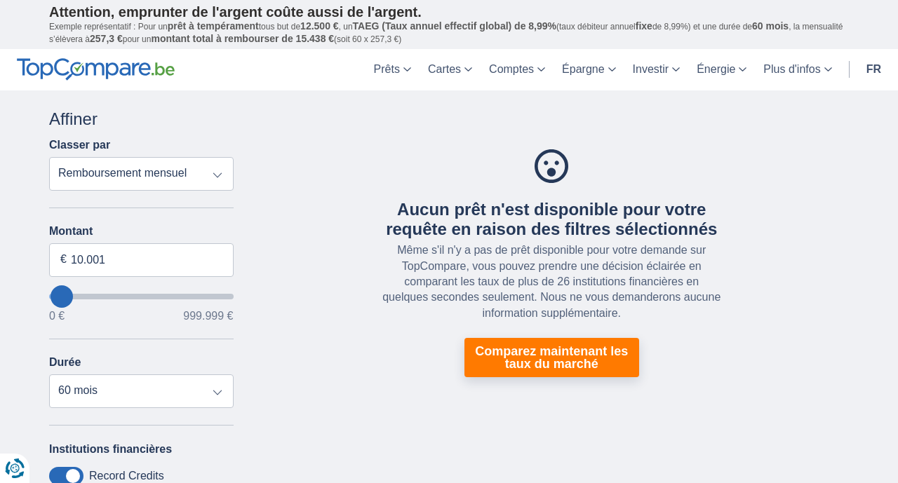
click at [217, 180] on select "Remboursement total TAEG Remboursement mensuel" at bounding box center [141, 174] width 184 height 34
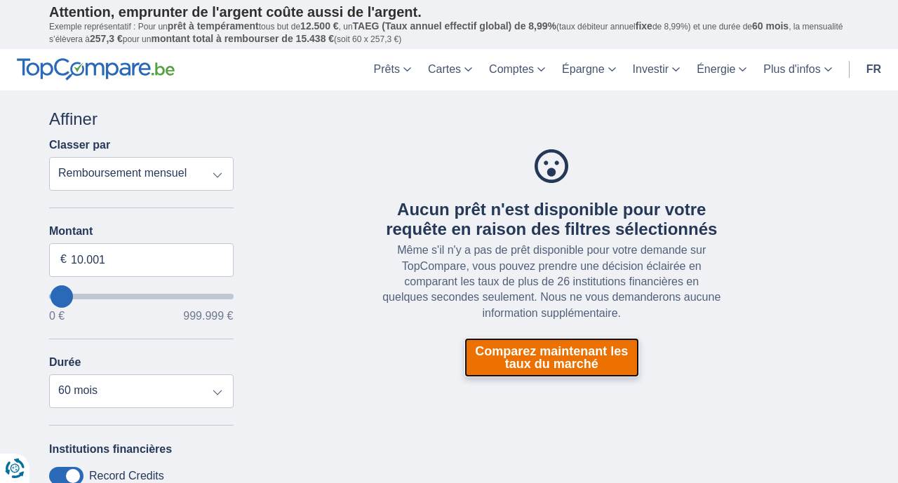
click at [555, 361] on link "Comparez maintenant les taux du marché" at bounding box center [551, 357] width 175 height 39
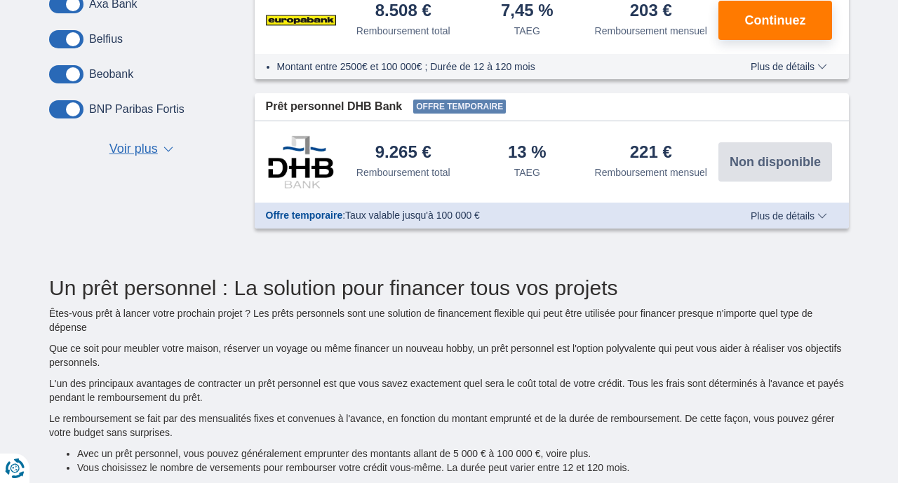
scroll to position [667, 0]
click at [821, 220] on span "Plus de détails" at bounding box center [789, 215] width 76 height 10
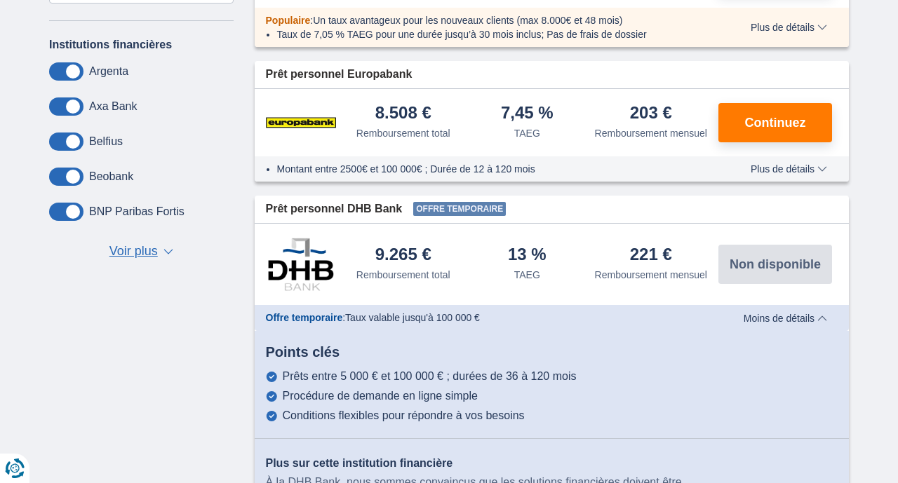
scroll to position [568, 0]
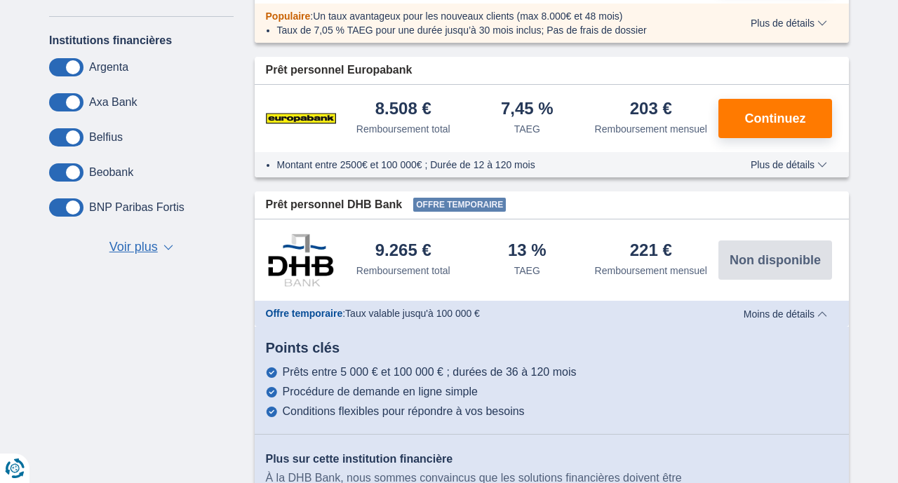
click at [167, 250] on span "▼" at bounding box center [168, 248] width 10 height 6
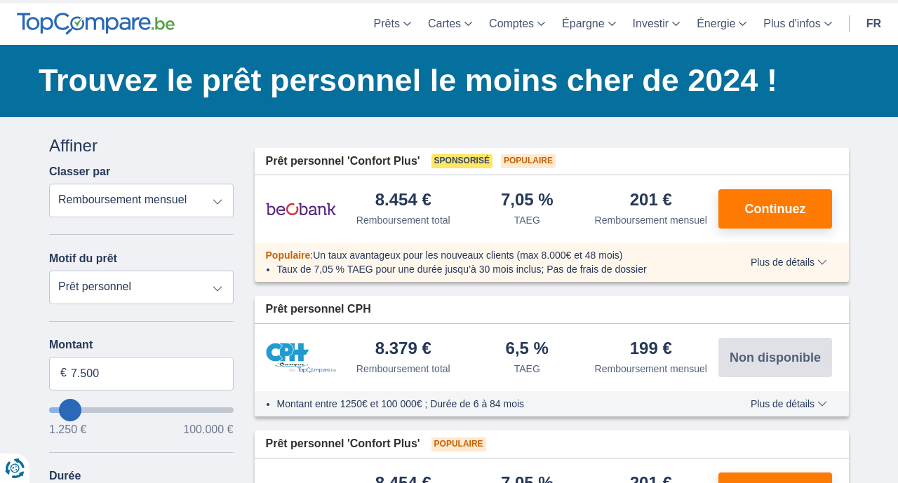
scroll to position [48, 0]
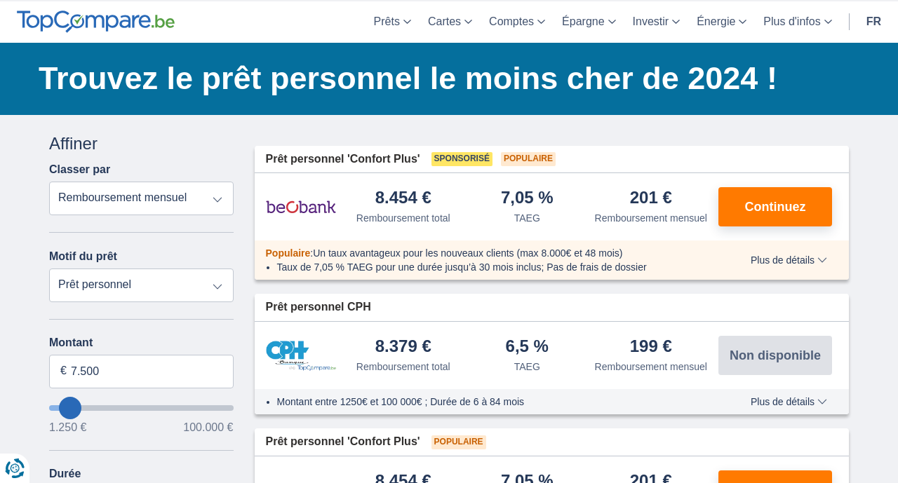
click at [219, 199] on select "Remboursement total TAEG Remboursement mensuel" at bounding box center [141, 199] width 184 height 34
click at [220, 287] on select "Prêt personnel Voiture Moto / vélo Caravane / mobilhome Travaux Energie Rachat …" at bounding box center [141, 286] width 184 height 34
select select "overdrafts"
type input "2.000"
type input "2500"
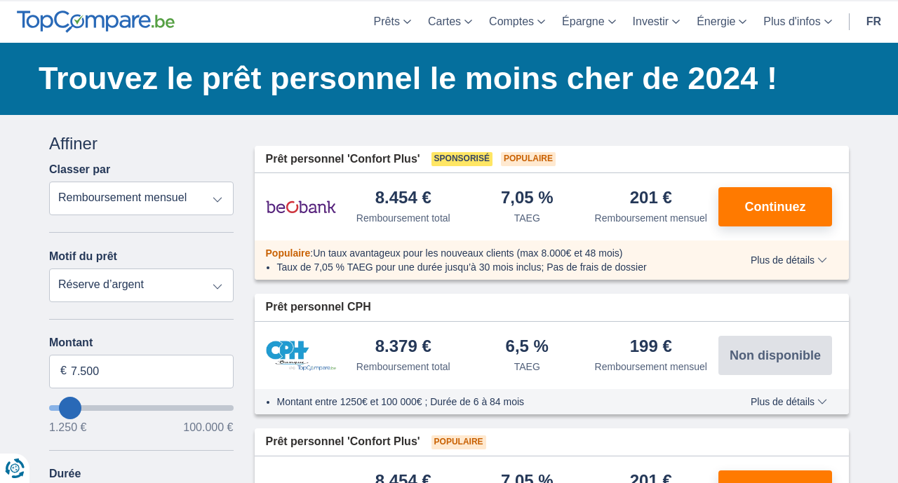
select select "24"
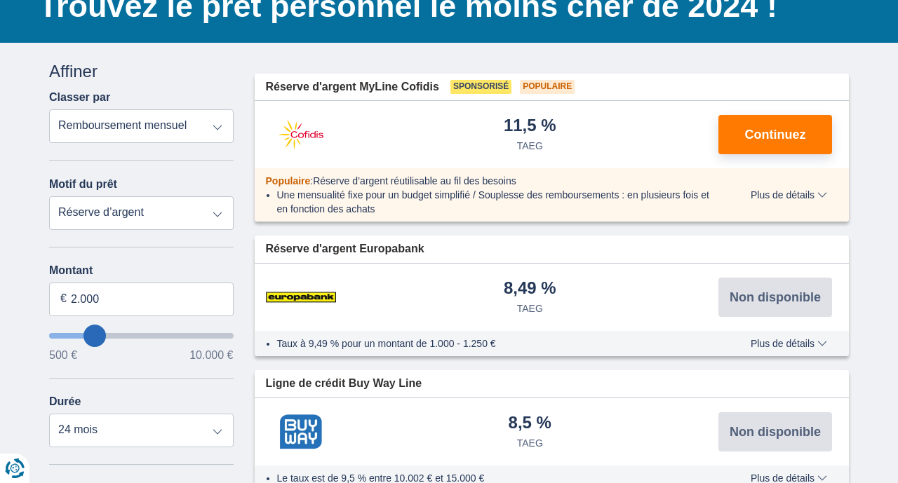
scroll to position [122, 0]
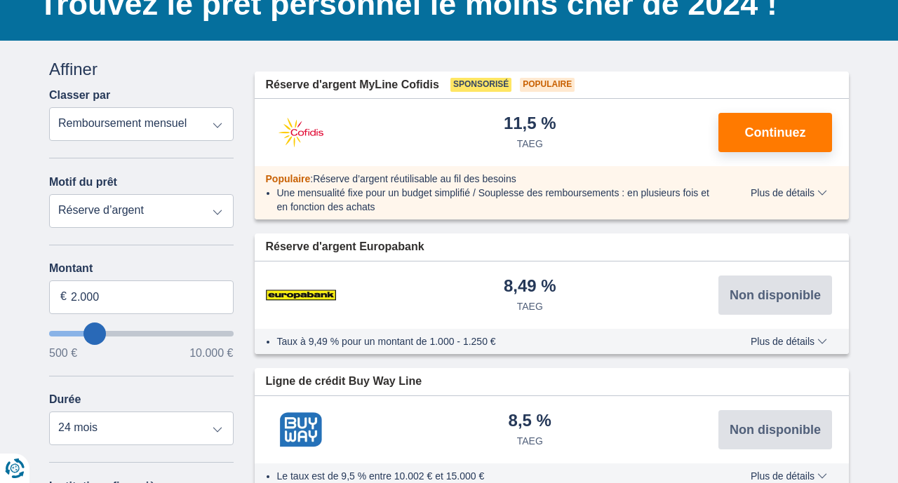
click at [824, 340] on span "Plus de détails" at bounding box center [789, 342] width 76 height 10
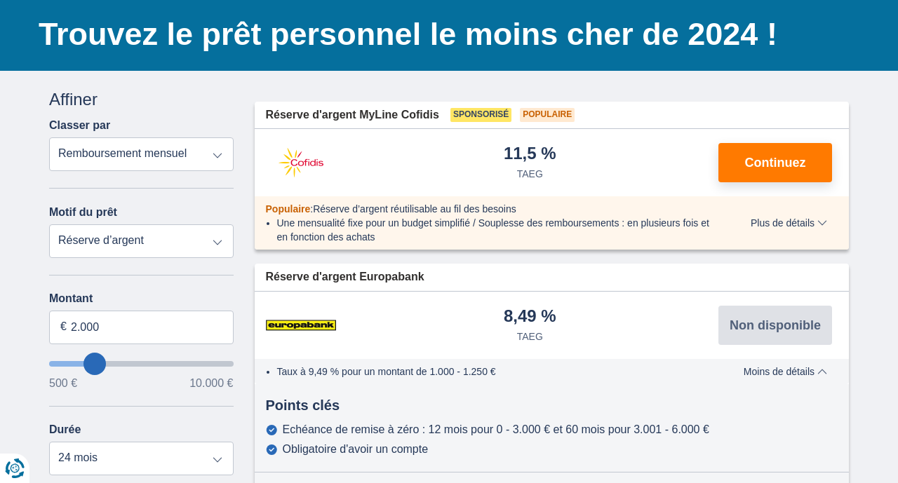
scroll to position [97, 0]
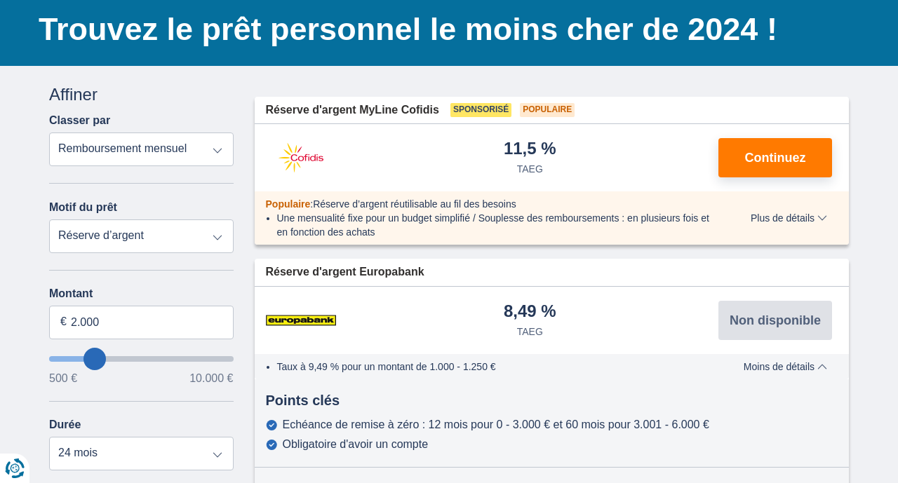
click at [221, 241] on select "Prêt personnel Voiture Moto / vélo Caravane / mobilhome Travaux Energie Rachat …" at bounding box center [141, 237] width 184 height 34
click at [822, 215] on span "Plus de détails" at bounding box center [789, 218] width 76 height 10
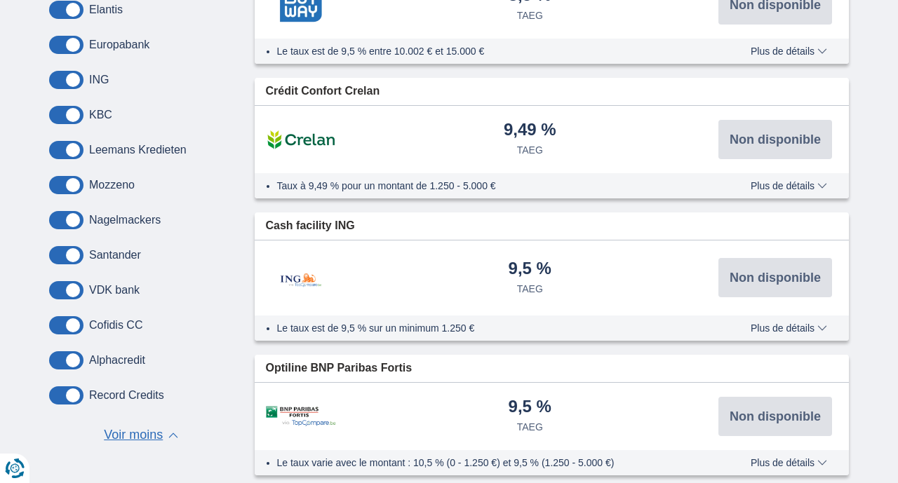
scroll to position [1045, 0]
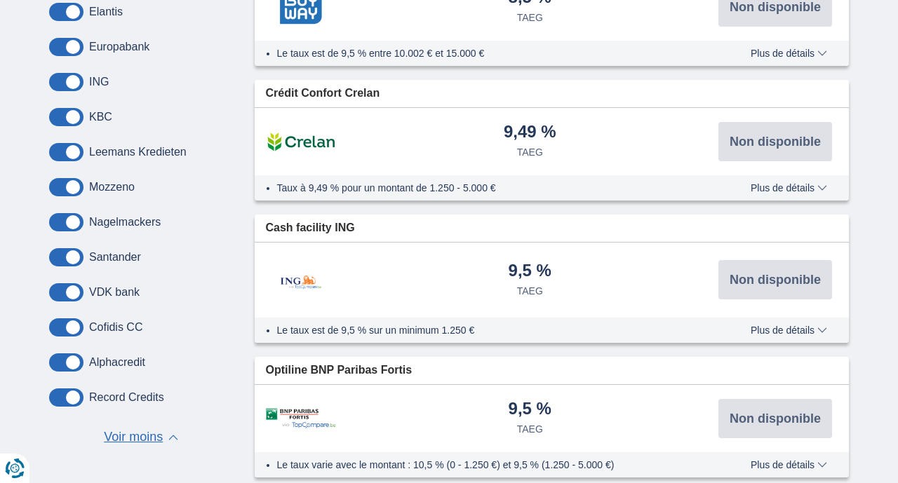
click at [819, 183] on span "Plus de détails" at bounding box center [789, 188] width 76 height 10
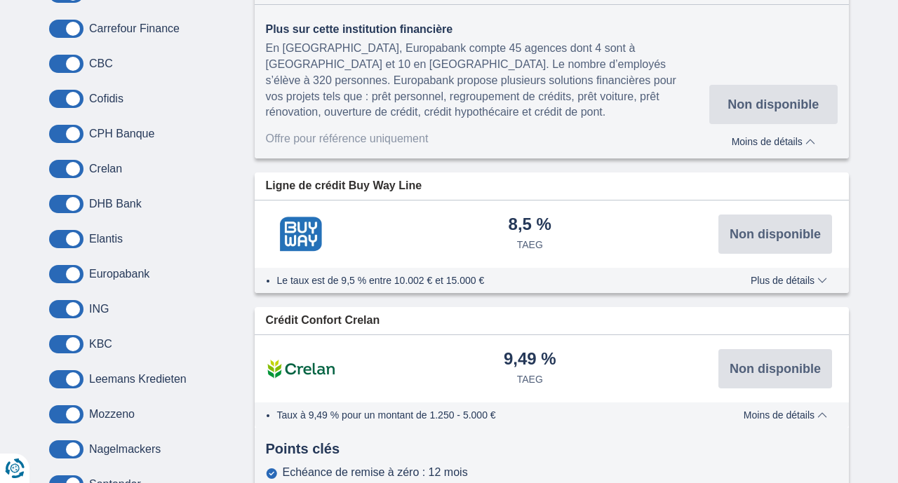
scroll to position [0, 0]
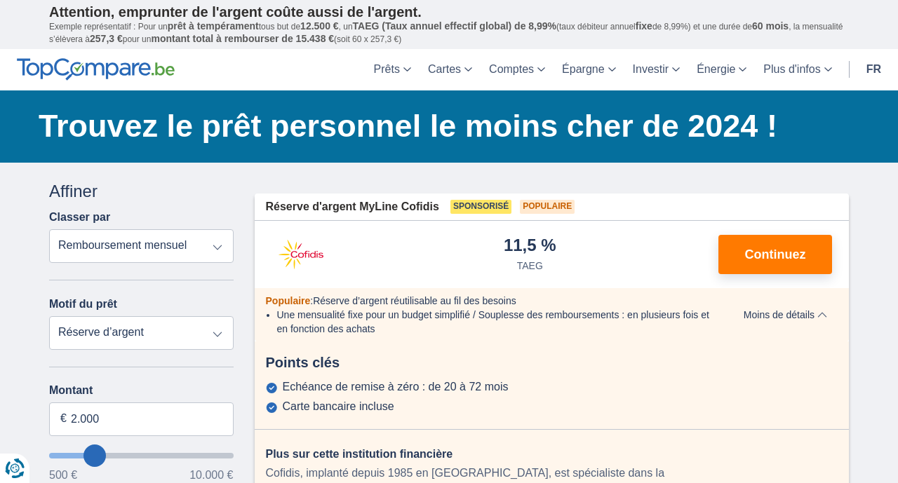
click at [214, 250] on select "Remboursement total TAEG Remboursement mensuel" at bounding box center [141, 246] width 184 height 34
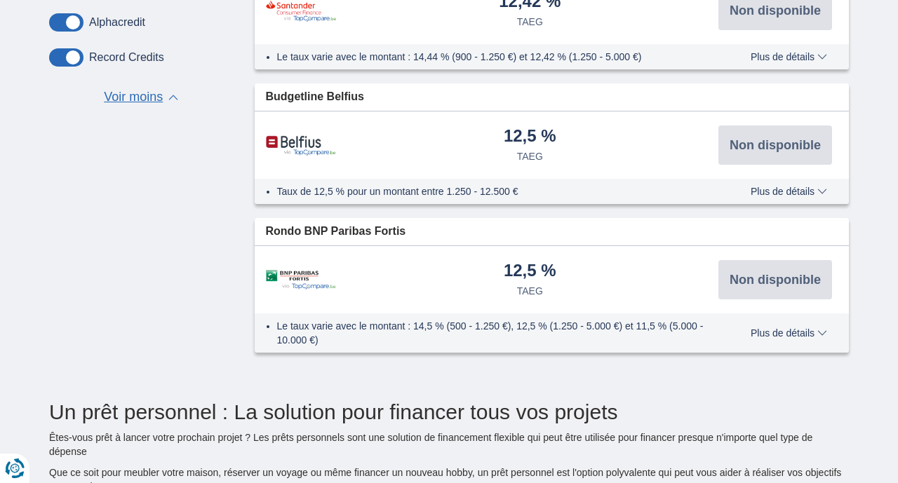
scroll to position [1377, 0]
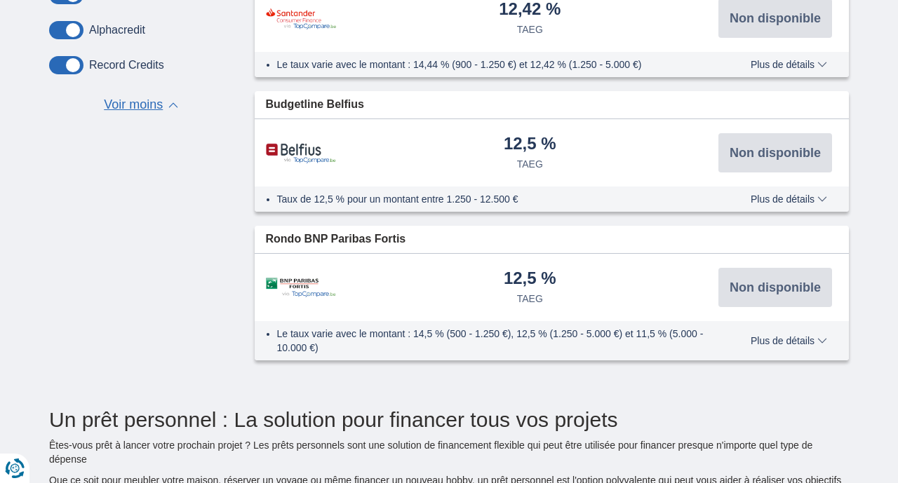
click at [826, 339] on span "Plus de détails" at bounding box center [789, 341] width 76 height 10
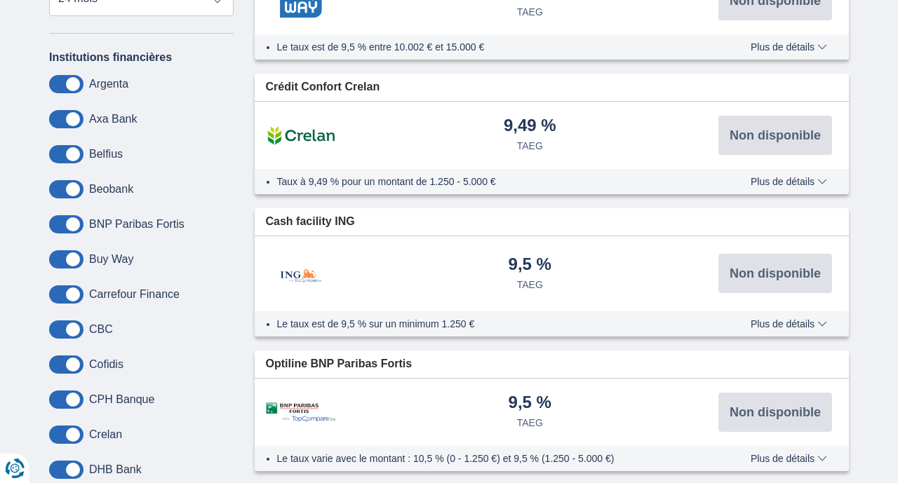
scroll to position [0, 0]
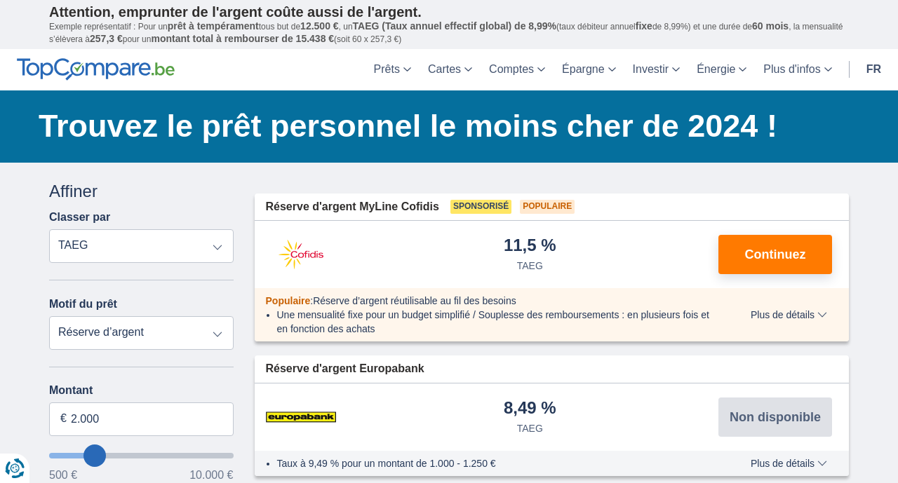
click at [216, 249] on select "Remboursement total TAEG Remboursement mensuel" at bounding box center [141, 246] width 184 height 34
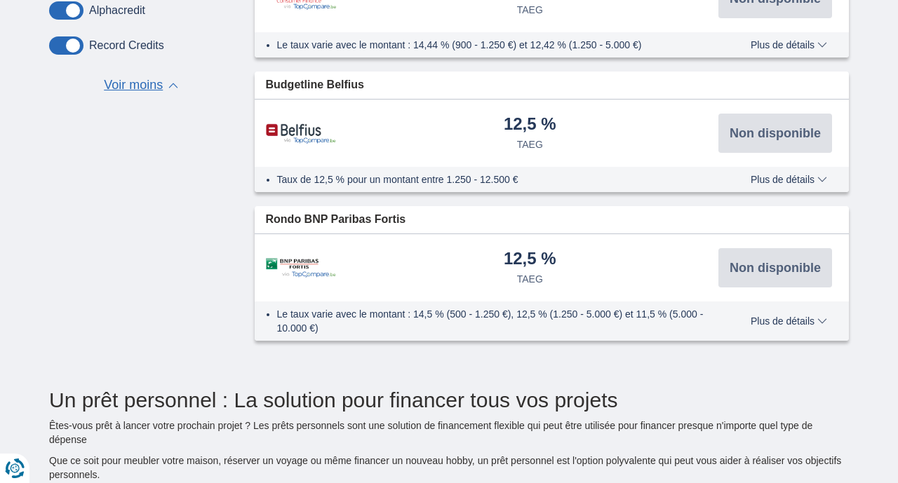
scroll to position [1387, 0]
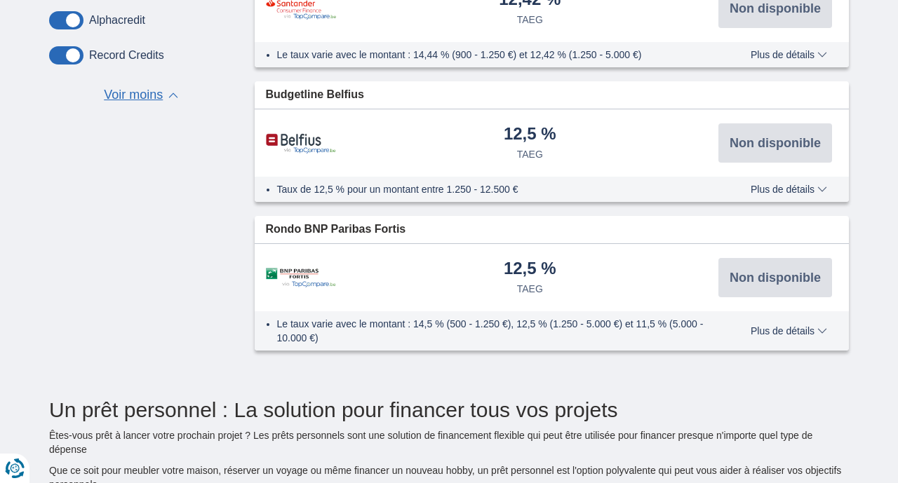
click at [825, 328] on span "Plus de détails" at bounding box center [789, 331] width 76 height 10
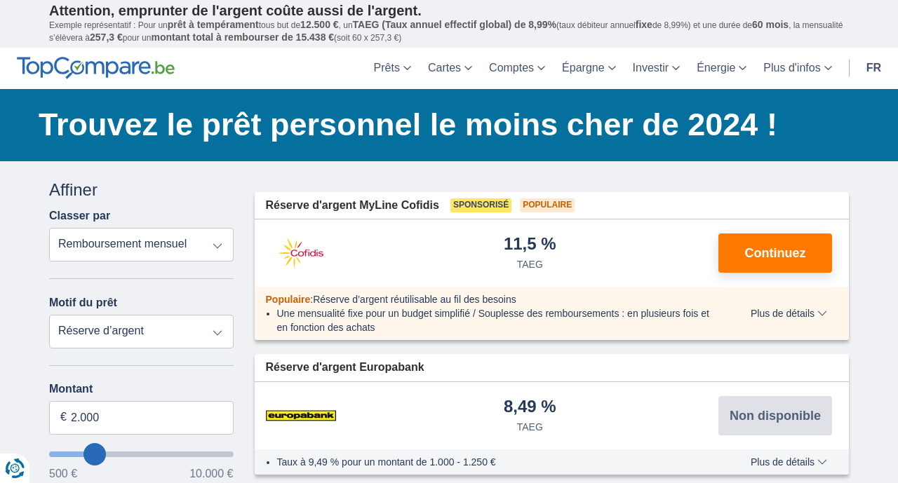
scroll to position [0, 0]
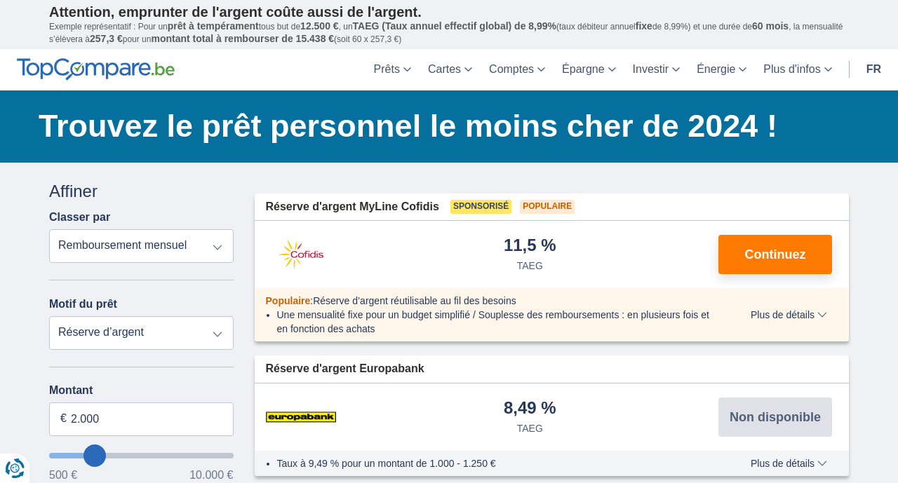
click at [217, 336] on select "Prêt personnel Voiture Moto / vélo Caravane / mobilhome Travaux Energie Rachat …" at bounding box center [141, 333] width 184 height 34
click at [219, 247] on select "Remboursement total TAEG Remboursement mensuel" at bounding box center [141, 246] width 184 height 34
select select "trp+"
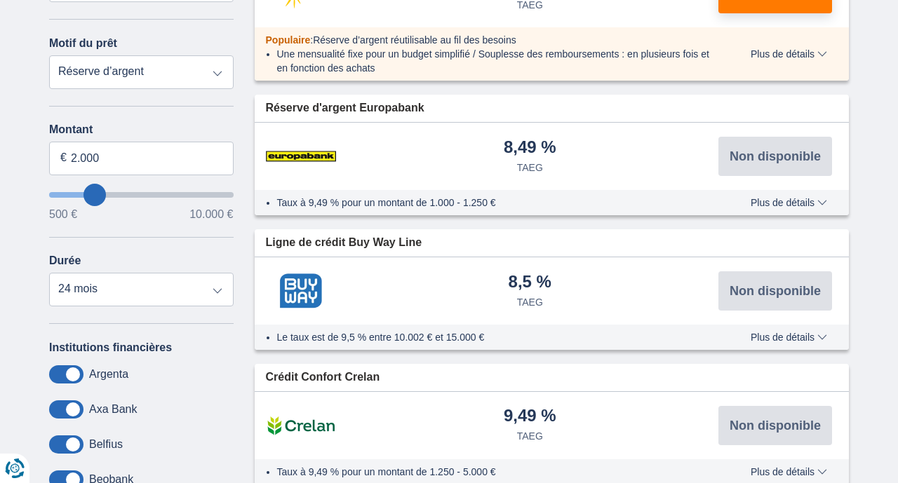
scroll to position [246, 0]
